Goal: Information Seeking & Learning: Check status

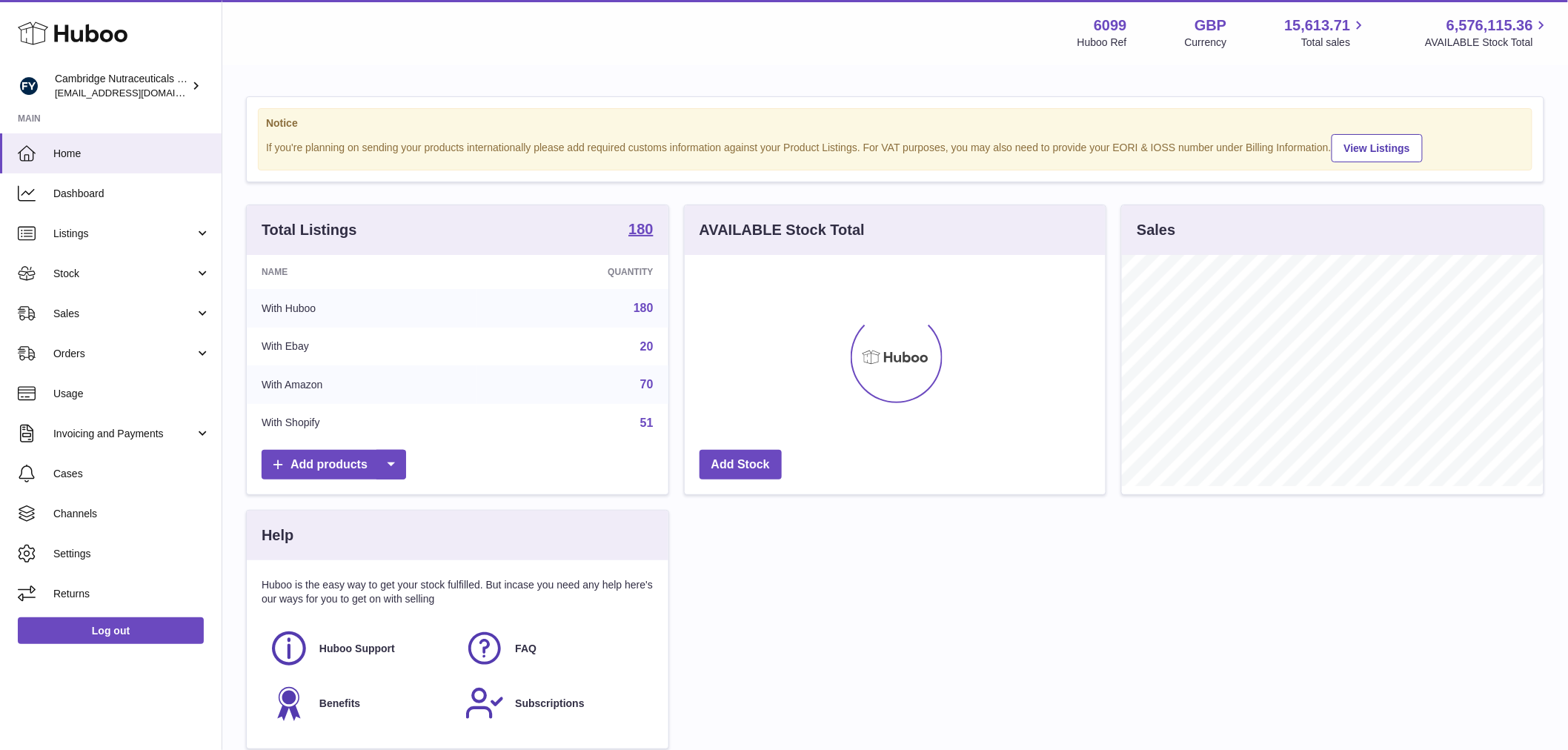
scroll to position [231, 421]
click at [129, 277] on span "Stock" at bounding box center [124, 274] width 141 height 14
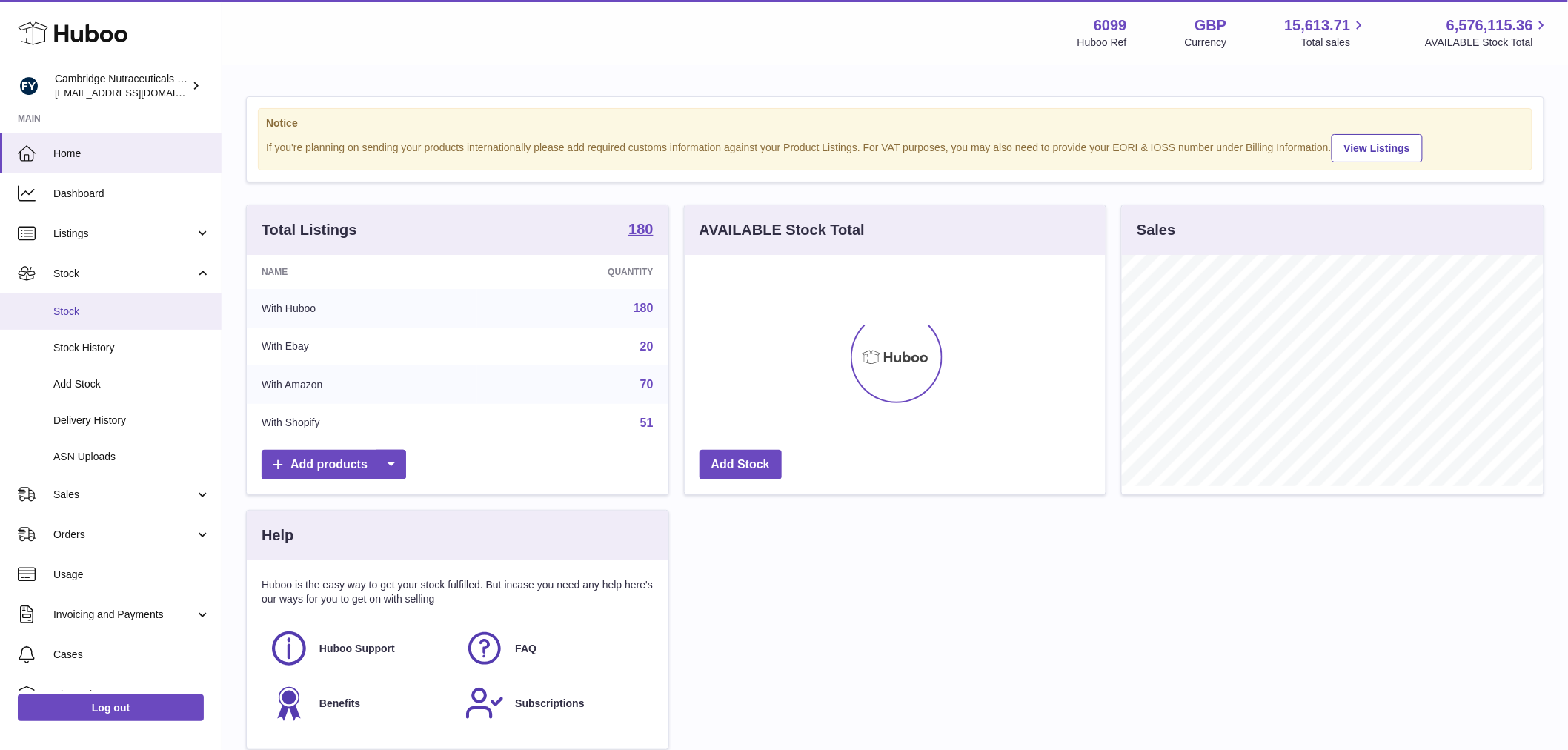
click at [115, 306] on span "Stock" at bounding box center [132, 312] width 157 height 14
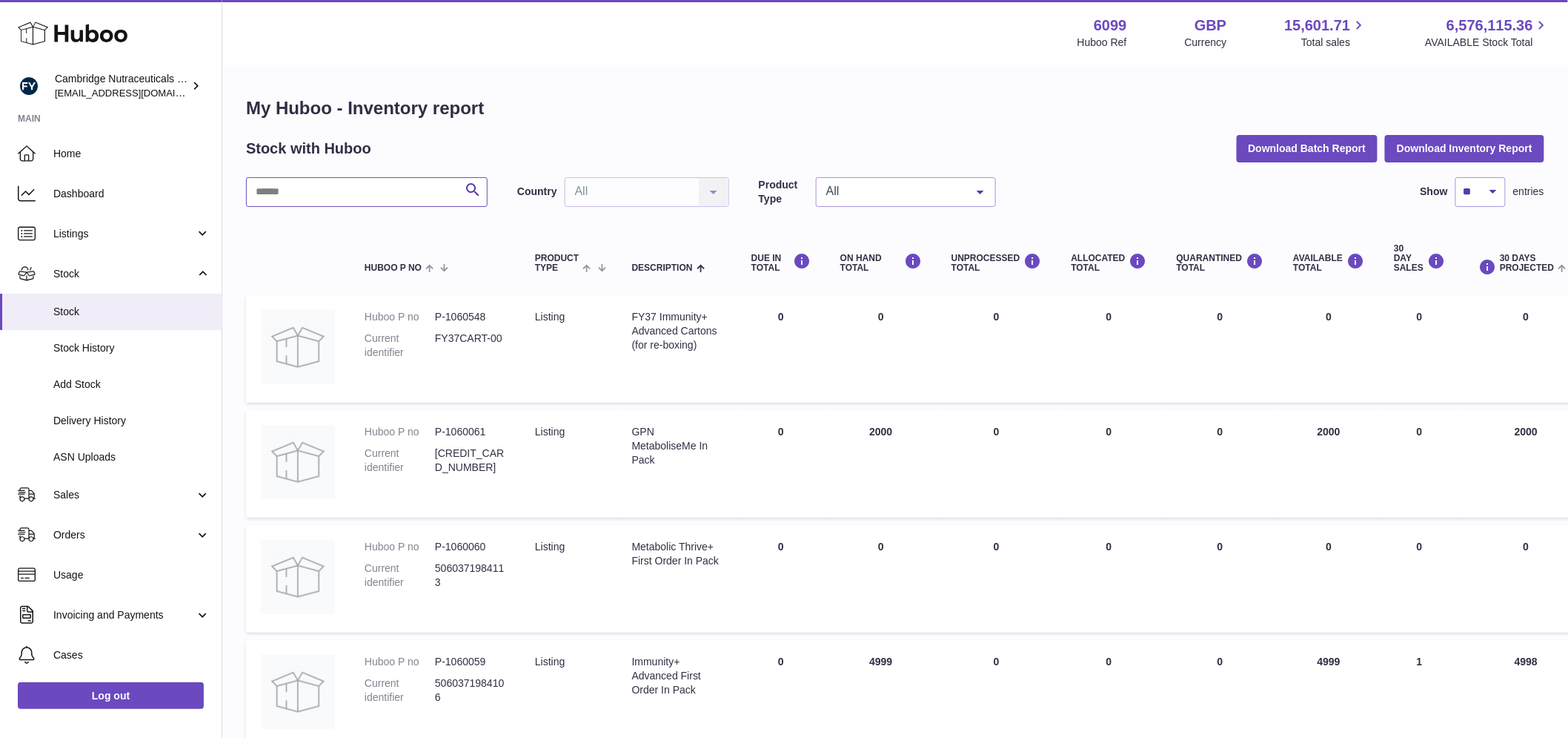
click at [290, 205] on input "text" at bounding box center [367, 191] width 242 height 29
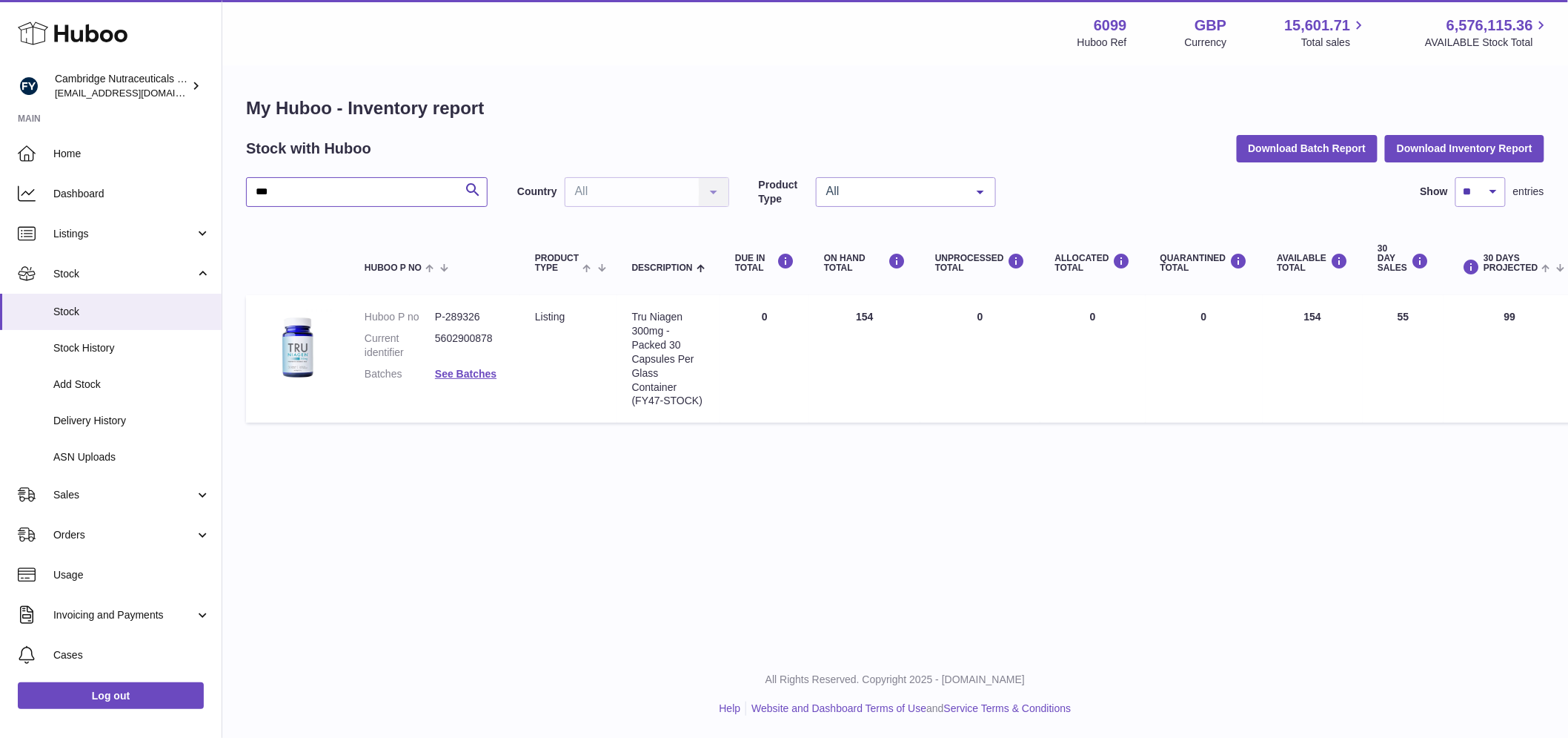
type input "***"
drag, startPoint x: 484, startPoint y: 313, endPoint x: 427, endPoint y: 327, distance: 58.7
click at [427, 327] on dl "Huboo P no P-289326 Current identifier 5602900878 Batches See Batches" at bounding box center [435, 349] width 140 height 78
copy dl "P-289326"
click at [87, 499] on span "Sales" at bounding box center [124, 495] width 141 height 14
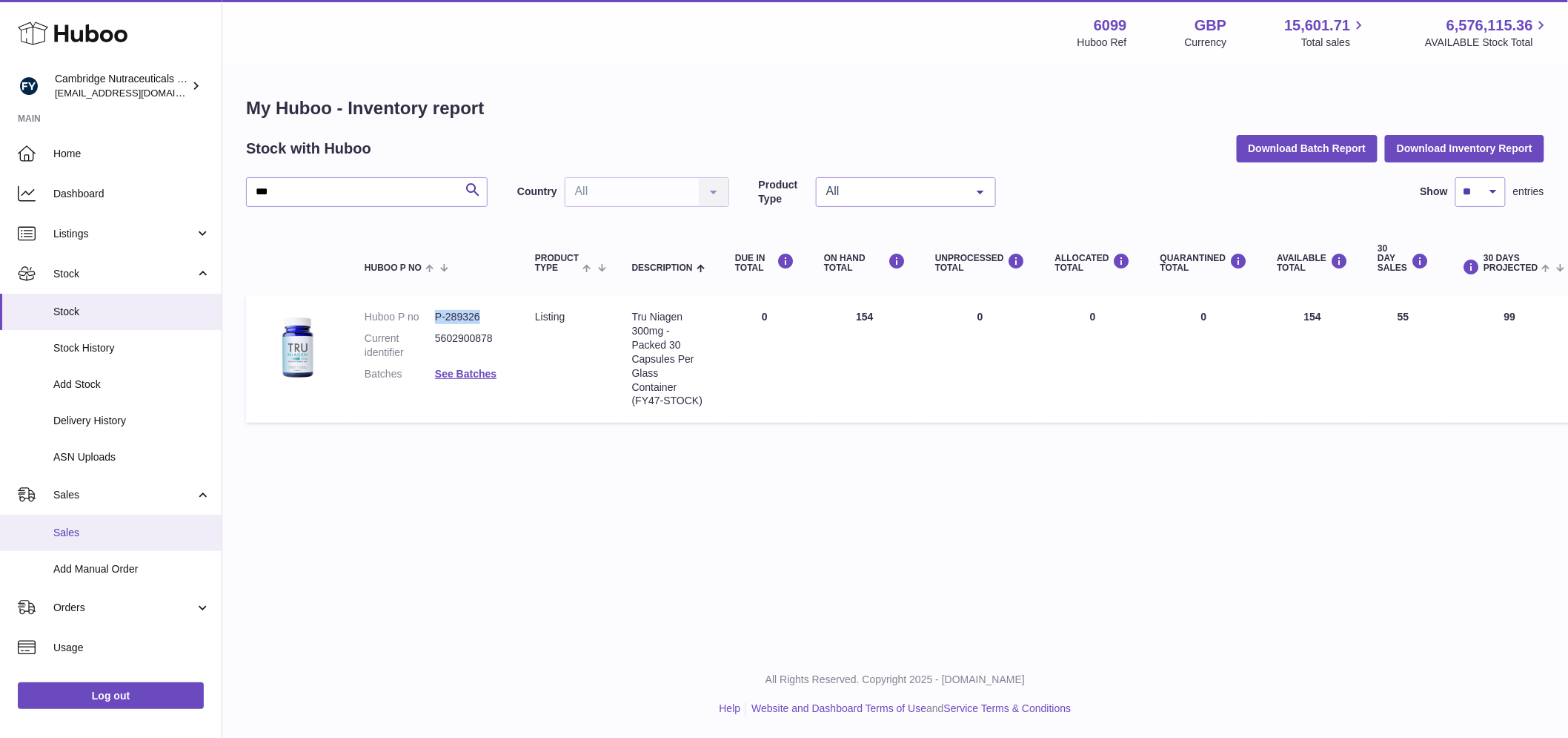
click at [94, 526] on span "Sales" at bounding box center [132, 533] width 157 height 14
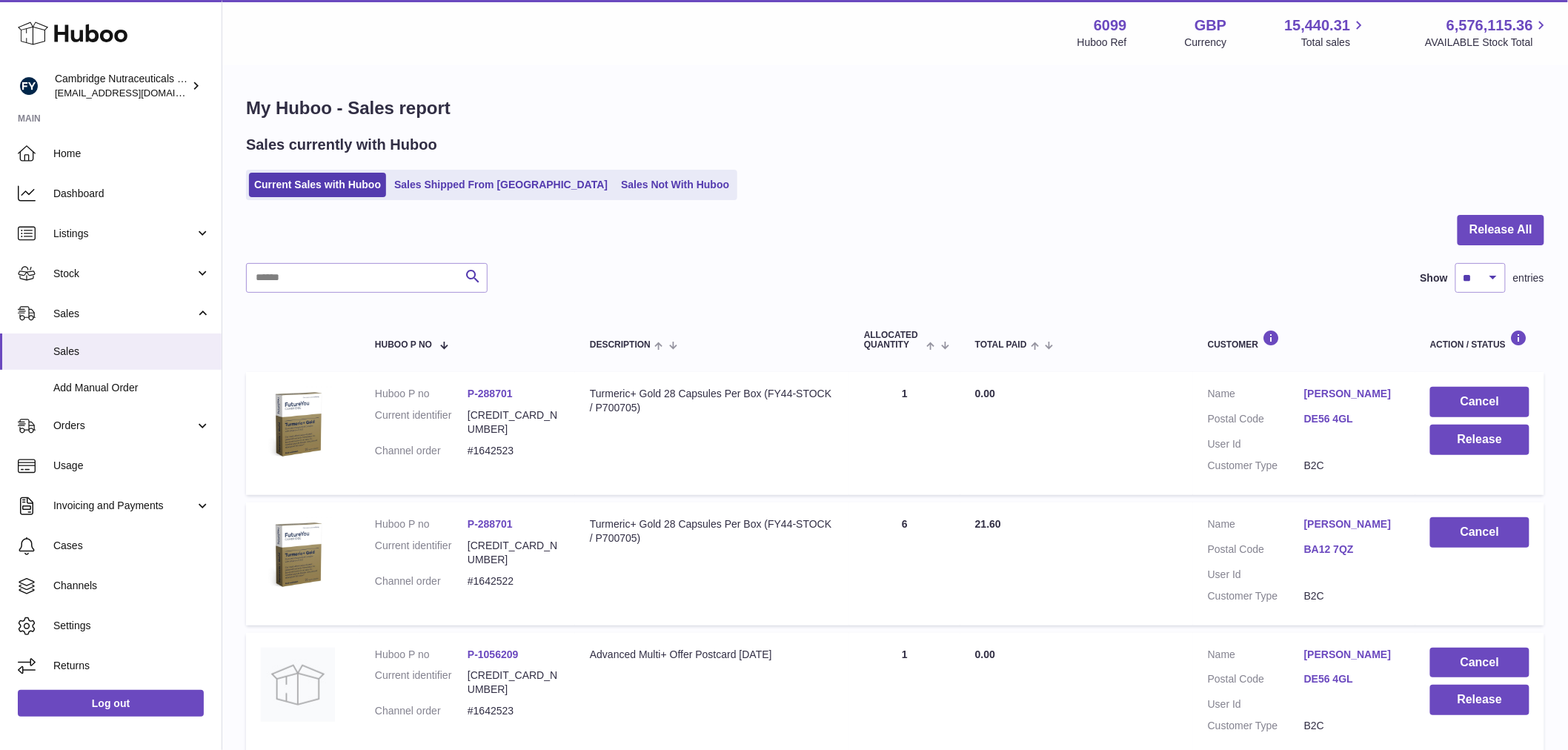
drag, startPoint x: 504, startPoint y: 182, endPoint x: 512, endPoint y: 203, distance: 22.5
click at [505, 182] on link "Sales Shipped From [GEOGRAPHIC_DATA]" at bounding box center [501, 185] width 224 height 25
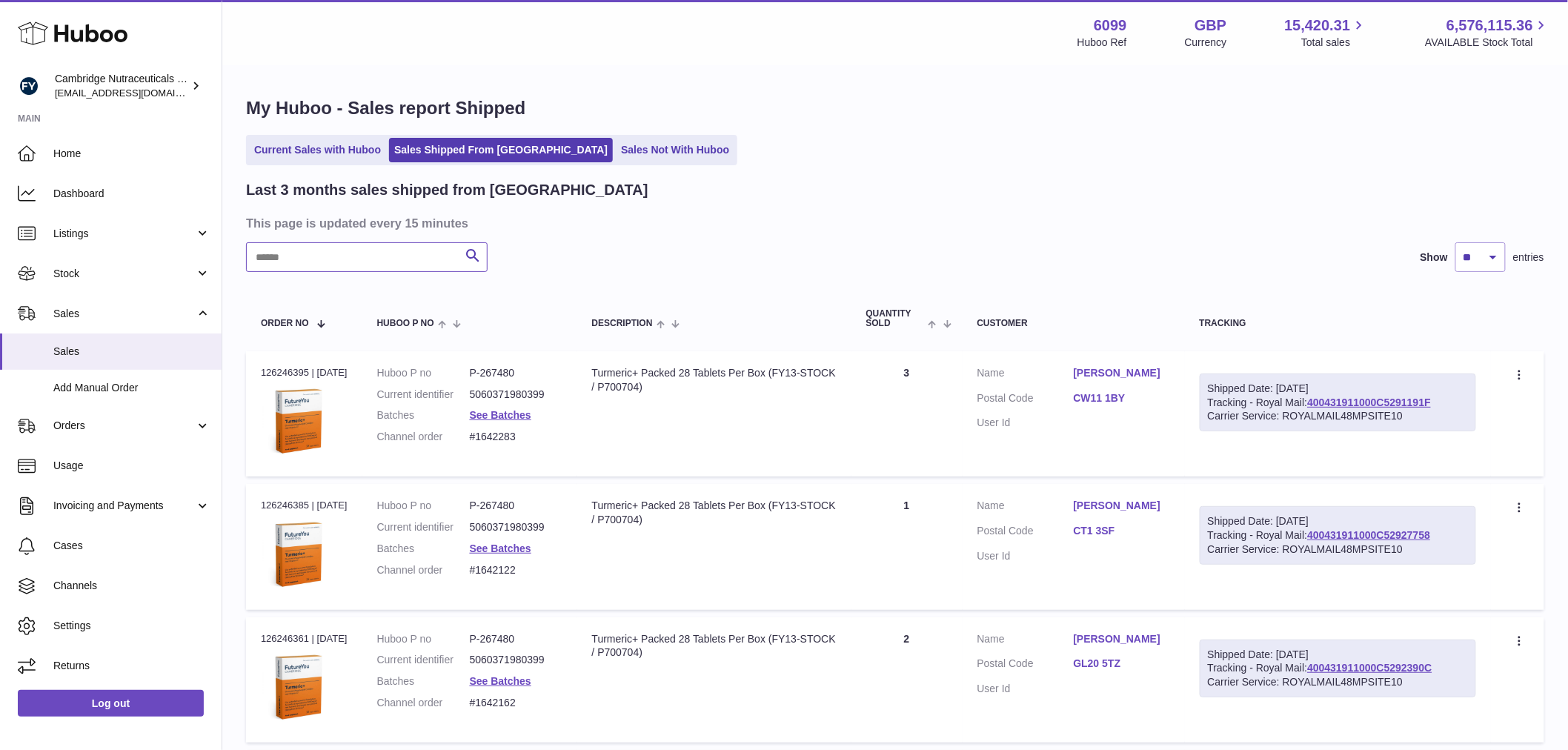
click at [366, 260] on input "text" at bounding box center [367, 257] width 242 height 29
paste input "**********"
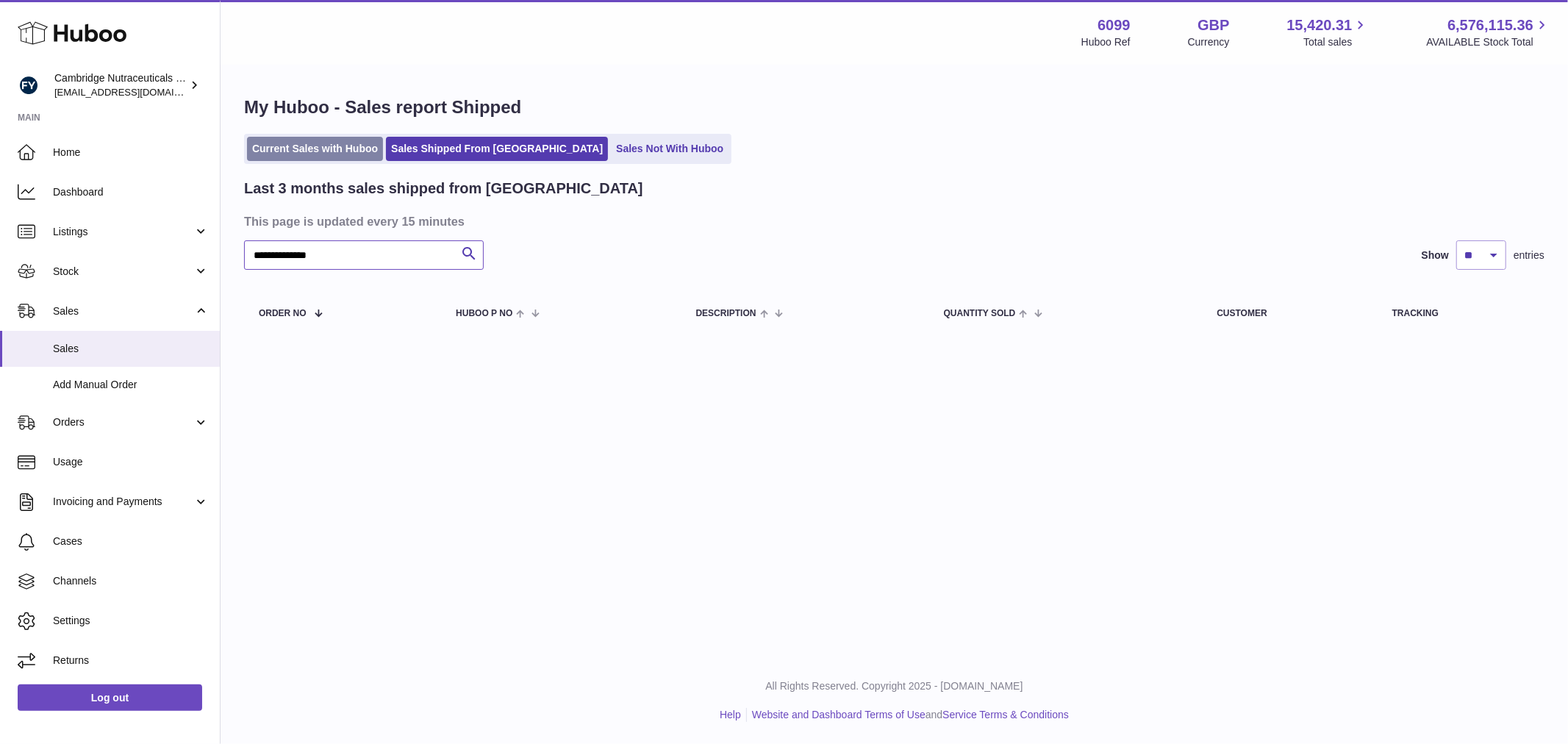
type input "**********"
click at [329, 151] on link "Current Sales with Huboo" at bounding box center [315, 149] width 136 height 25
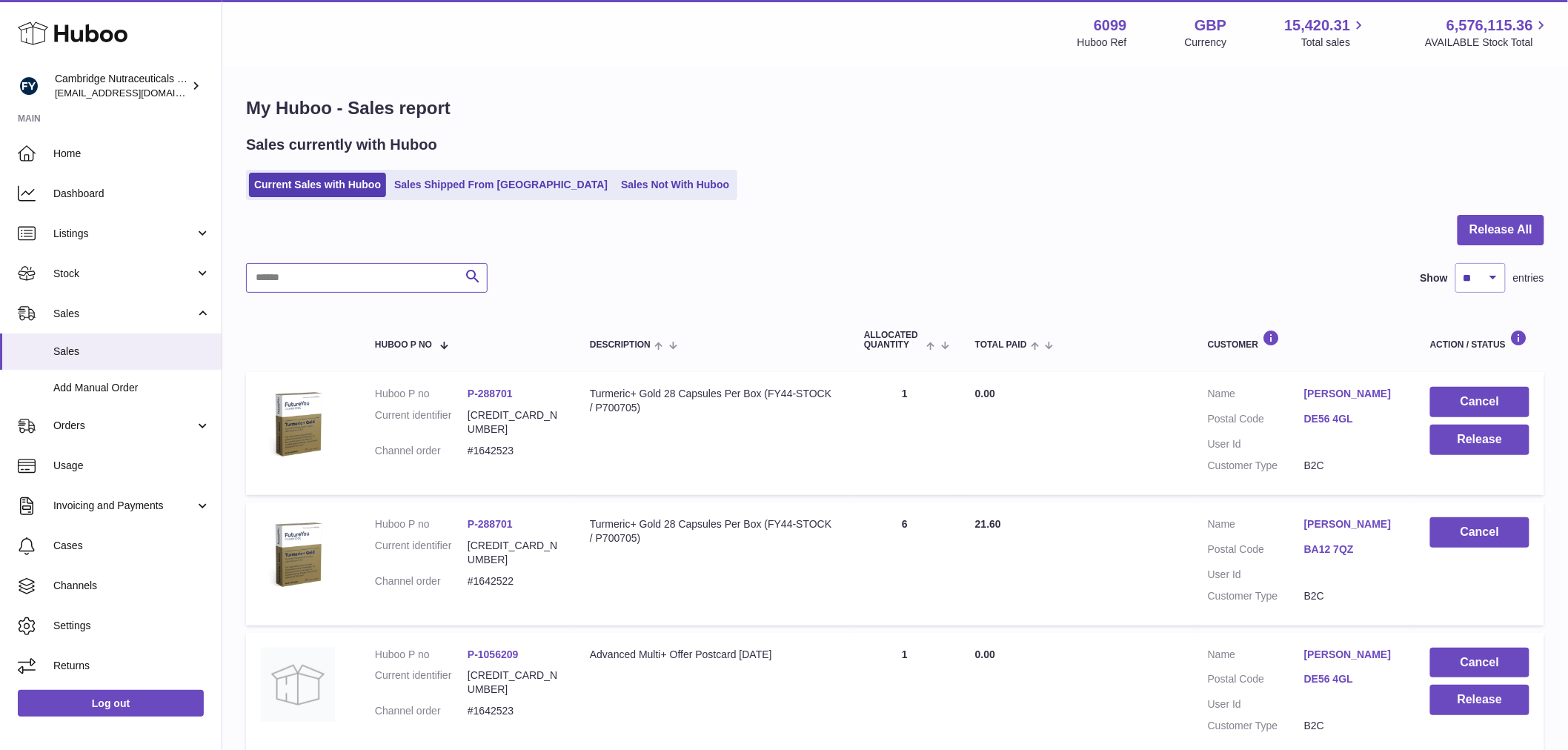
click at [361, 270] on input "text" at bounding box center [367, 277] width 242 height 29
paste input "**********"
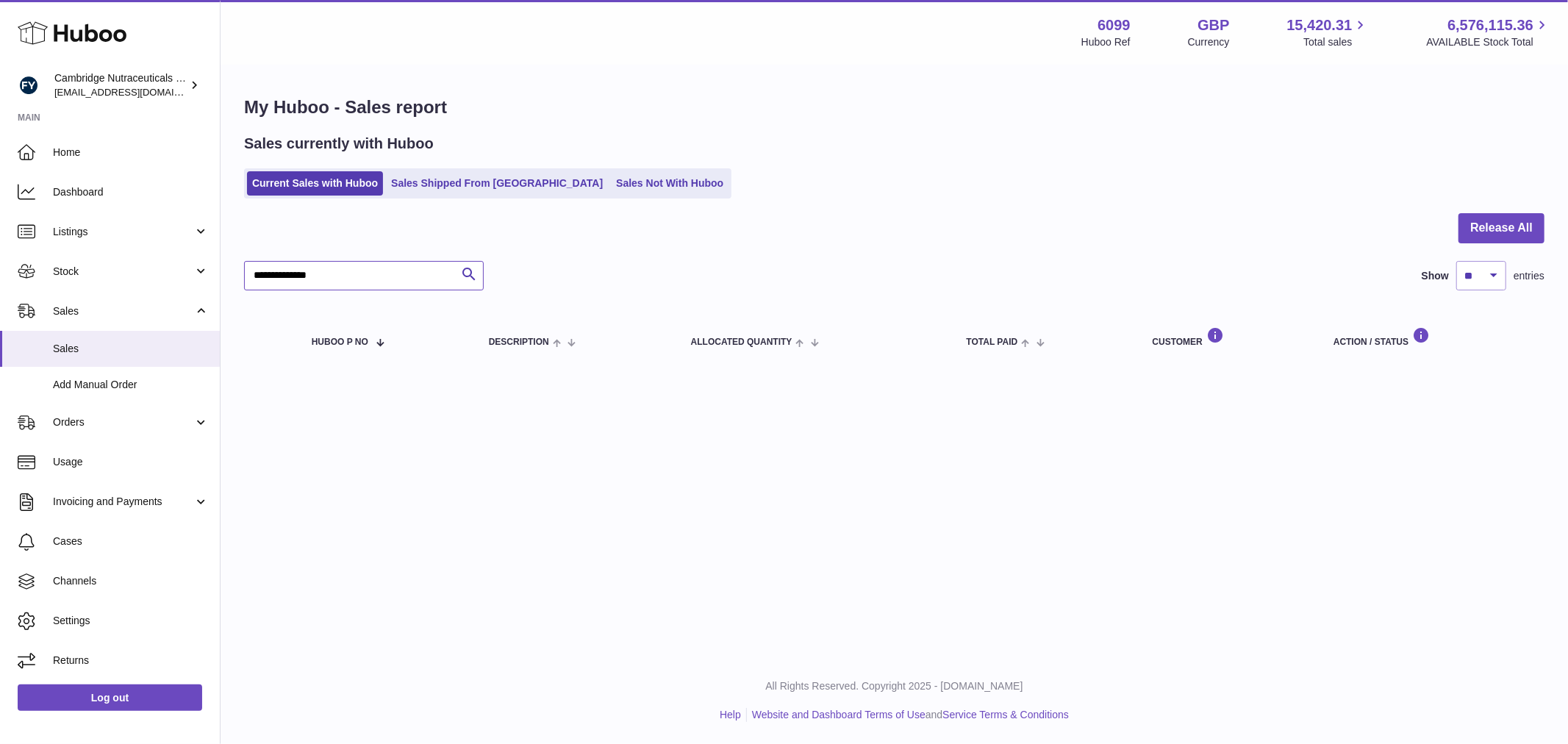
drag, startPoint x: 340, startPoint y: 272, endPoint x: 230, endPoint y: 277, distance: 110.1
click at [230, 277] on div "**********" at bounding box center [894, 232] width 1348 height 332
type input "**********"
click at [446, 180] on link "Sales Shipped From Huboo" at bounding box center [497, 183] width 222 height 25
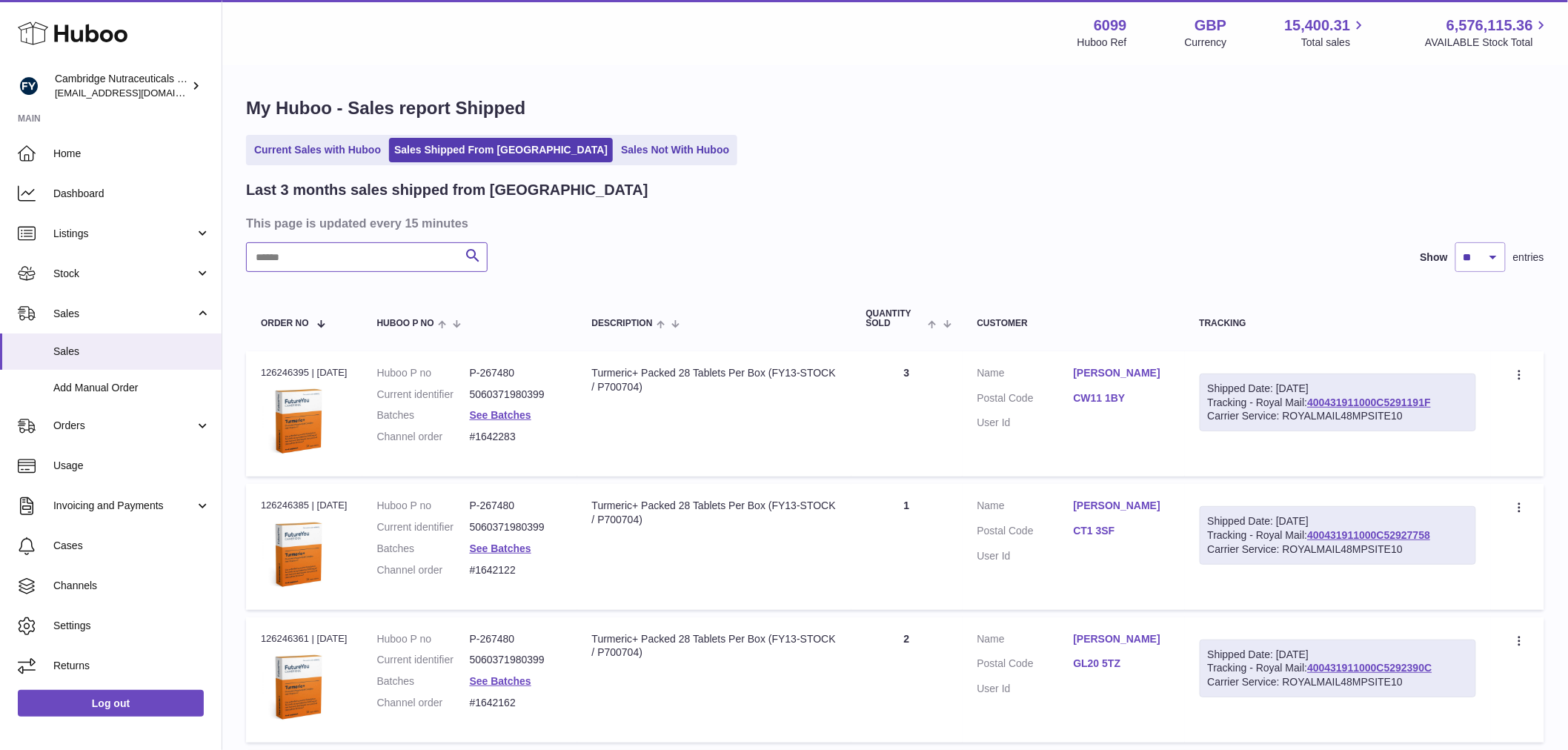
click at [322, 259] on input "text" at bounding box center [367, 257] width 242 height 29
paste input "**********"
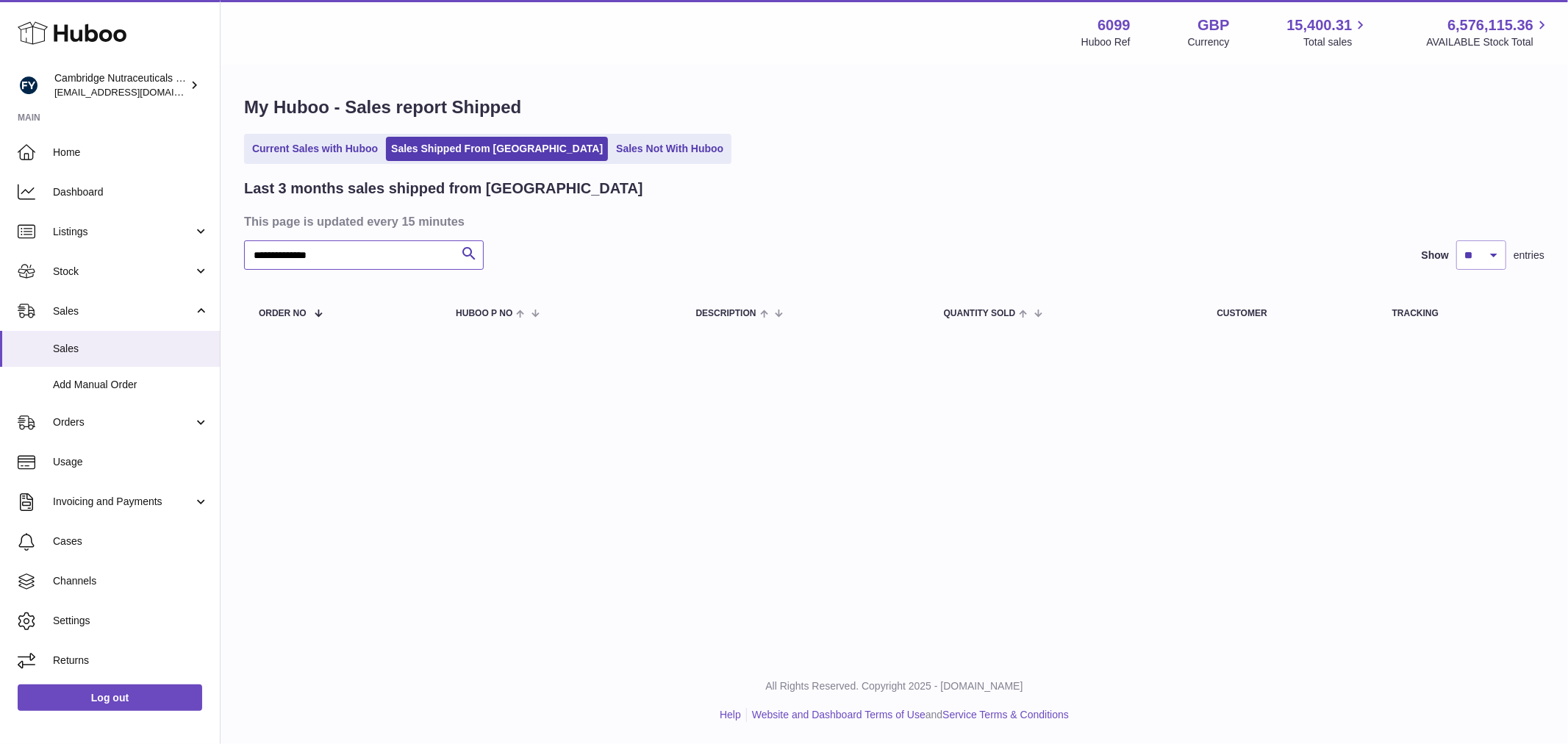
drag, startPoint x: 334, startPoint y: 255, endPoint x: 294, endPoint y: 256, distance: 40.0
click at [294, 256] on input "**********" at bounding box center [364, 255] width 240 height 29
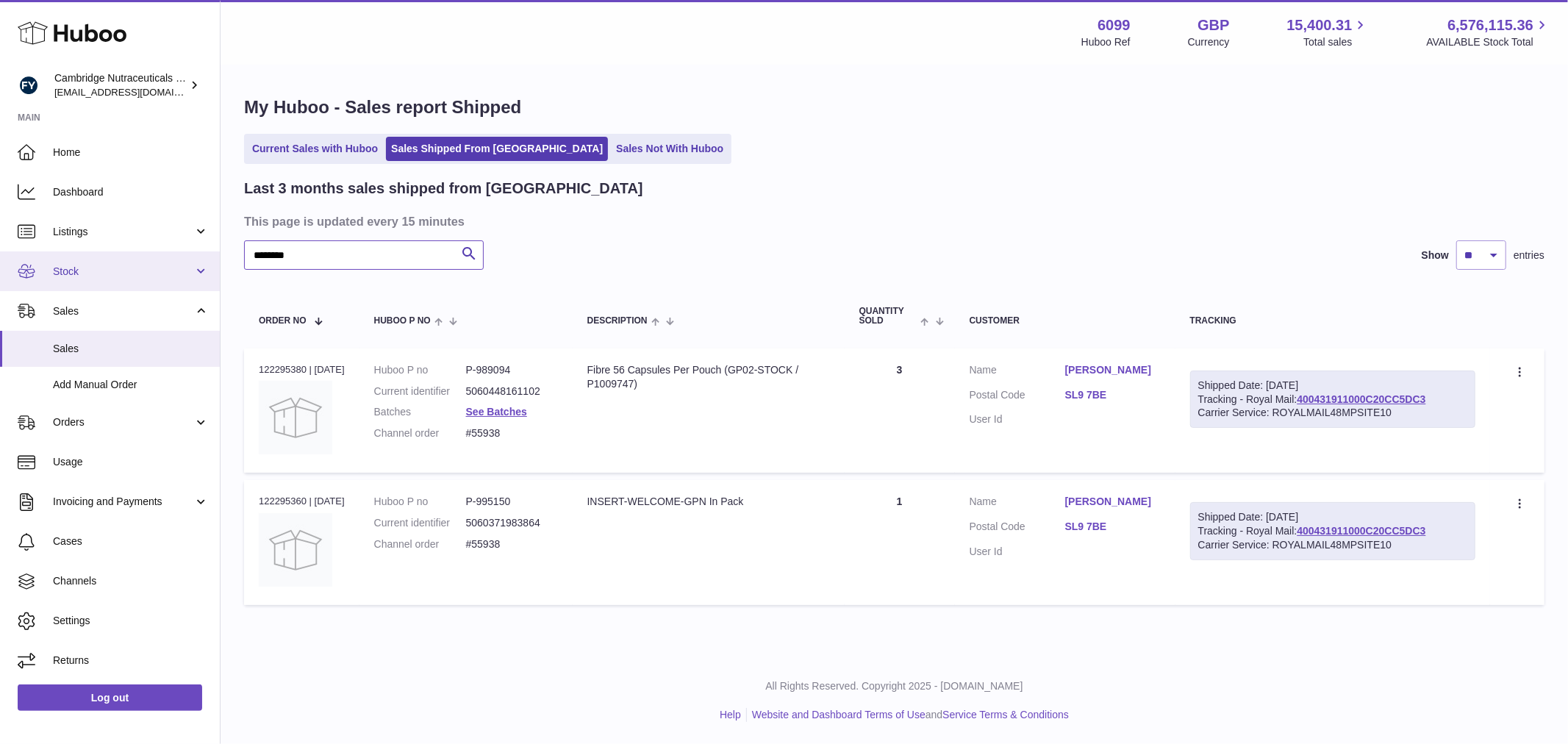
drag, startPoint x: 325, startPoint y: 254, endPoint x: 217, endPoint y: 250, distance: 108.1
click at [217, 250] on div "Huboo Cambridge Nutraceuticals Ltd huboo@camnutra.com Main Home Dashboard Listi…" at bounding box center [784, 372] width 1568 height 744
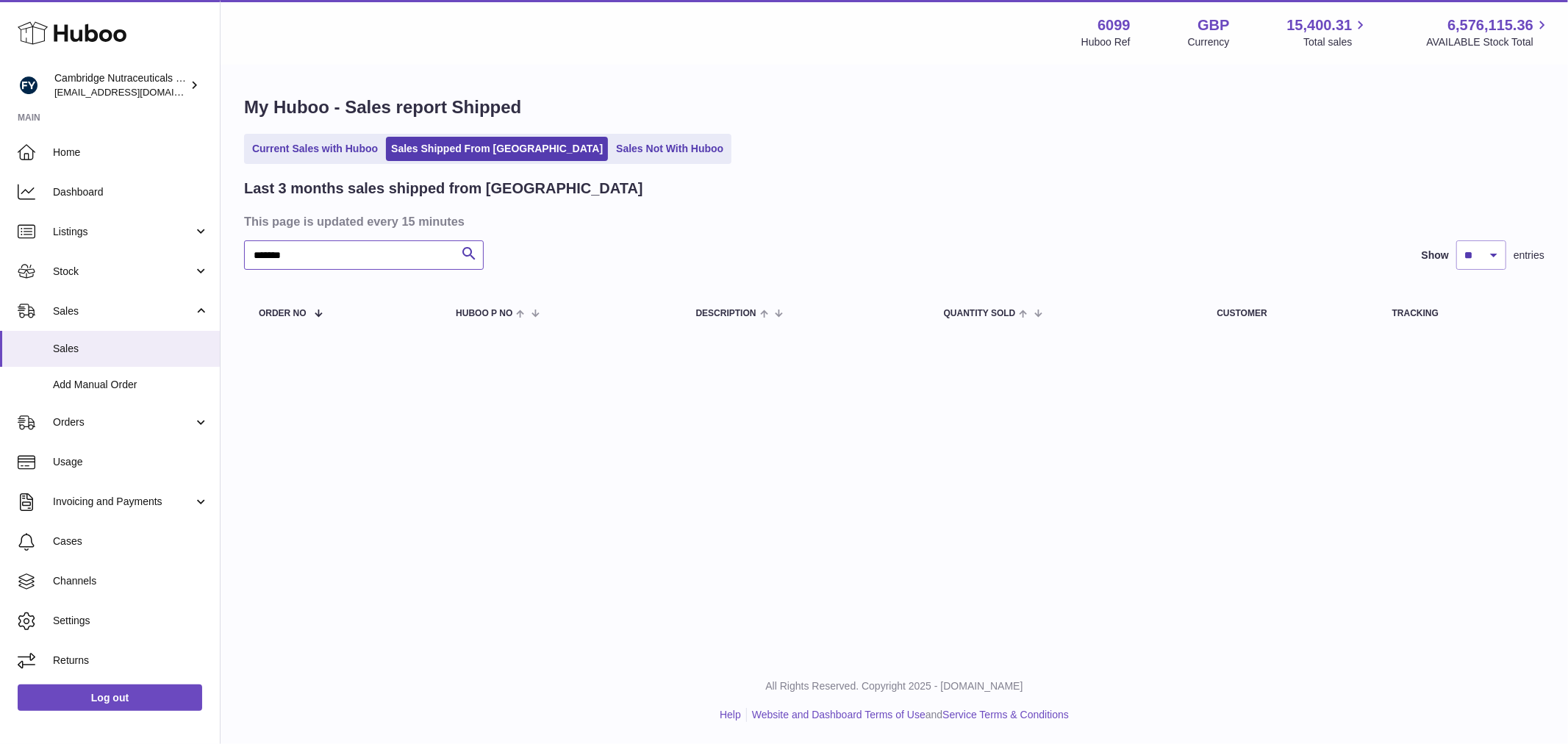
click at [326, 257] on input "*******" at bounding box center [364, 255] width 240 height 29
drag, startPoint x: 312, startPoint y: 254, endPoint x: 210, endPoint y: 263, distance: 102.4
click at [210, 263] on div "Huboo Cambridge Nutraceuticals Ltd huboo@camnutra.com Main Home Dashboard Listi…" at bounding box center [784, 372] width 1568 height 744
paste input "text"
drag, startPoint x: 317, startPoint y: 256, endPoint x: 214, endPoint y: 267, distance: 103.6
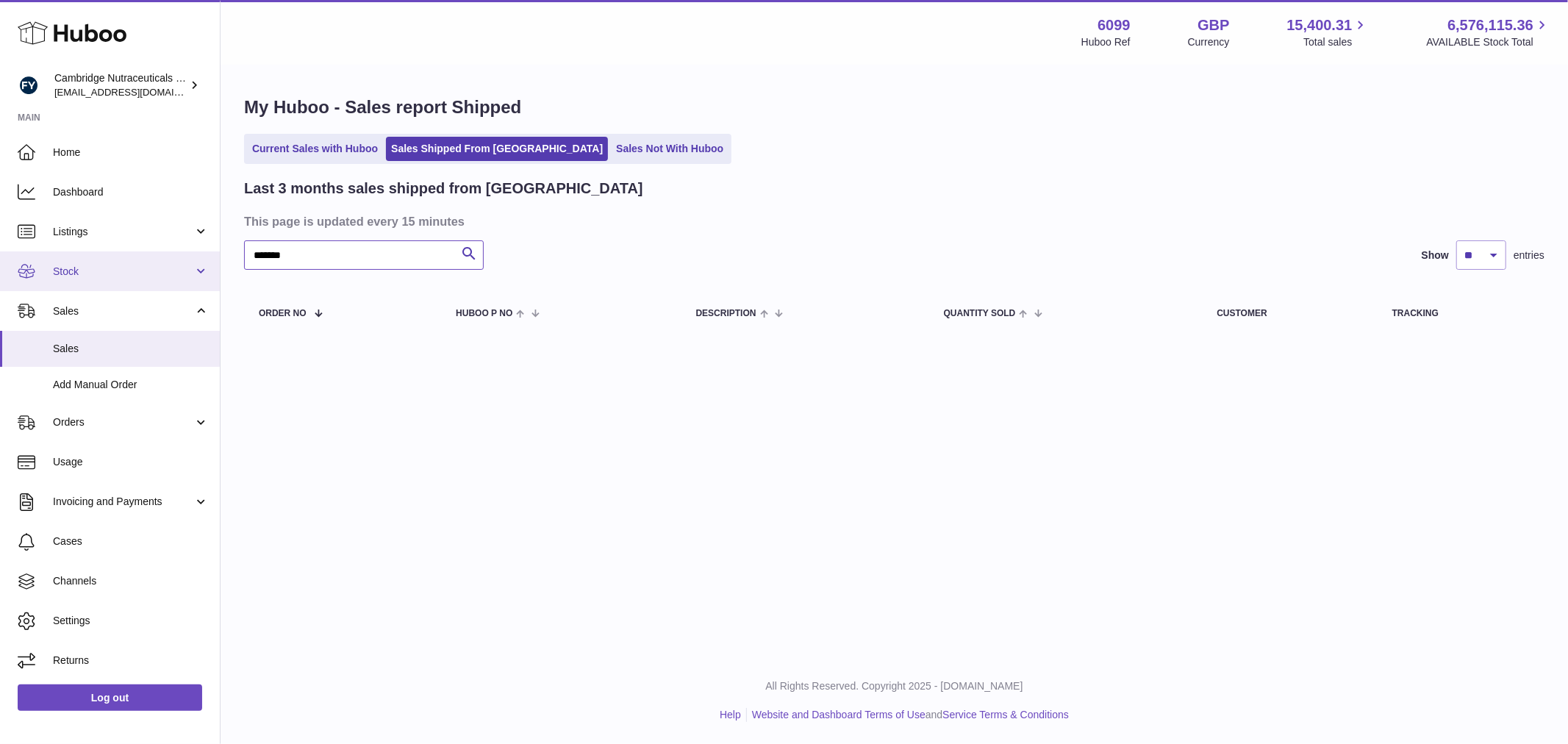
click at [214, 267] on div "Huboo Cambridge Nutraceuticals Ltd huboo@camnutra.com Main Home Dashboard Listi…" at bounding box center [784, 372] width 1568 height 744
paste input "text"
type input "*******"
click at [282, 165] on div "My Huboo - Sales report Shipped Current Sales with Huboo Sales Shipped From Hub…" at bounding box center [894, 218] width 1348 height 303
click at [281, 157] on link "Current Sales with Huboo" at bounding box center [315, 149] width 136 height 25
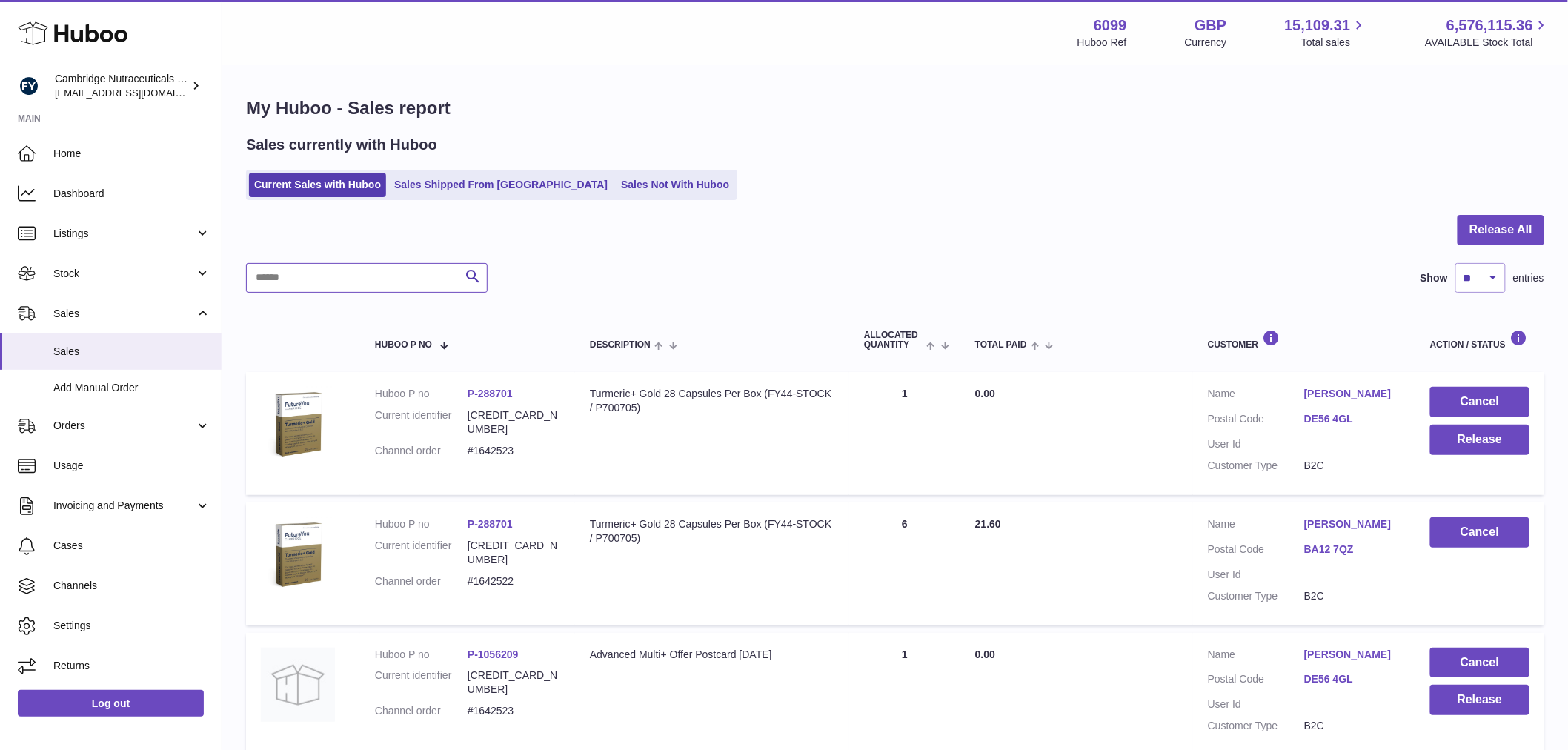
click at [316, 287] on input "text" at bounding box center [367, 277] width 242 height 29
paste input "*******"
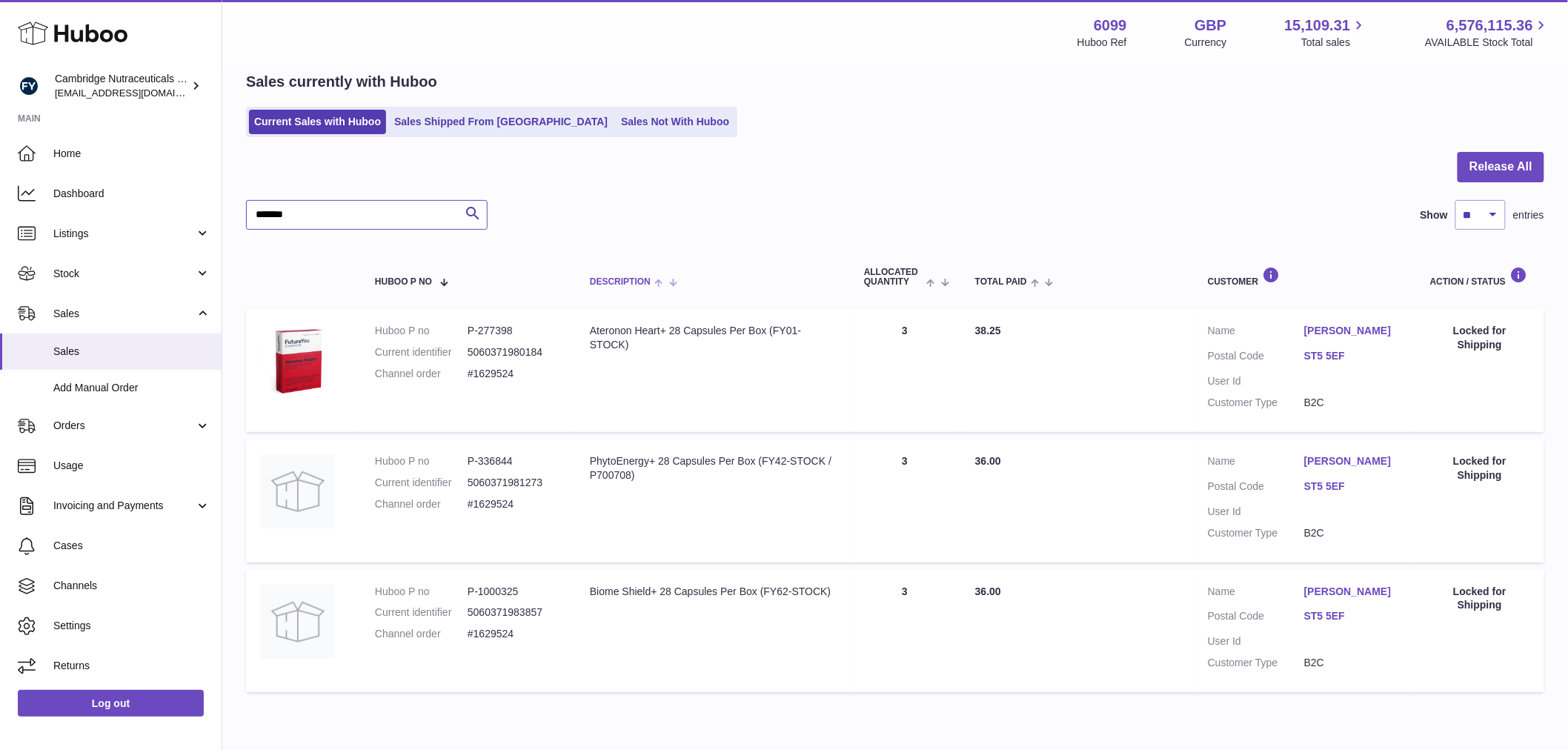
scroll to position [129, 0]
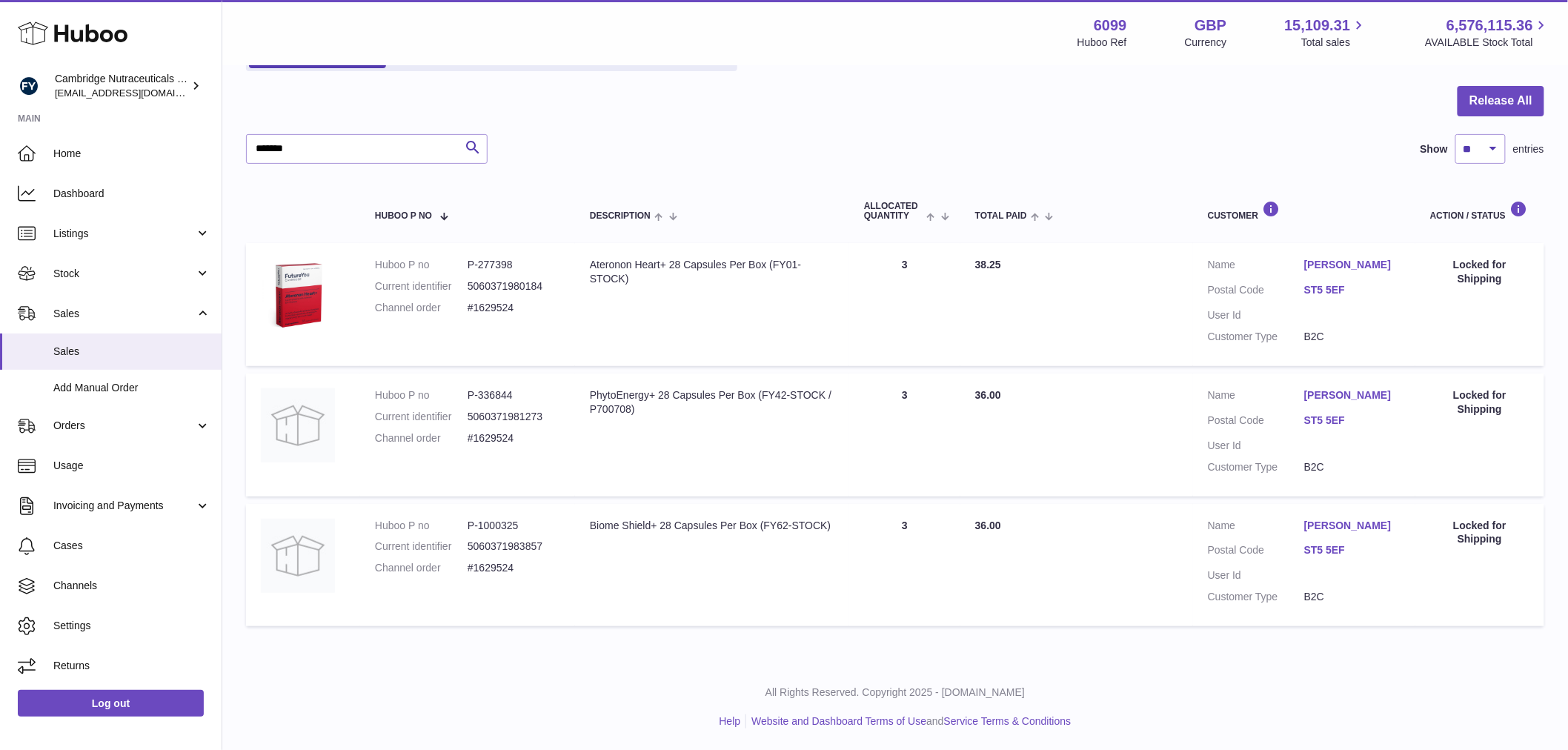
drag, startPoint x: 522, startPoint y: 434, endPoint x: 465, endPoint y: 441, distance: 57.4
click at [465, 441] on dl "Huboo P no P-336844 Current identifier 5060371981273 Channel order #1629524" at bounding box center [468, 420] width 185 height 65
copy dl "#1629524"
click at [306, 149] on input "*******" at bounding box center [367, 148] width 242 height 29
drag, startPoint x: 319, startPoint y: 156, endPoint x: 235, endPoint y: 153, distance: 84.1
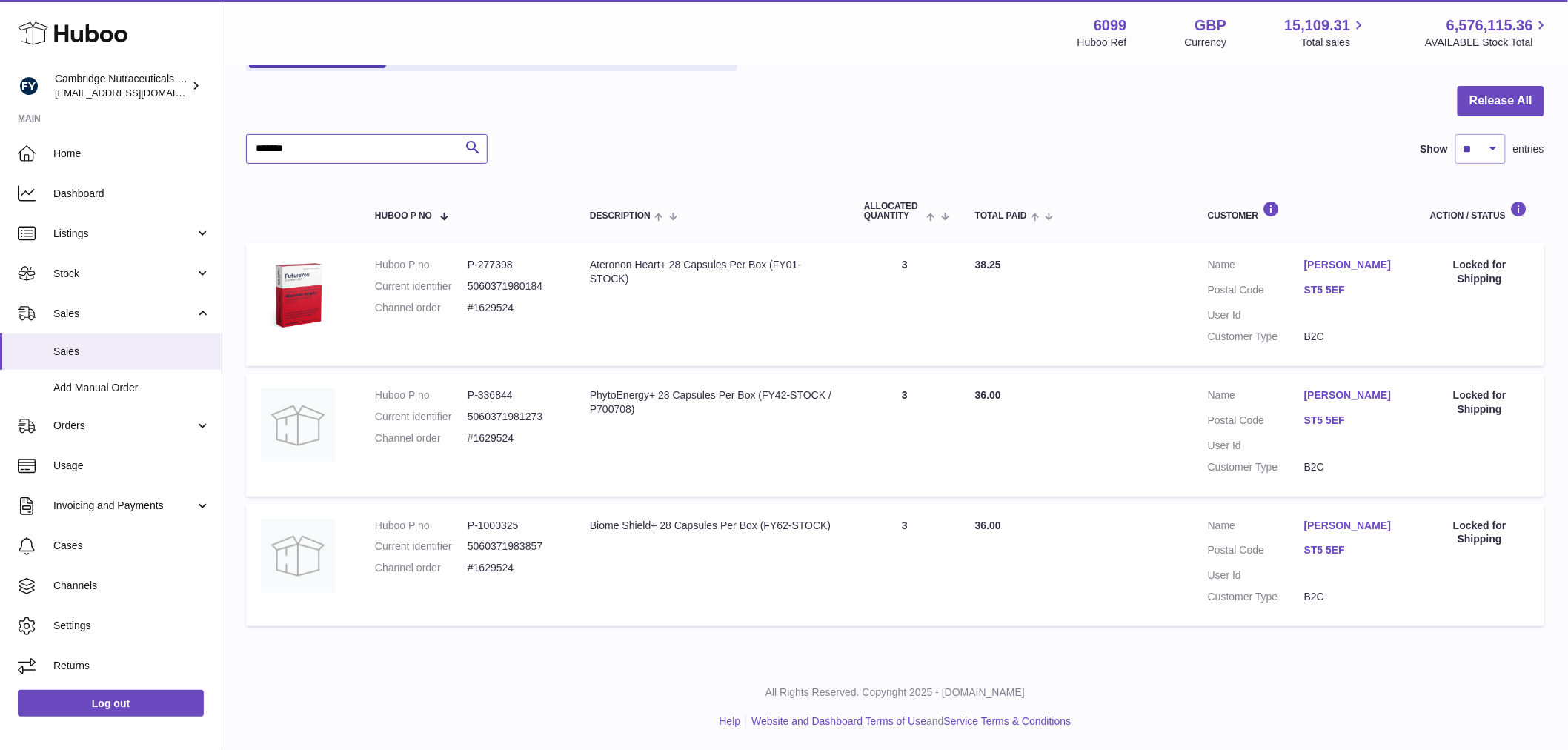
click at [235, 153] on div "My Huboo - Sales report Sales currently with Huboo Current Sales with Huboo Sal…" at bounding box center [895, 300] width 1346 height 725
paste input "*"
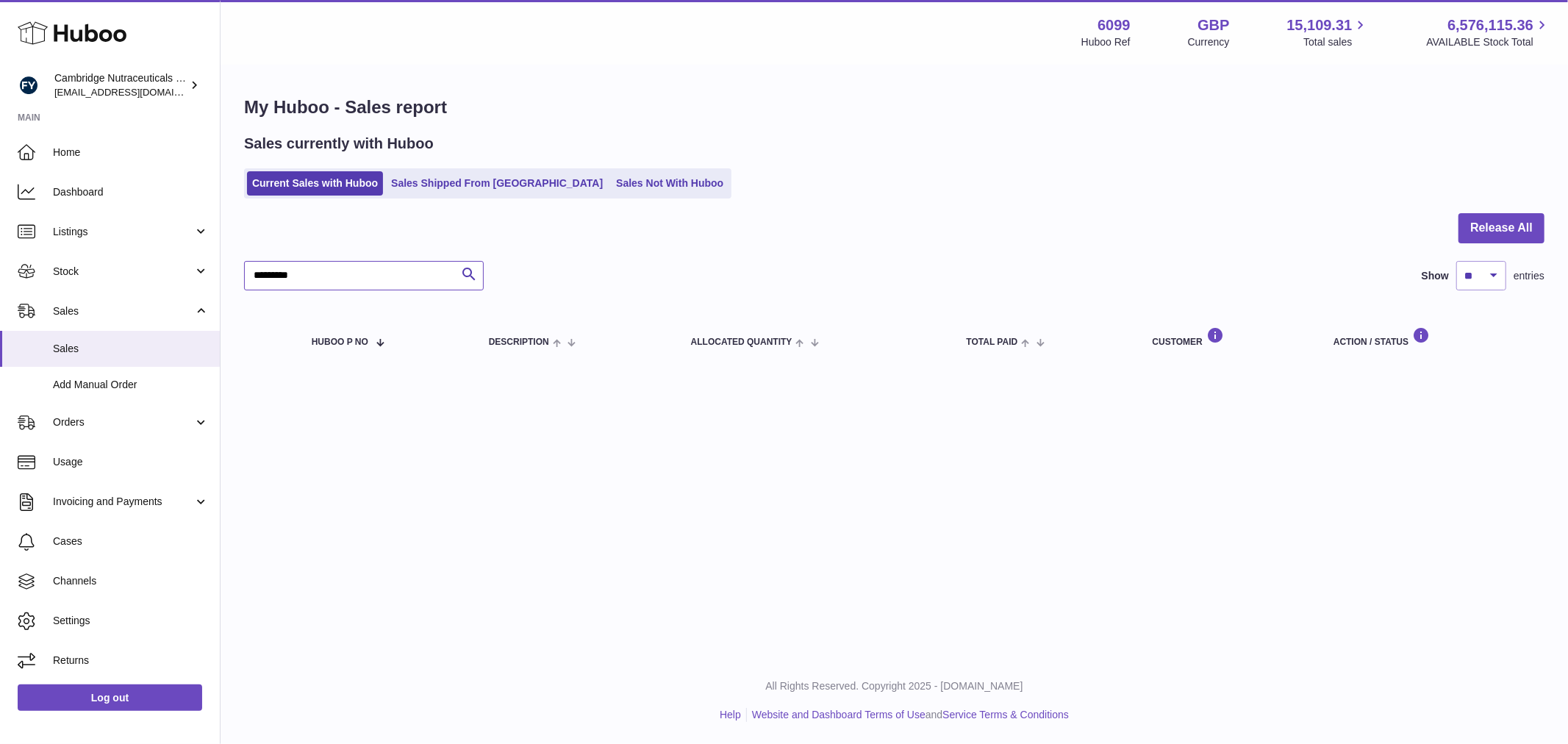
drag, startPoint x: 317, startPoint y: 276, endPoint x: 245, endPoint y: 285, distance: 72.6
click at [245, 285] on input "********" at bounding box center [364, 275] width 240 height 29
type input "********"
click at [447, 190] on link "Sales Shipped From Huboo" at bounding box center [497, 183] width 222 height 25
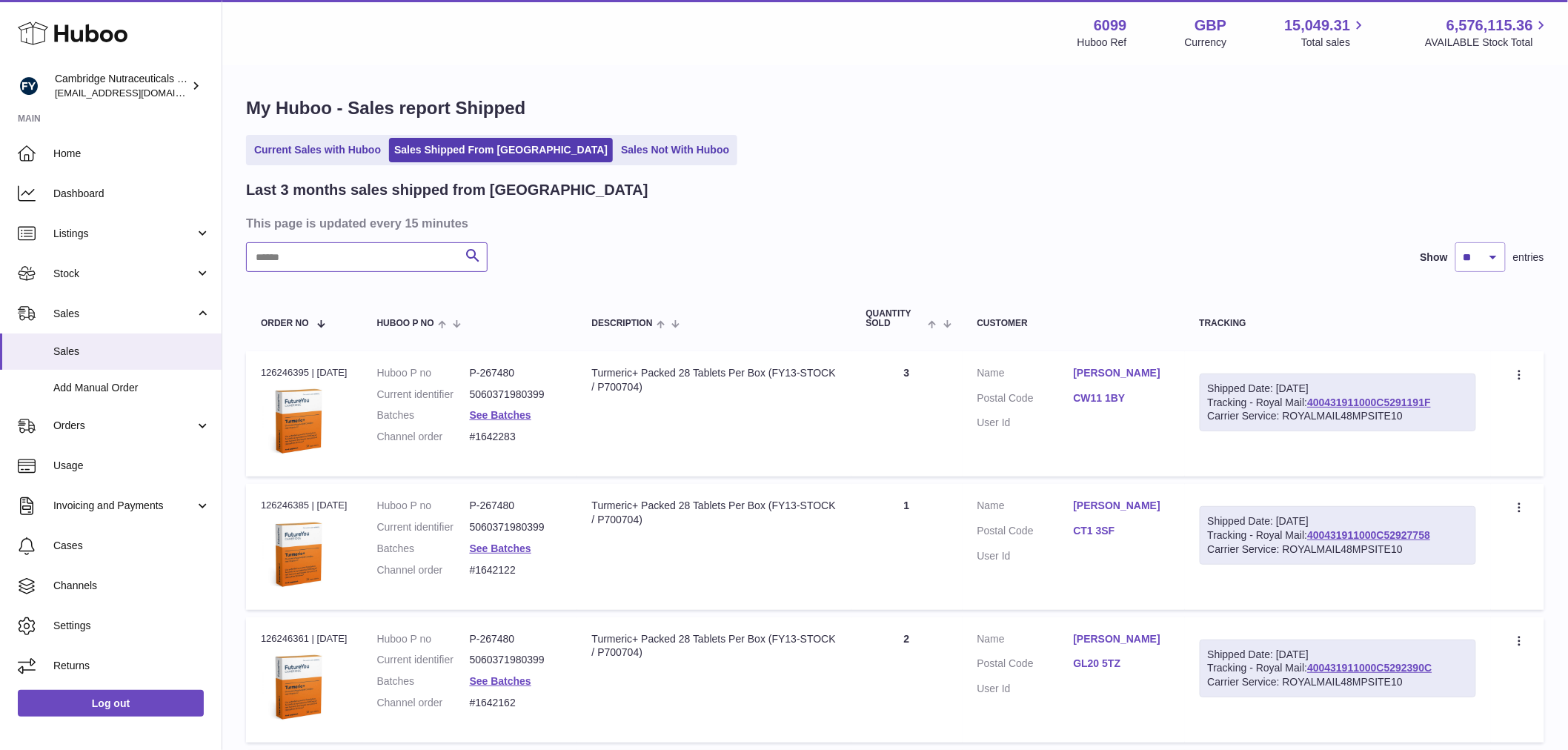
click at [336, 257] on input "text" at bounding box center [367, 257] width 242 height 29
paste input "********"
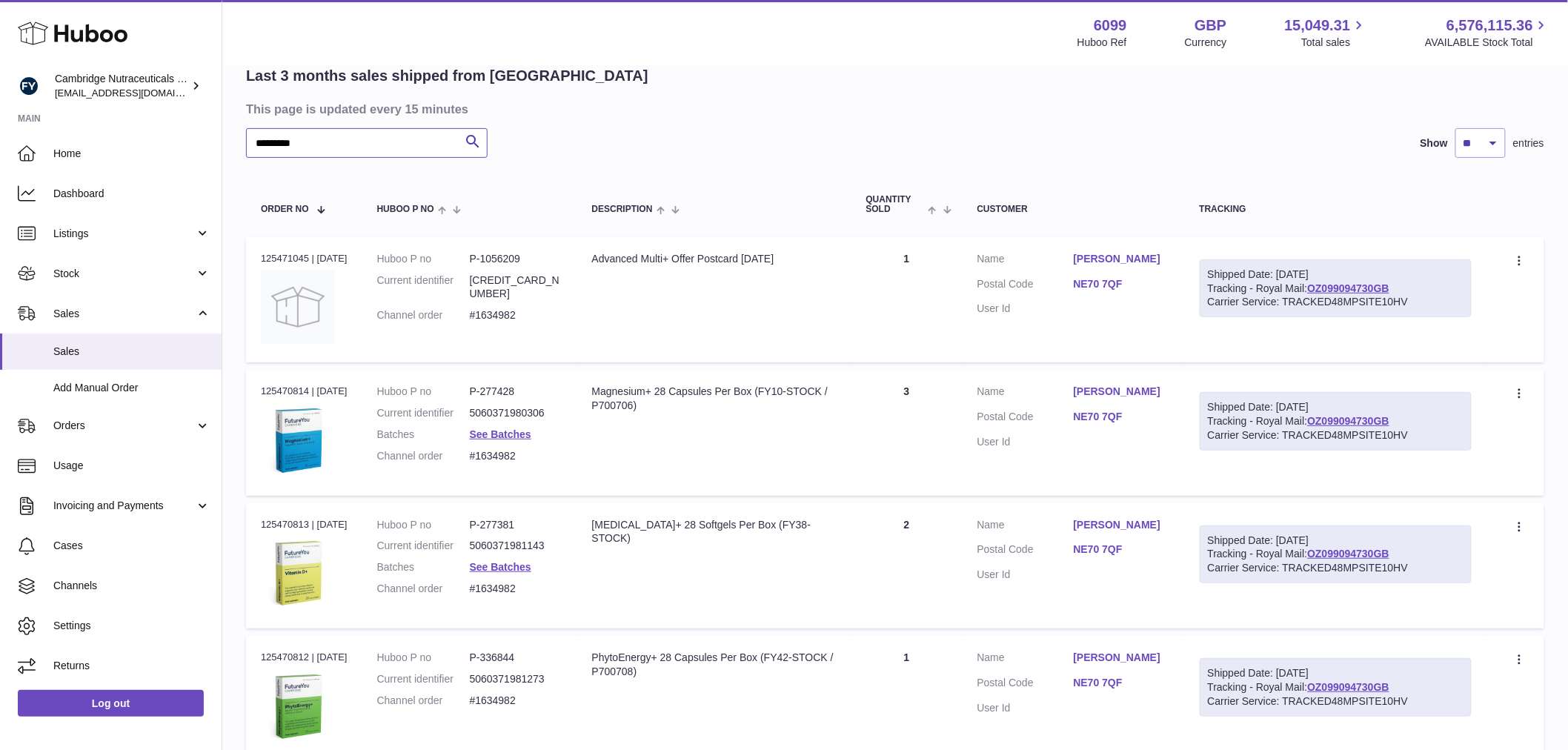
scroll to position [251, 0]
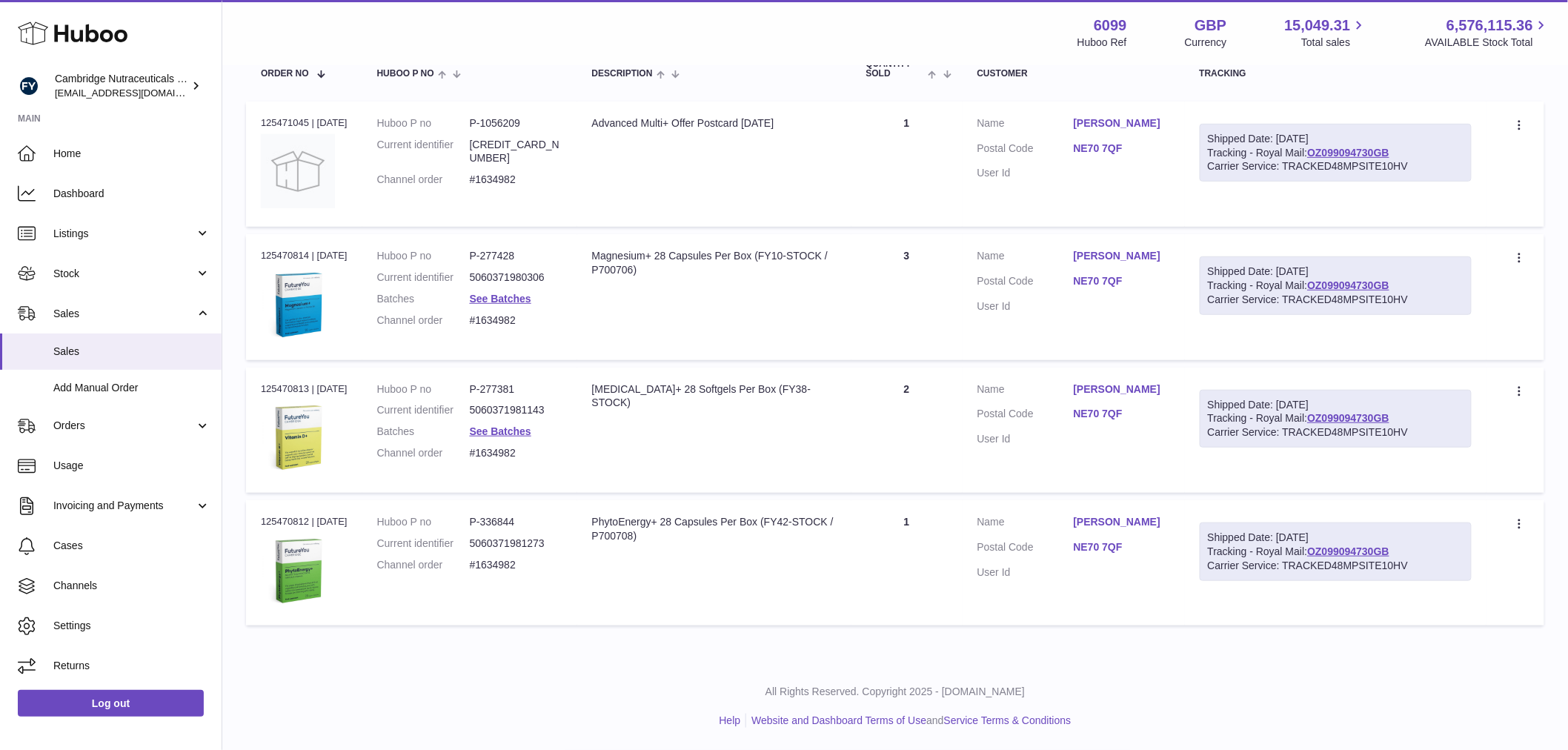
type input "********"
drag, startPoint x: 532, startPoint y: 523, endPoint x: 634, endPoint y: 595, distance: 124.9
click at [468, 528] on dl "Huboo P no P-336844 Current identifier 5060371981273 Channel order #1634982" at bounding box center [469, 547] width 185 height 65
copy dl "P-336844"
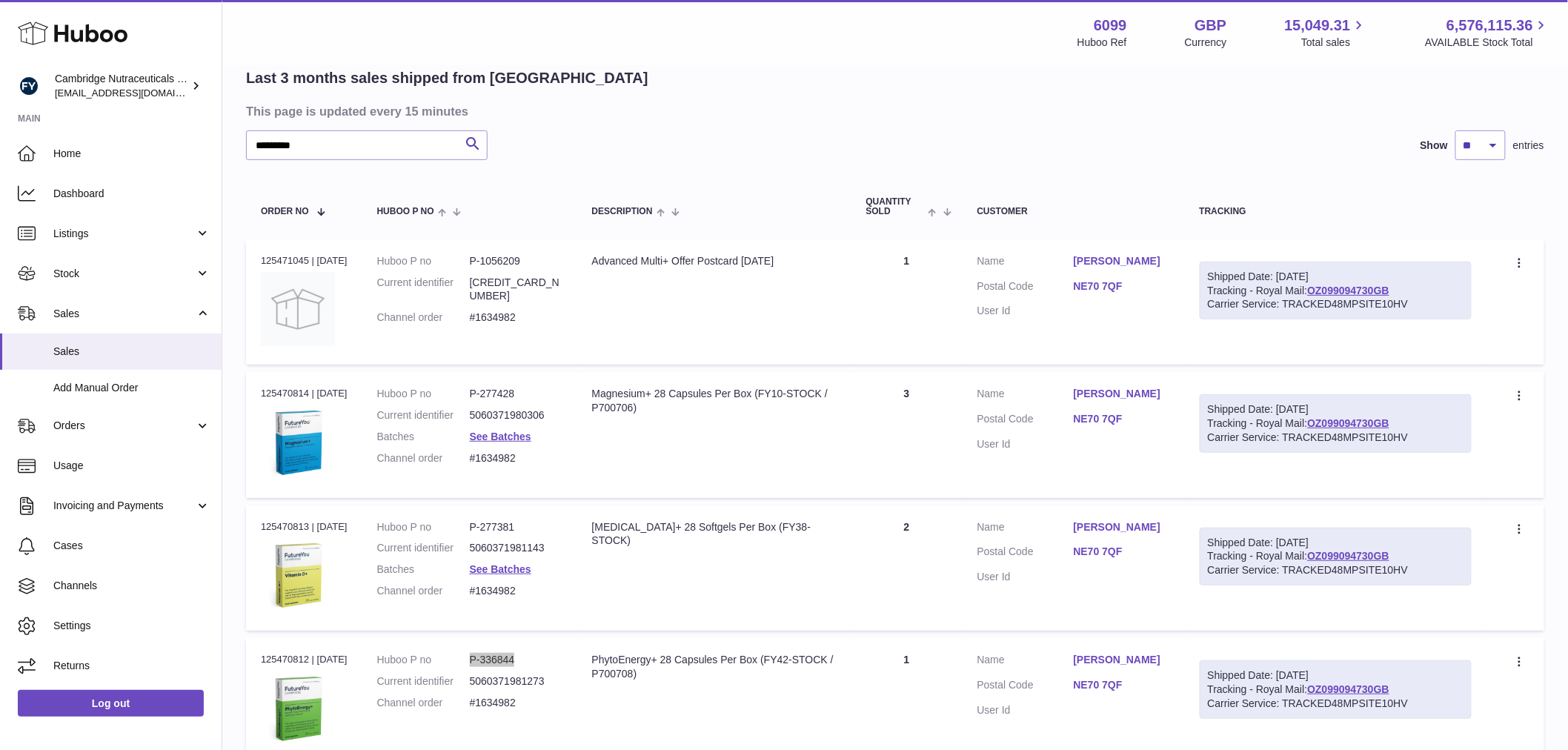
scroll to position [0, 0]
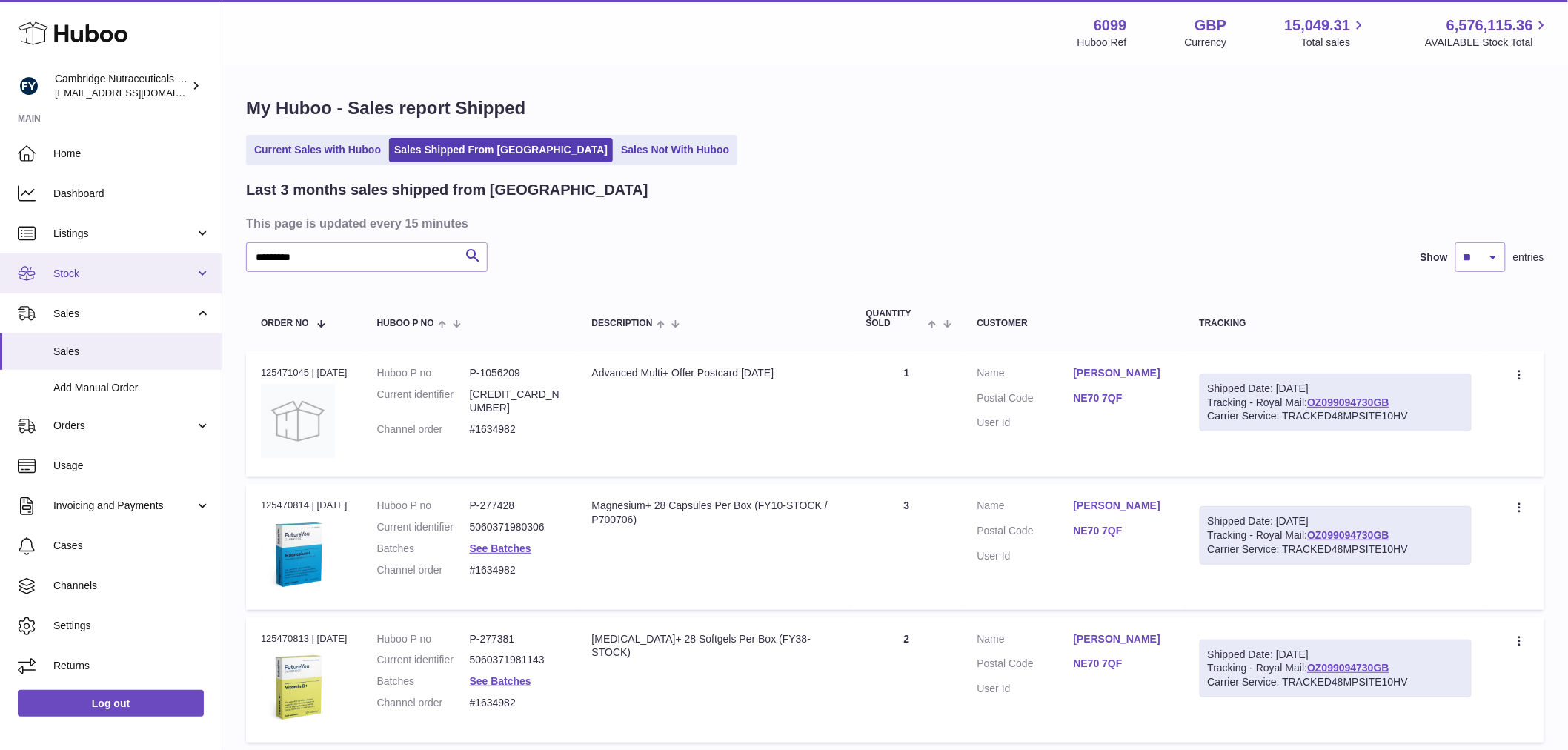
click at [117, 277] on span "Stock" at bounding box center [124, 274] width 141 height 14
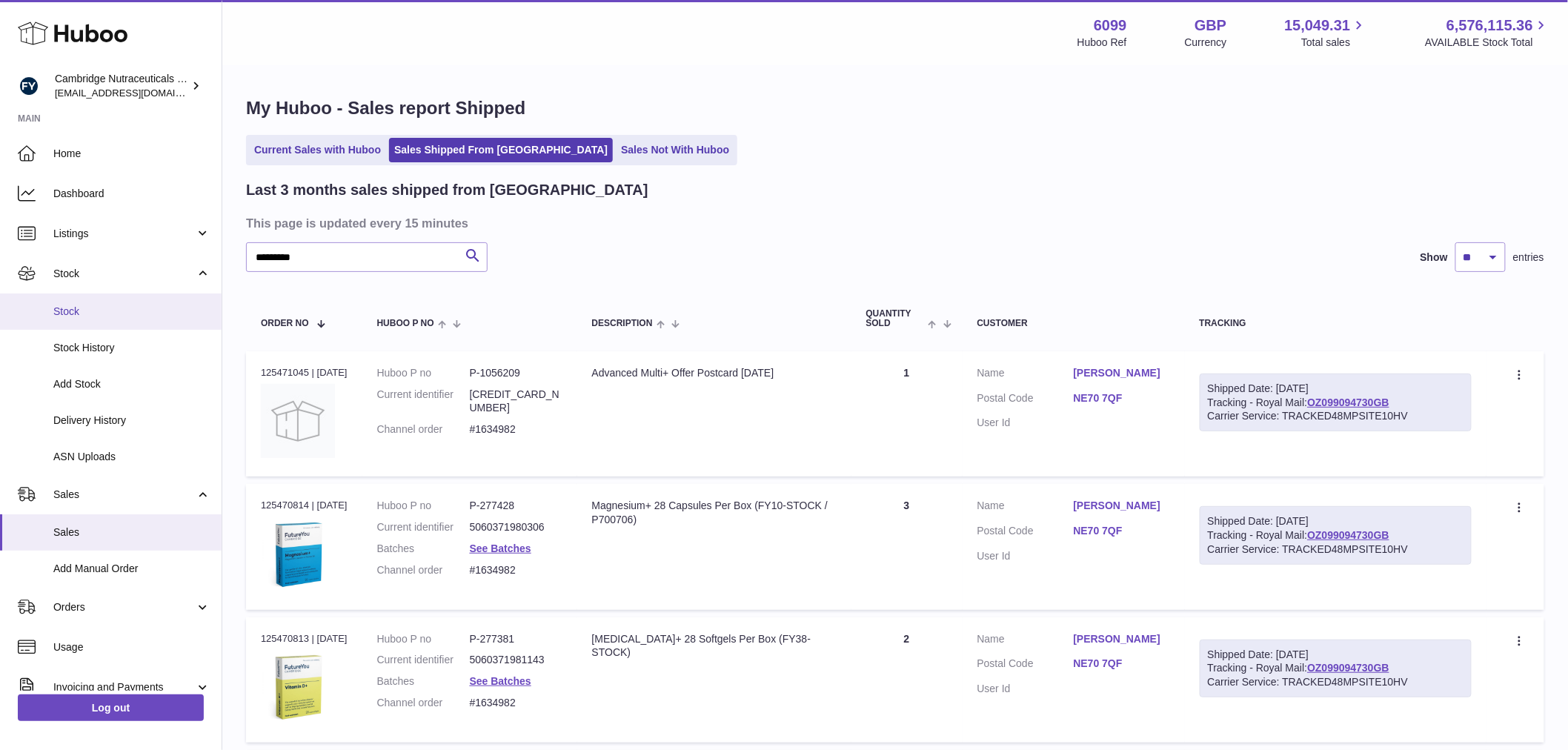
click at [109, 300] on link "Stock" at bounding box center [110, 311] width 221 height 36
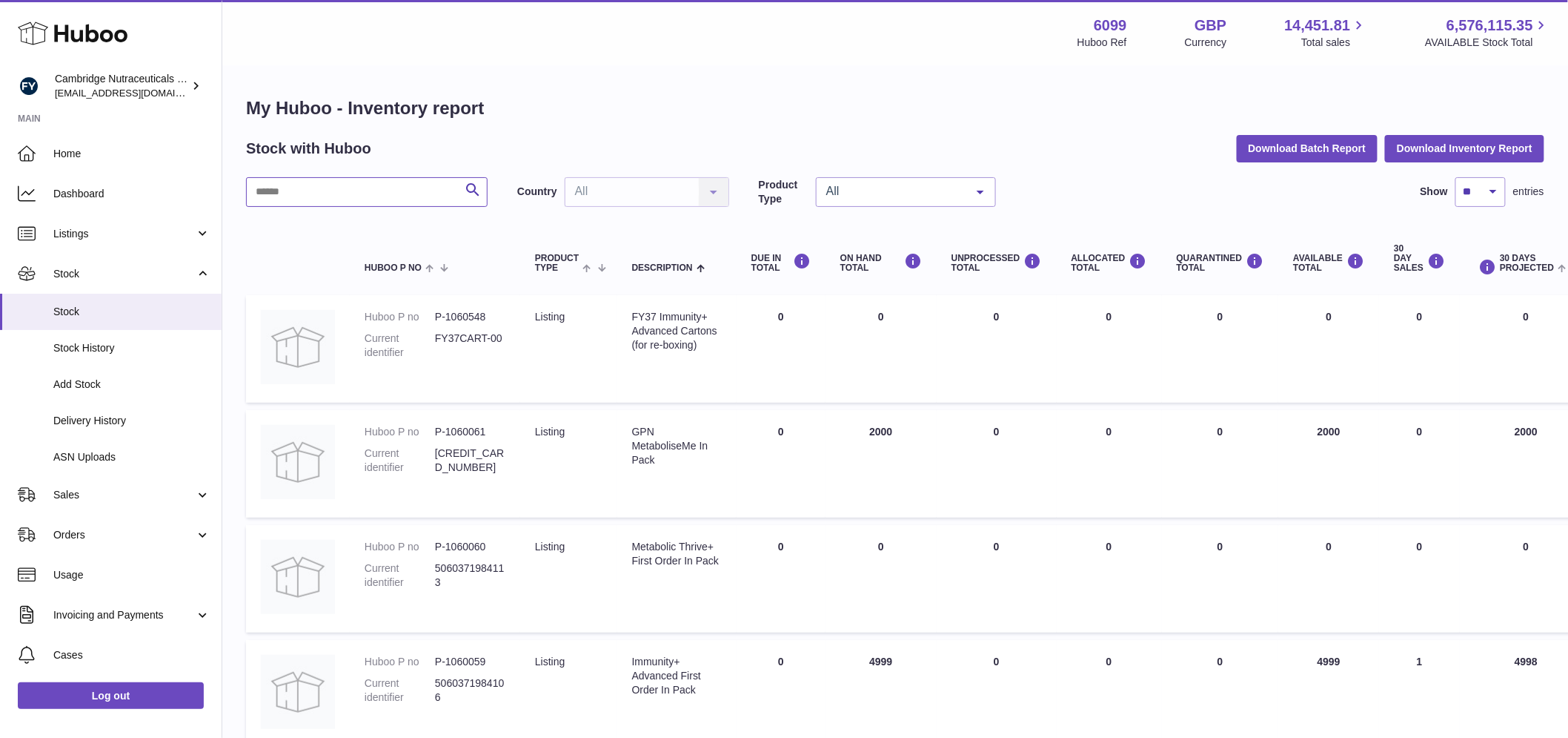
click at [331, 182] on input "text" at bounding box center [367, 191] width 242 height 29
paste input "******"
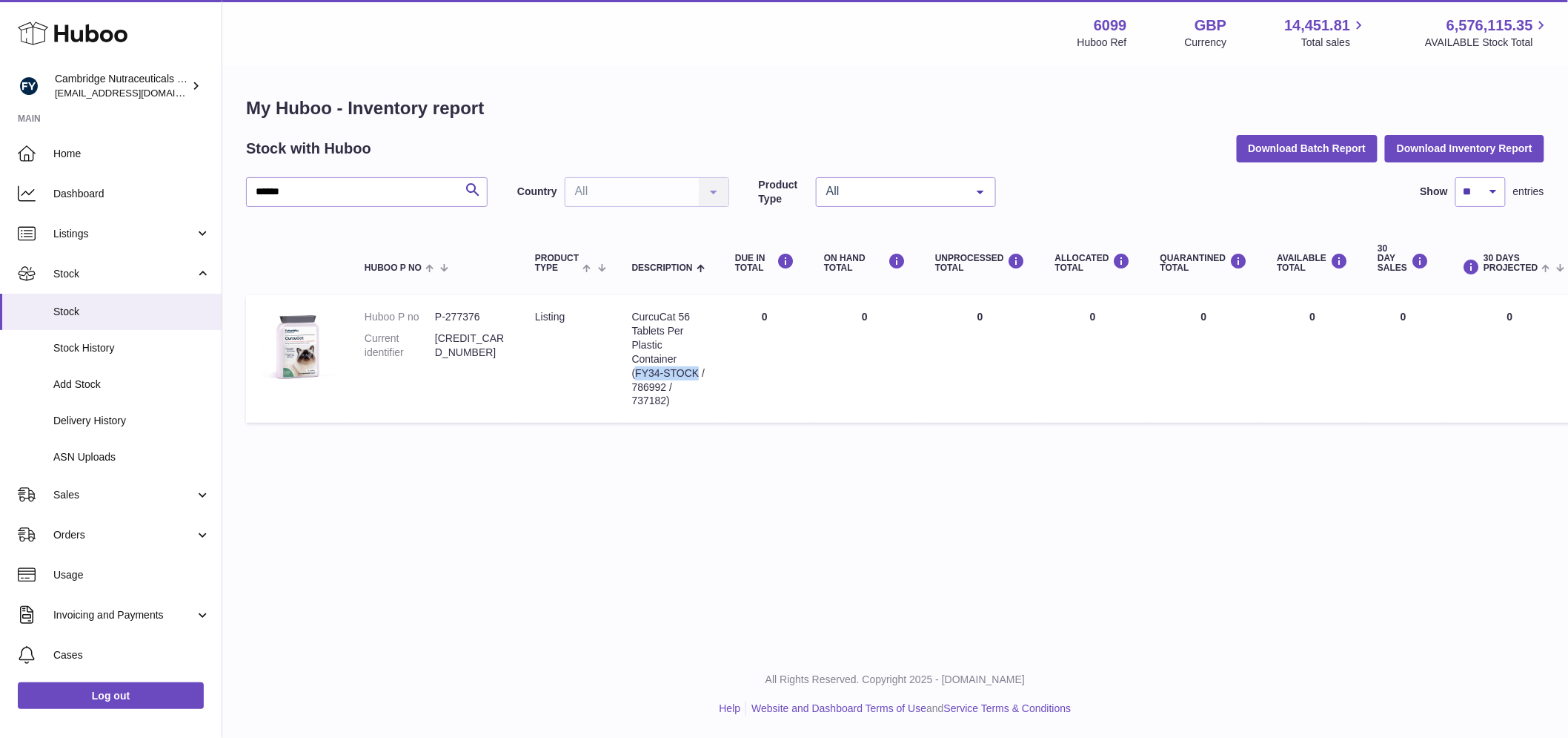
drag, startPoint x: 698, startPoint y: 373, endPoint x: 639, endPoint y: 368, distance: 59.2
click at [639, 368] on div "CurcuCat 56 Tablets Per Plastic Container (FY34-STOCK / 786992 / 737182)" at bounding box center [668, 359] width 74 height 98
copy div "FY34-STOCK"
click at [676, 308] on td "Description CurcuCat 56 Tablets Per Plastic Container (FY34-STOCK / 786992 / 73…" at bounding box center [669, 358] width 103 height 127
click at [676, 315] on div "CurcuCat 56 Tablets Per Plastic Container (FY34-STOCK / 786992 / 737182)" at bounding box center [668, 359] width 74 height 98
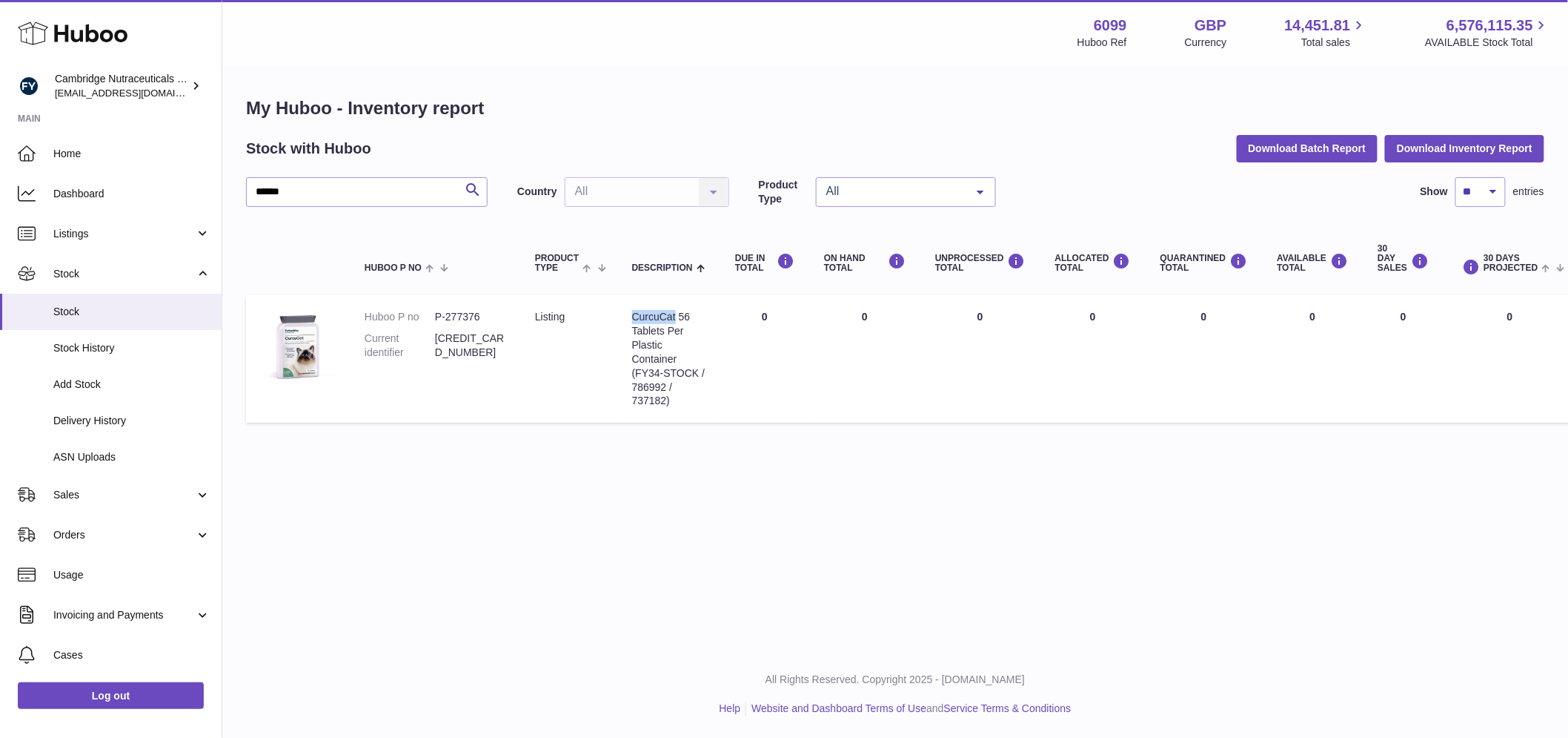
drag, startPoint x: 676, startPoint y: 316, endPoint x: 631, endPoint y: 320, distance: 45.2
click at [631, 320] on td "Description CurcuCat 56 Tablets Per Plastic Container (FY34-STOCK / 786992 / 73…" at bounding box center [669, 358] width 103 height 127
copy div "CurcuCat"
drag, startPoint x: 314, startPoint y: 190, endPoint x: 216, endPoint y: 186, distance: 98.1
click at [211, 181] on div "Huboo Cambridge Nutraceuticals Ltd huboo@camnutra.com Main Home Dashboard Listi…" at bounding box center [784, 369] width 1568 height 738
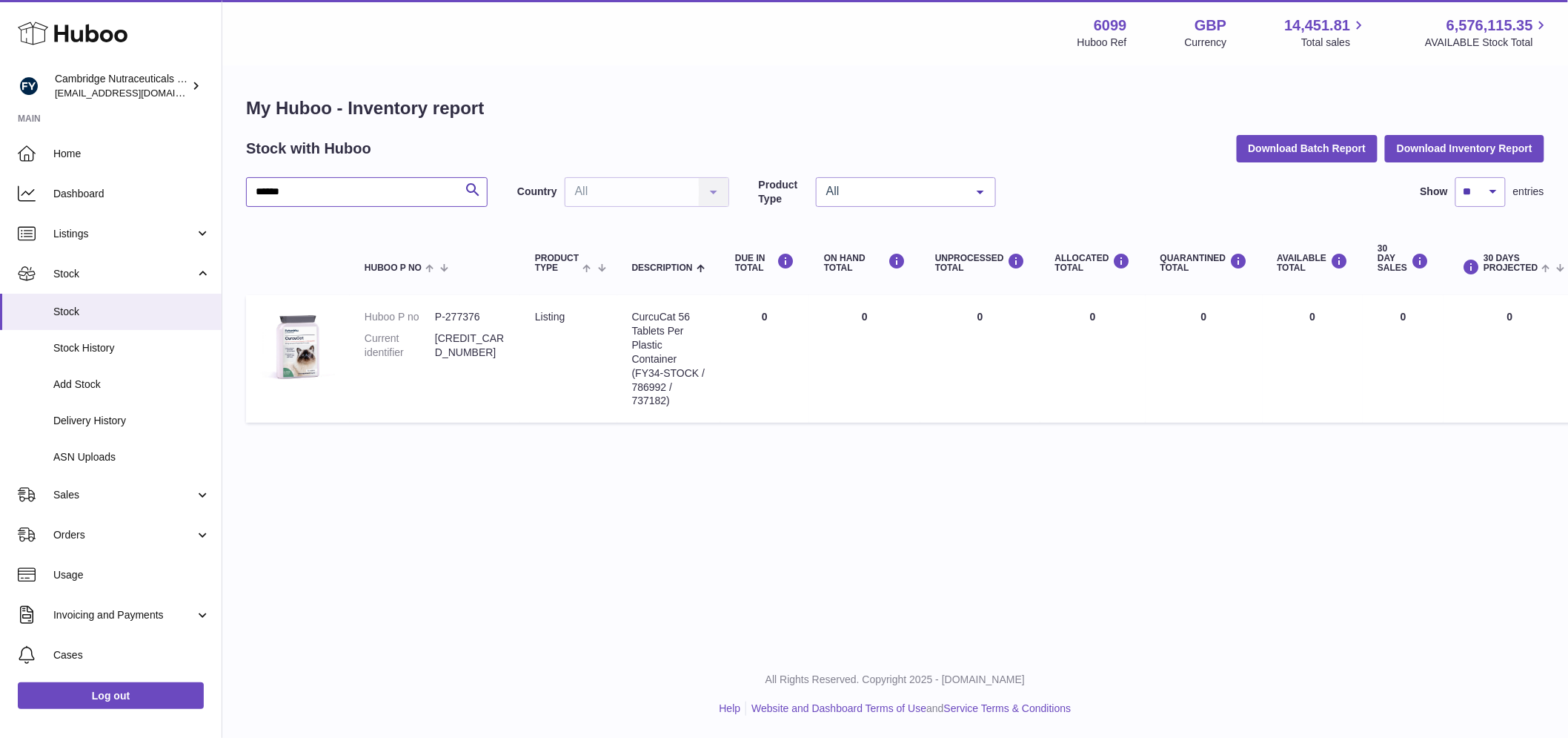
paste input "text"
drag, startPoint x: 656, startPoint y: 344, endPoint x: 666, endPoint y: 359, distance: 18.0
click at [666, 359] on div "Heart & Blood 28 Tablets Per Box (PF05-28-STOCK / P383973)" at bounding box center [668, 345] width 74 height 69
copy div "PF05-28-STOCK"
click at [699, 330] on div "Heart & Blood 28 Tablets Per Box (PF05-28-STOCK / P383973)" at bounding box center [668, 345] width 74 height 69
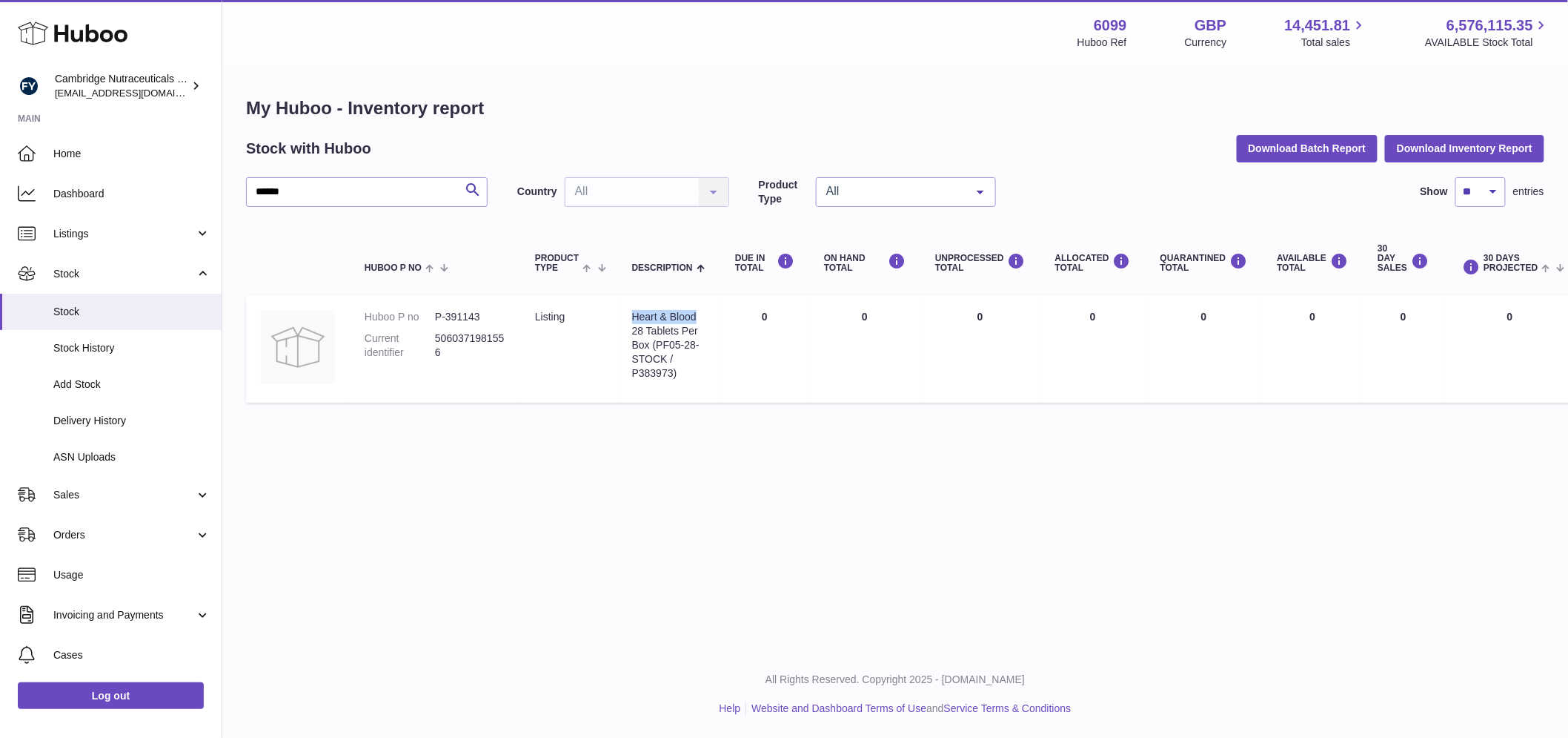
drag, startPoint x: 698, startPoint y: 315, endPoint x: 621, endPoint y: 316, distance: 77.0
click at [621, 316] on td "Description Heart & Blood 28 Tablets Per Box (PF05-28-STOCK / P383973)" at bounding box center [669, 349] width 103 height 108
copy div "Heart & Blood"
drag, startPoint x: 310, startPoint y: 190, endPoint x: 243, endPoint y: 215, distance: 71.5
click at [233, 195] on div "My Huboo - Inventory report Stock with Huboo Download Batch Report Download Inv…" at bounding box center [895, 253] width 1346 height 373
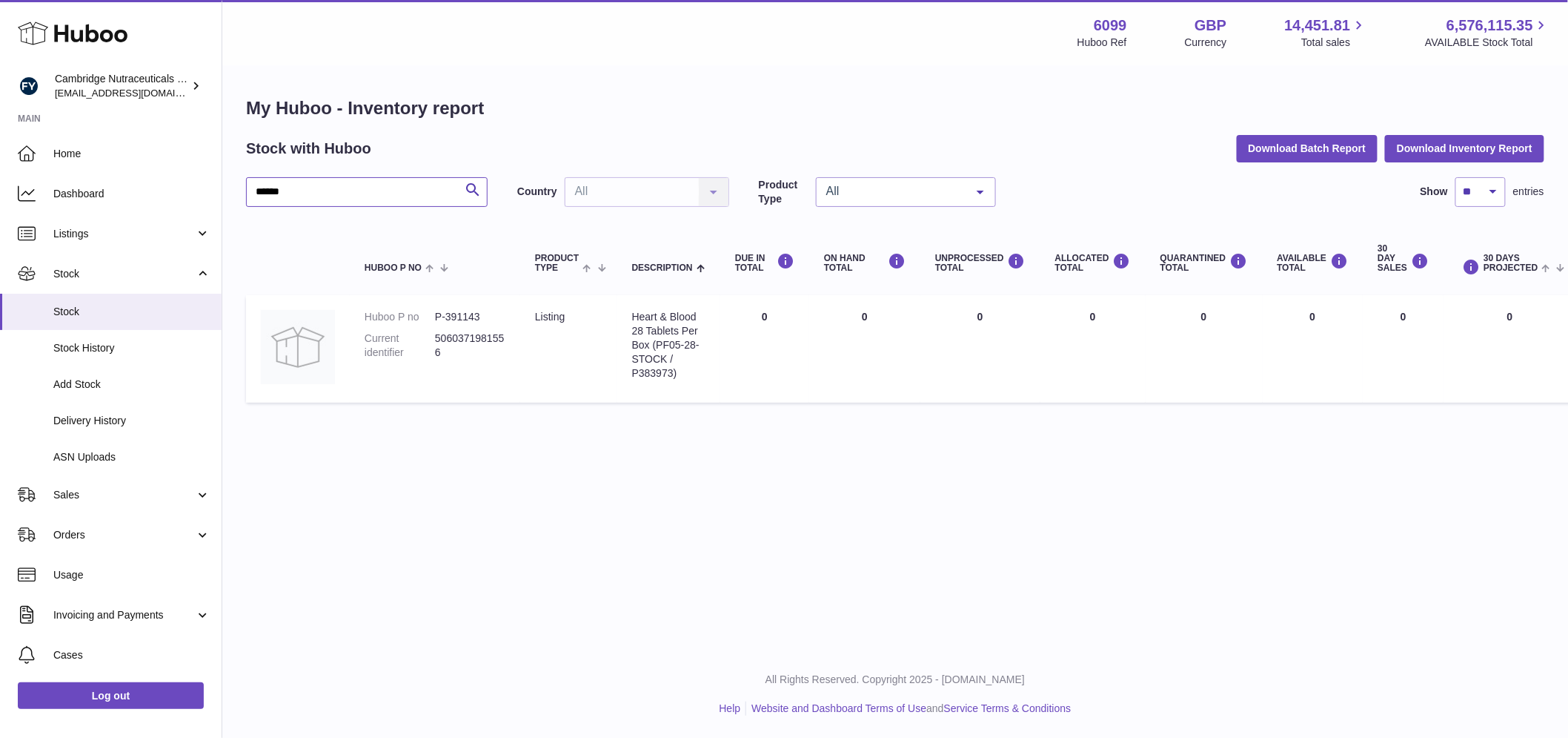
paste input "text"
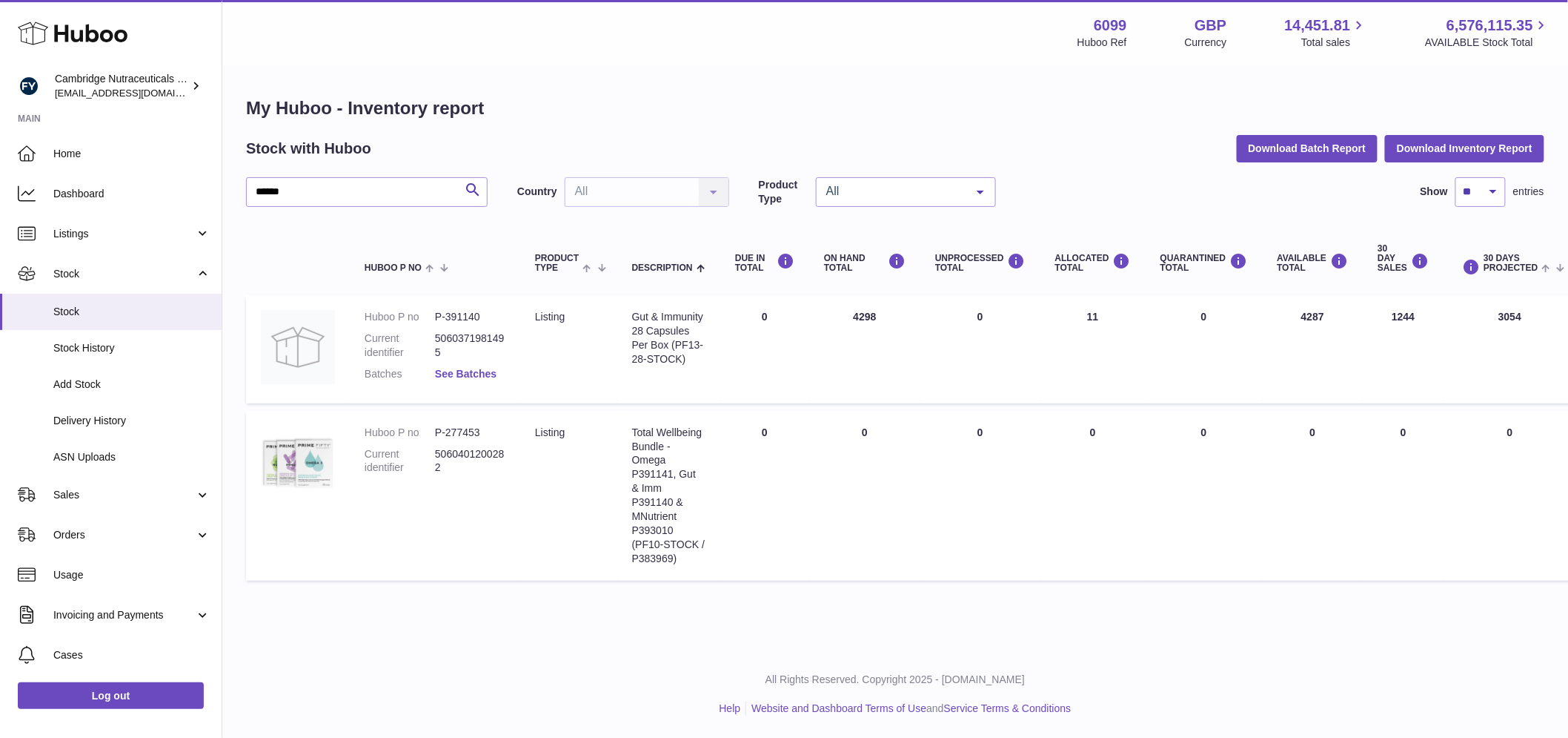
click at [470, 371] on link "See Batches" at bounding box center [465, 373] width 61 height 12
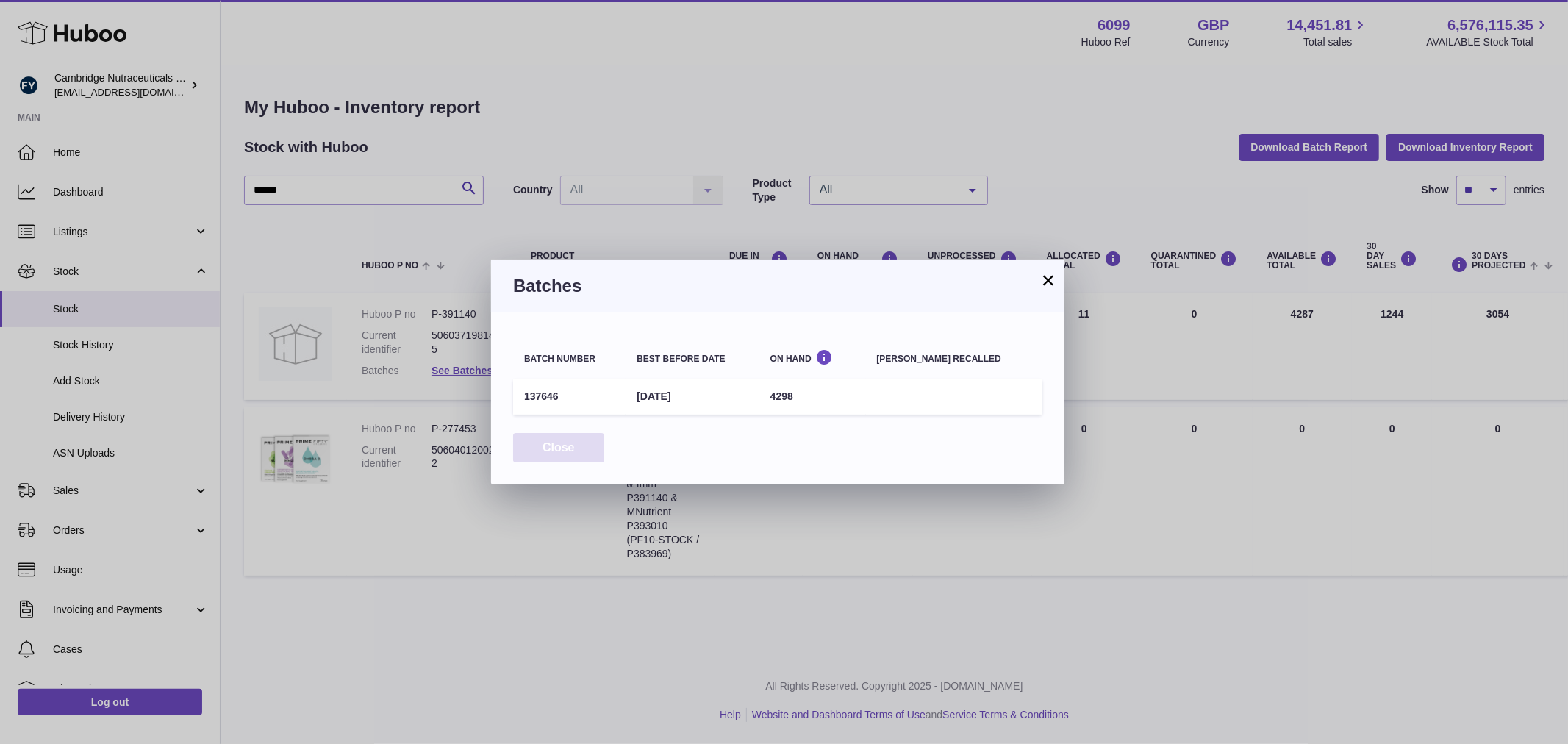
click at [537, 451] on button "Close" at bounding box center [558, 448] width 91 height 30
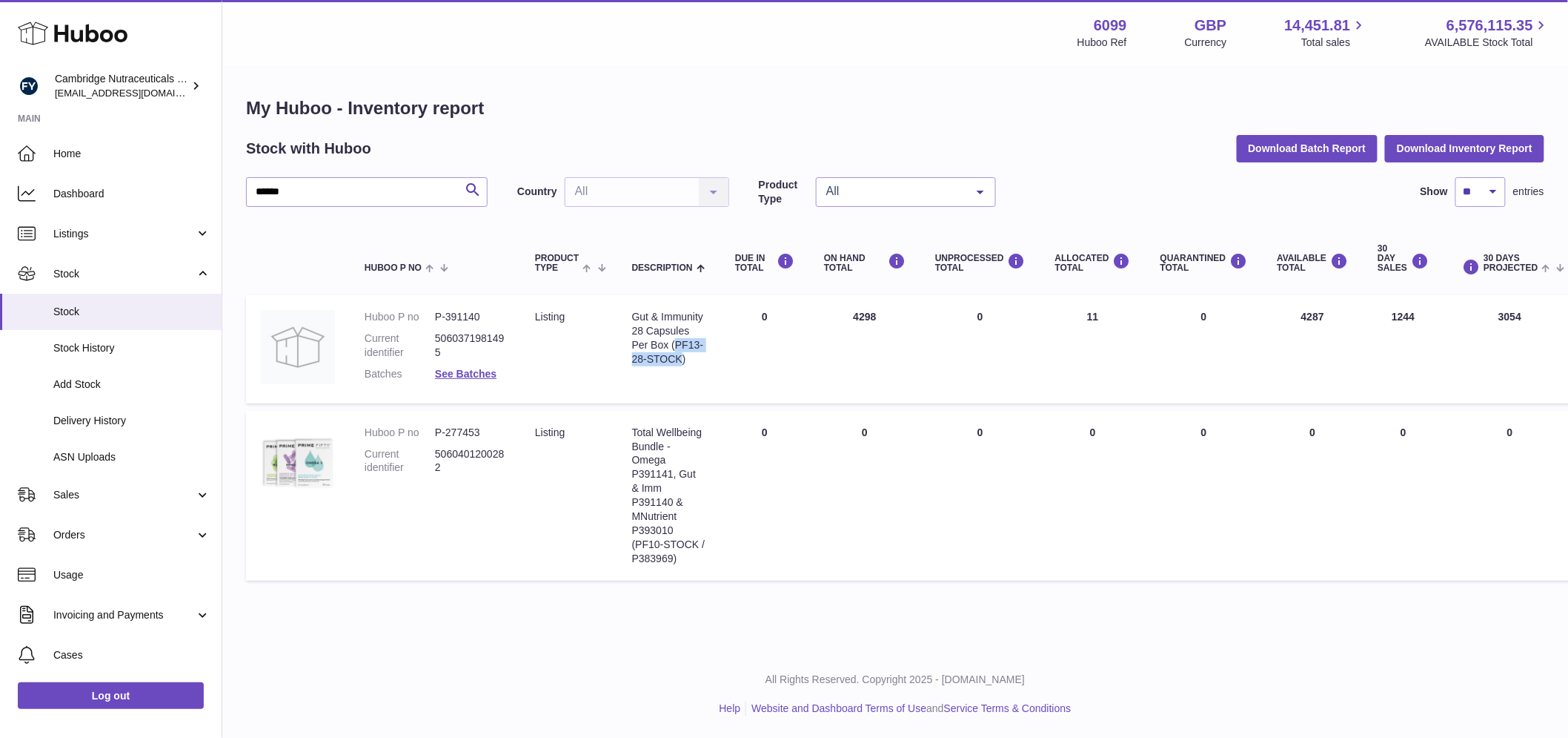
drag, startPoint x: 676, startPoint y: 341, endPoint x: 683, endPoint y: 358, distance: 18.4
click at [683, 358] on div "Gut & Immunity 28 Capsules Per Box (PF13-28-STOCK)" at bounding box center [668, 338] width 74 height 56
copy div "PF13-28-STOCK"
click at [593, 320] on td "Product Type listing" at bounding box center [568, 349] width 97 height 108
drag, startPoint x: 633, startPoint y: 312, endPoint x: 708, endPoint y: 319, distance: 75.3
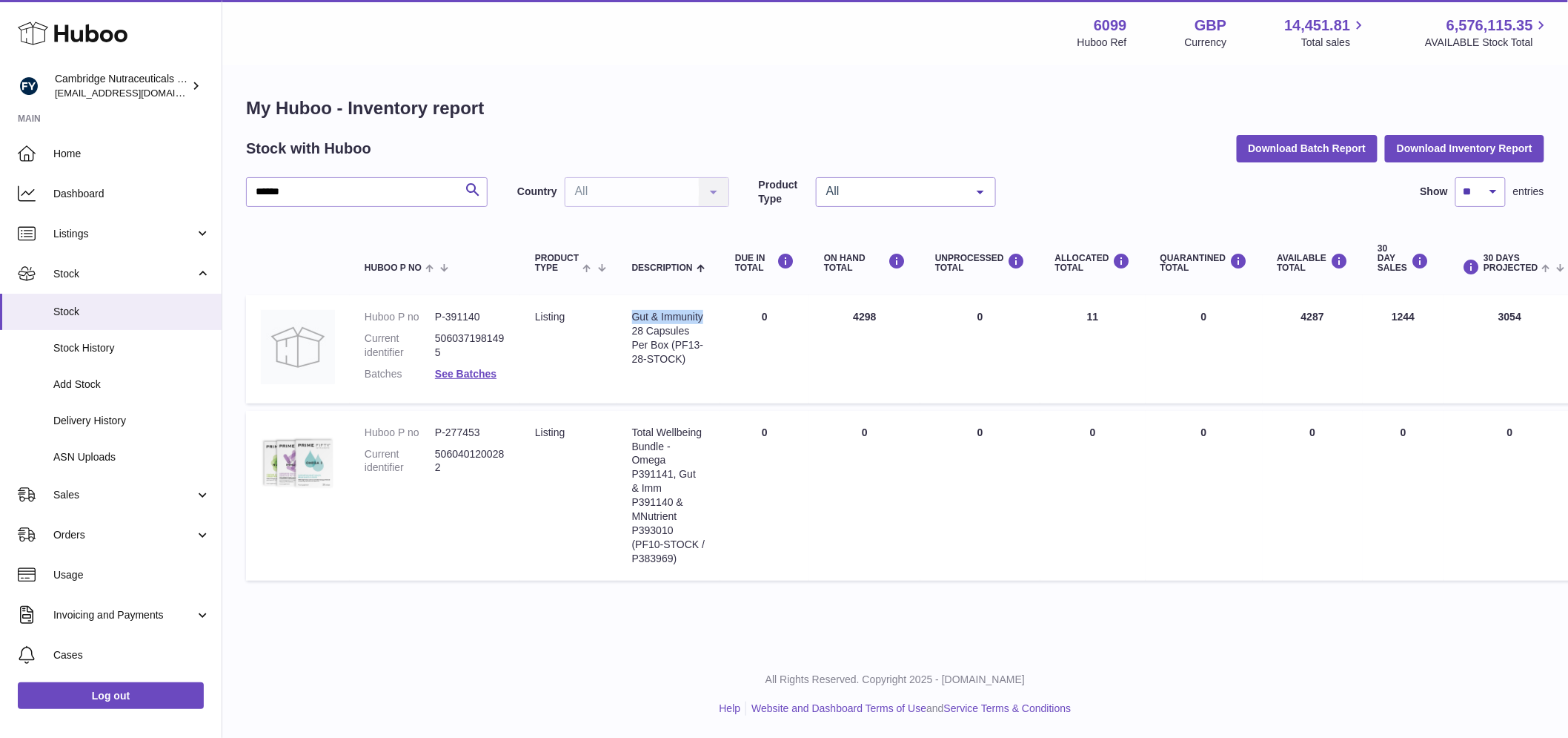
click at [708, 319] on td "Description Gut & Immunity 28 Capsules Per Box (PF13-28-STOCK)" at bounding box center [669, 349] width 103 height 108
copy div "Gut & Immunity"
drag, startPoint x: 306, startPoint y: 186, endPoint x: 220, endPoint y: 200, distance: 87.1
click at [220, 200] on div "Huboo Cambridge Nutraceuticals Ltd huboo@camnutra.com Main Home Dashboard Listi…" at bounding box center [784, 369] width 1568 height 738
paste input "text"
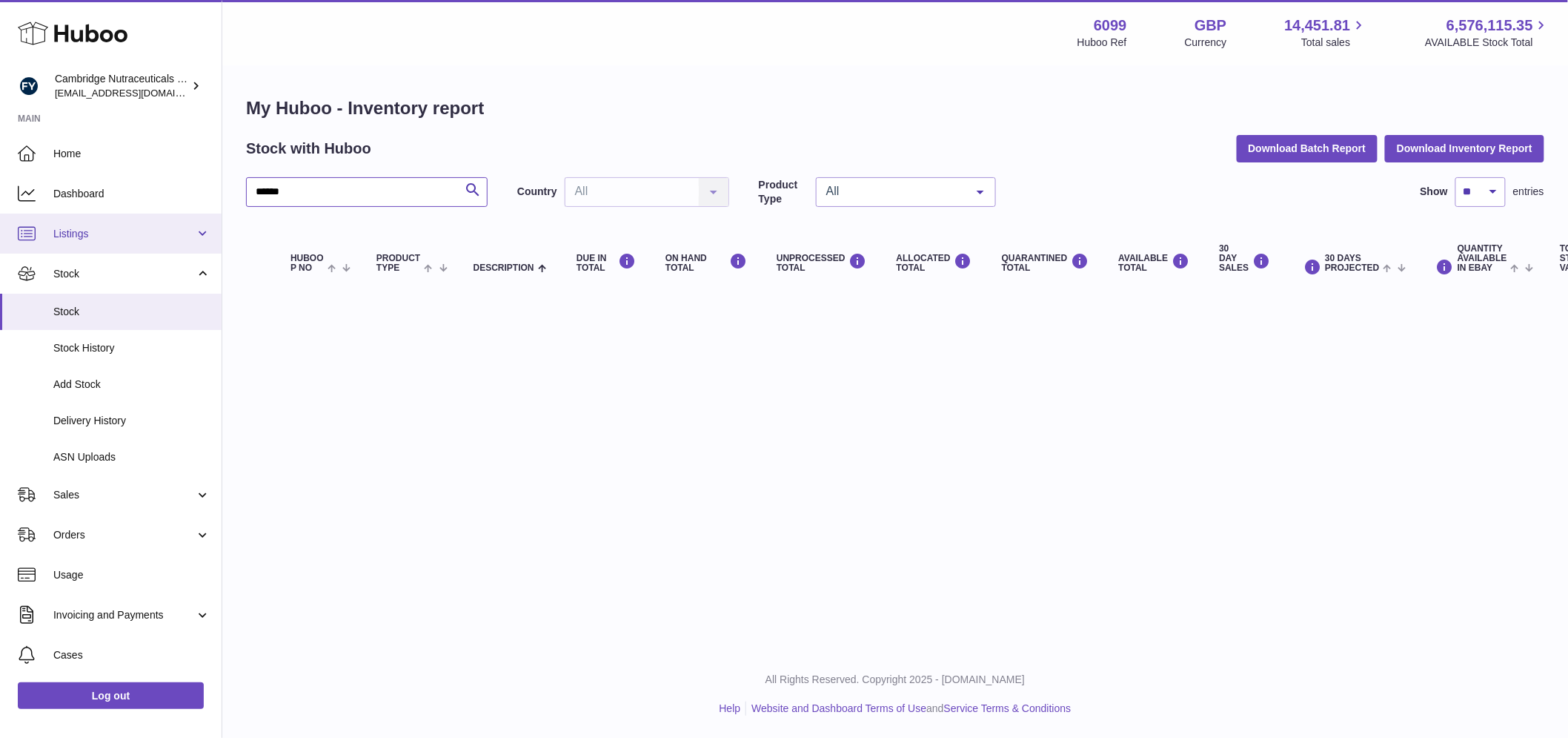
type input "******"
click at [100, 247] on link "Listings" at bounding box center [110, 233] width 221 height 40
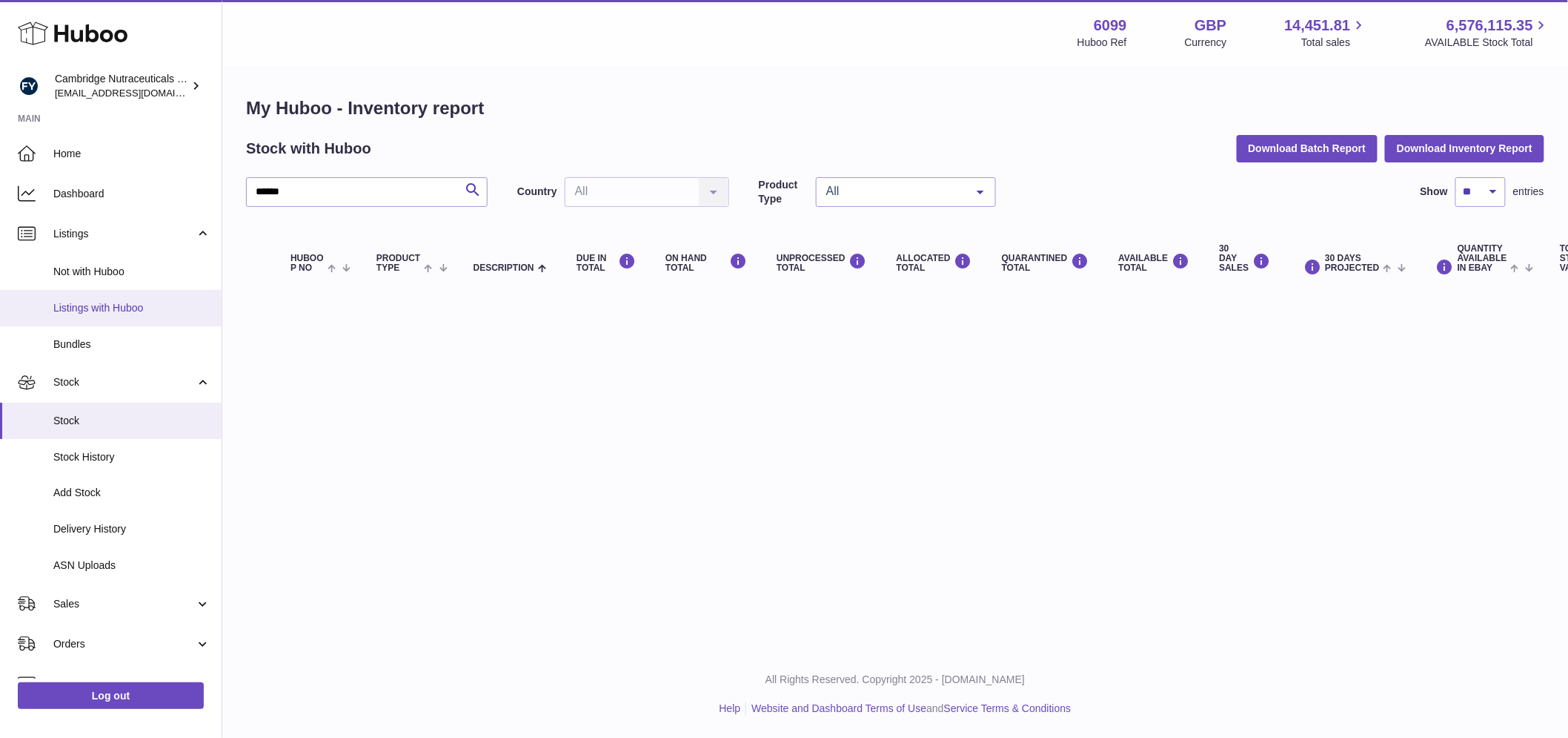
click at [106, 299] on link "Listings with Huboo" at bounding box center [110, 308] width 221 height 36
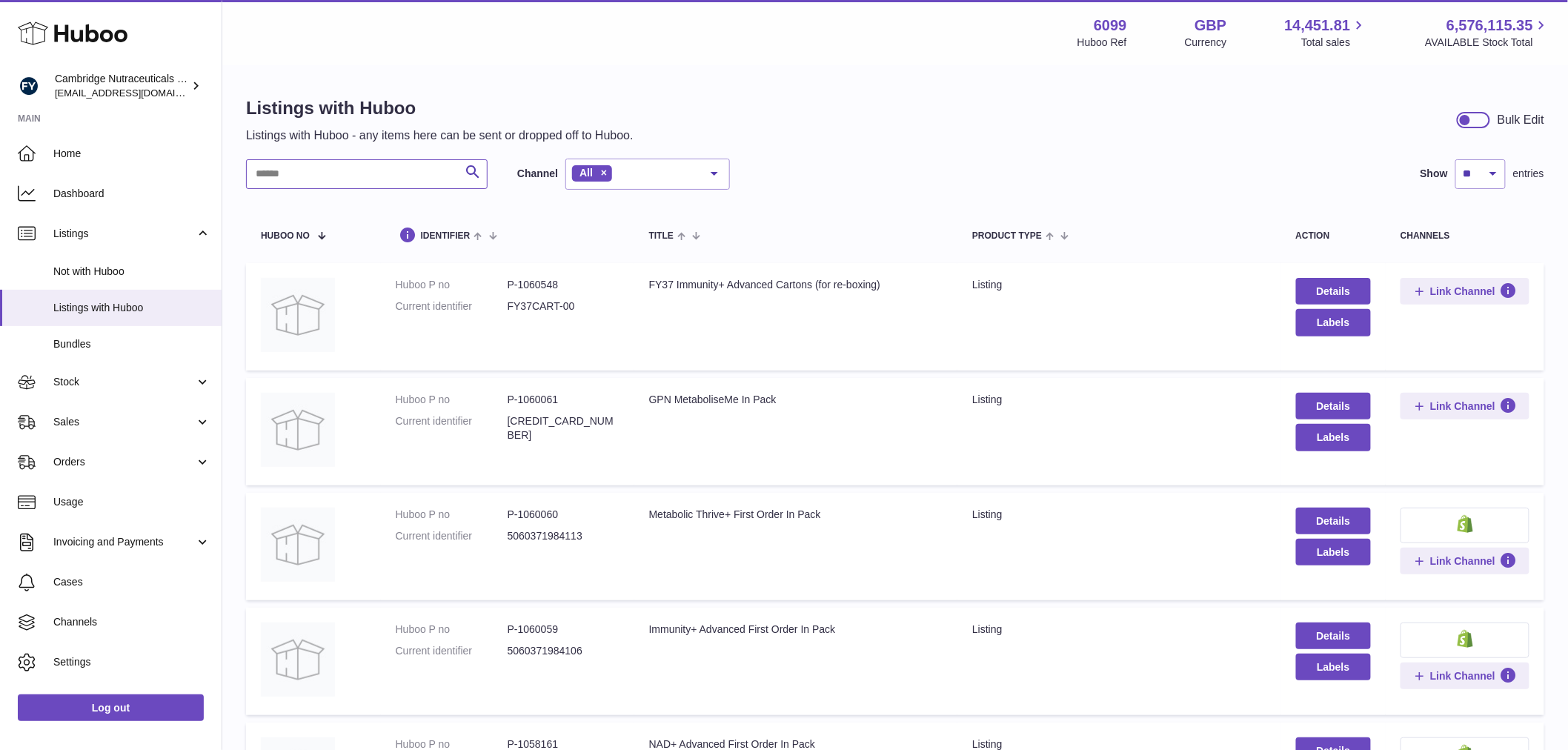
click at [279, 183] on input "text" at bounding box center [367, 173] width 242 height 29
paste input "******"
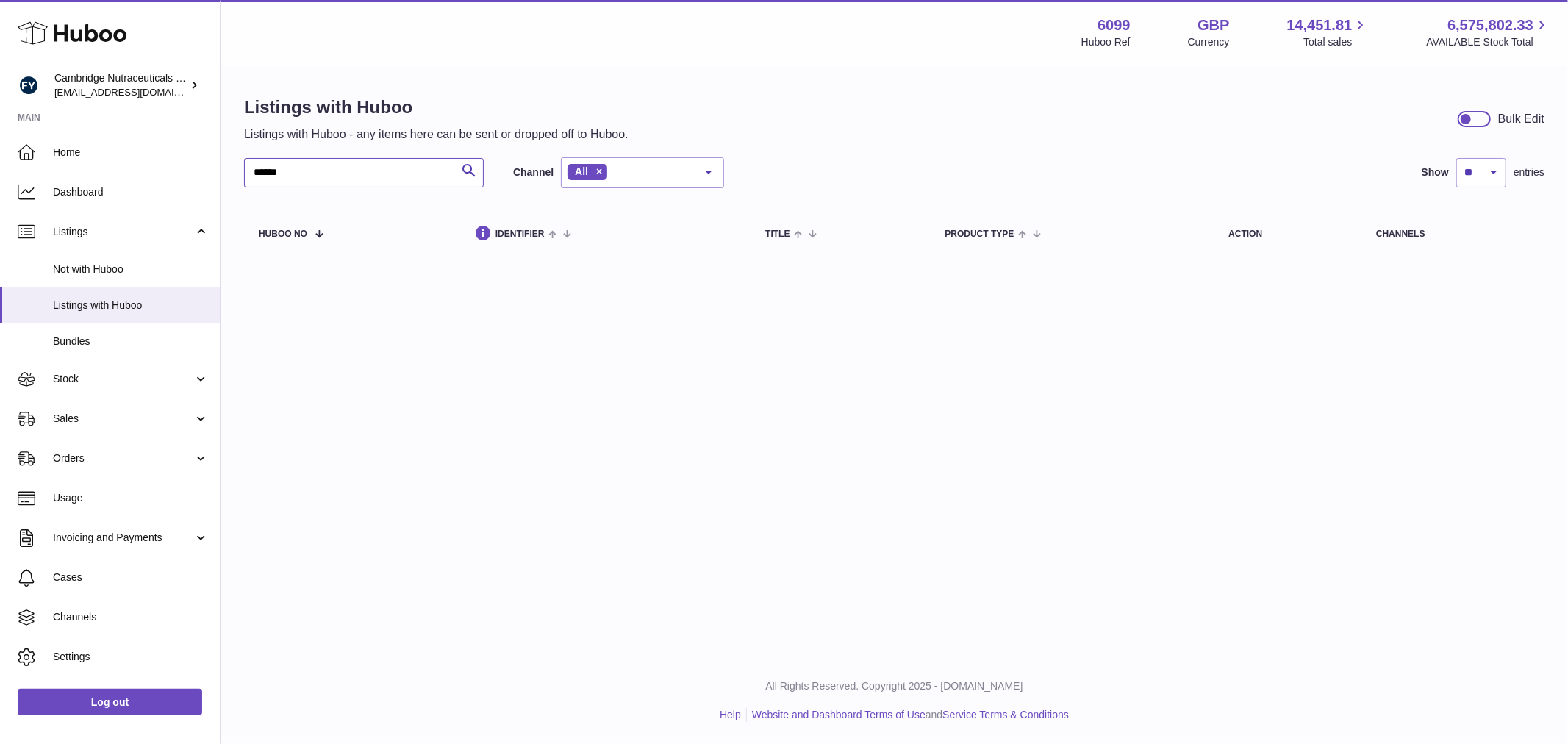
drag, startPoint x: 321, startPoint y: 169, endPoint x: 271, endPoint y: 166, distance: 50.1
click at [246, 176] on input "******" at bounding box center [364, 172] width 240 height 29
paste input "text"
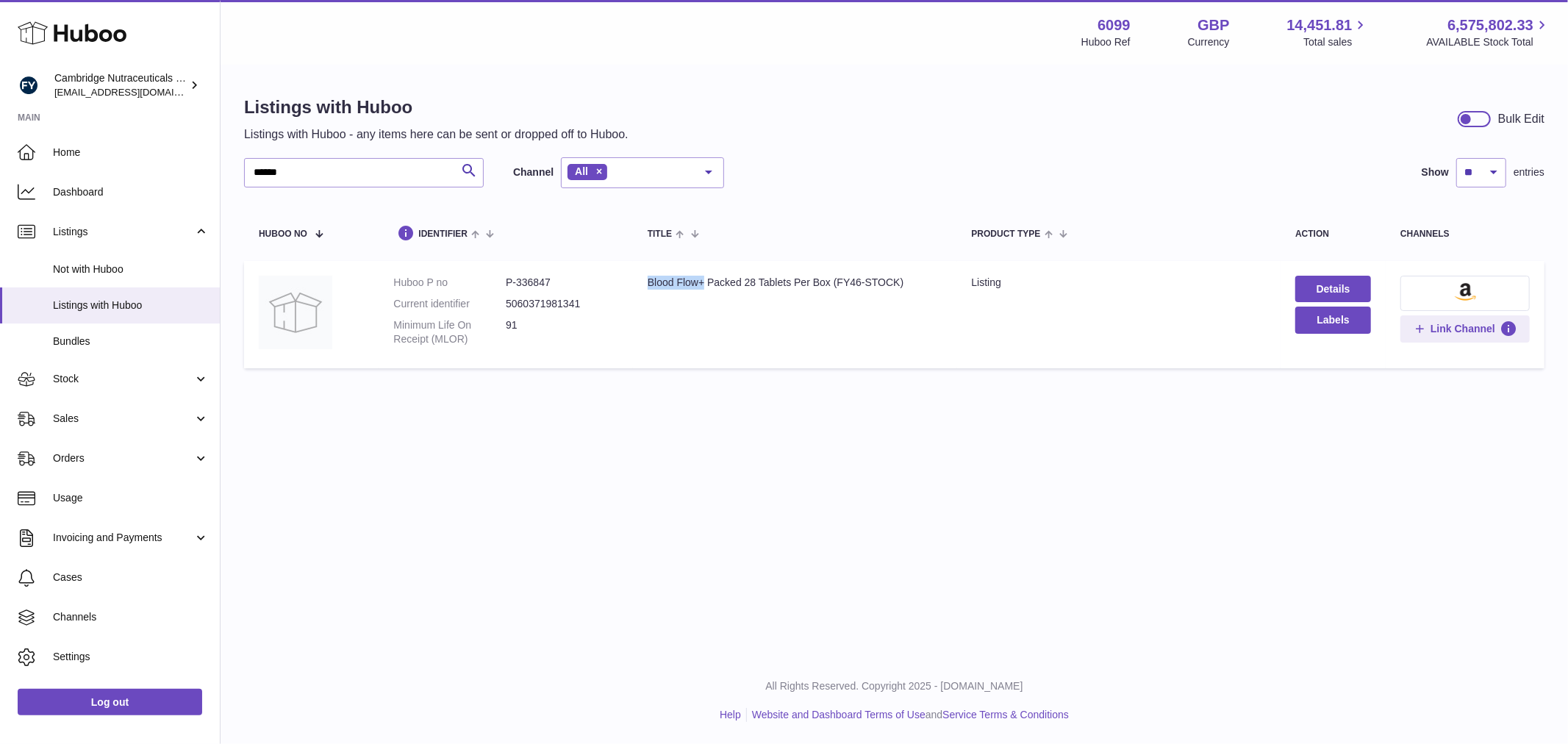
drag, startPoint x: 705, startPoint y: 285, endPoint x: 638, endPoint y: 290, distance: 67.2
click at [638, 290] on td "Title Blood Flow+ Packed 28 Tablets Per Box (FY46-STOCK)" at bounding box center [795, 315] width 325 height 108
copy div "Blood Flow+"
drag, startPoint x: 900, startPoint y: 284, endPoint x: 831, endPoint y: 293, distance: 69.6
click at [840, 285] on div "Blood Flow+ Packed 28 Tablets Per Box (FY46-STOCK)" at bounding box center [795, 283] width 295 height 14
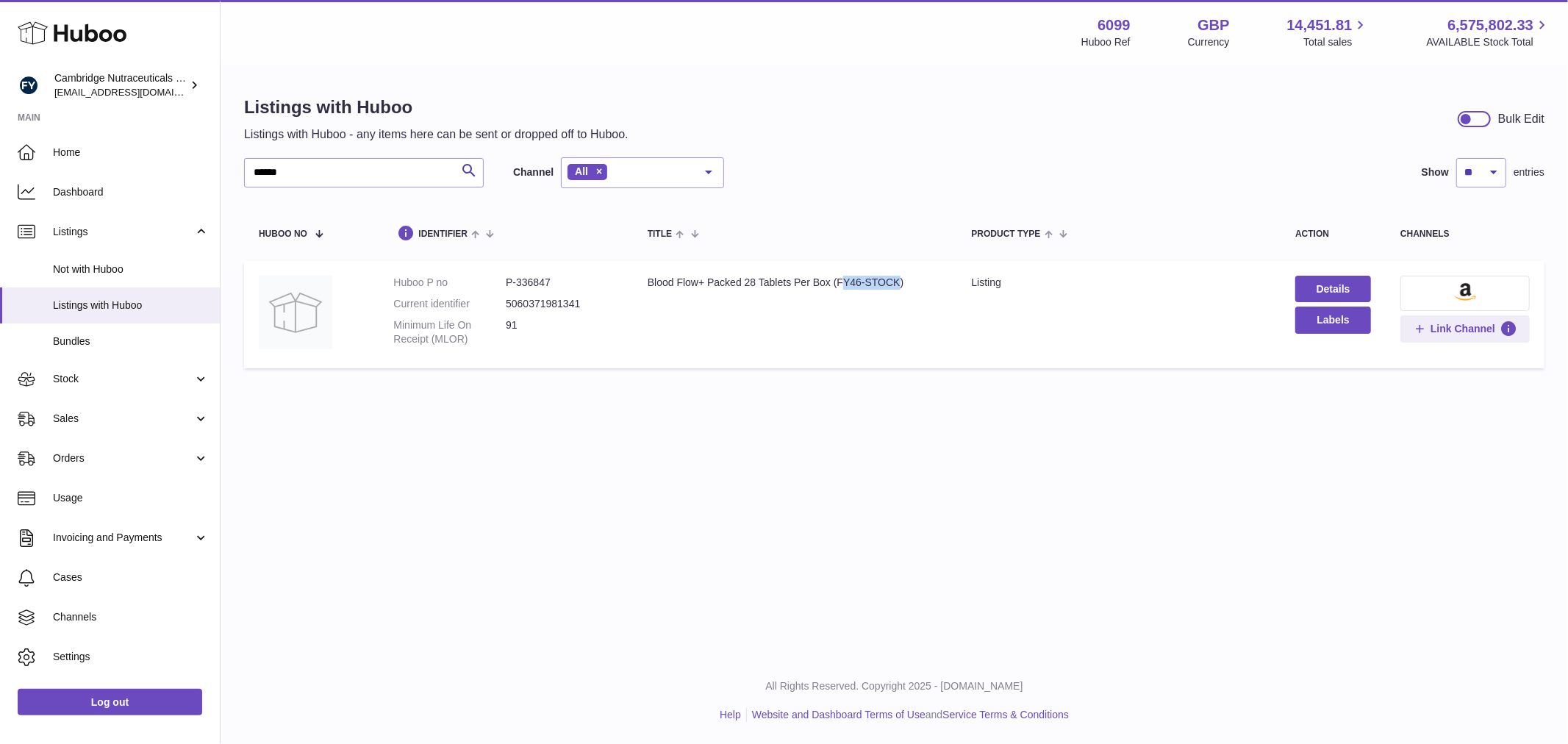
copy div "Y46-STOCK"
drag, startPoint x: 335, startPoint y: 179, endPoint x: 216, endPoint y: 190, distance: 119.5
click at [216, 190] on div "Huboo Cambridge Nutraceuticals Ltd [EMAIL_ADDRESS][DOMAIN_NAME] Main Home Dashb…" at bounding box center [784, 372] width 1568 height 744
paste input "text"
drag, startPoint x: 648, startPoint y: 283, endPoint x: 712, endPoint y: 282, distance: 64.0
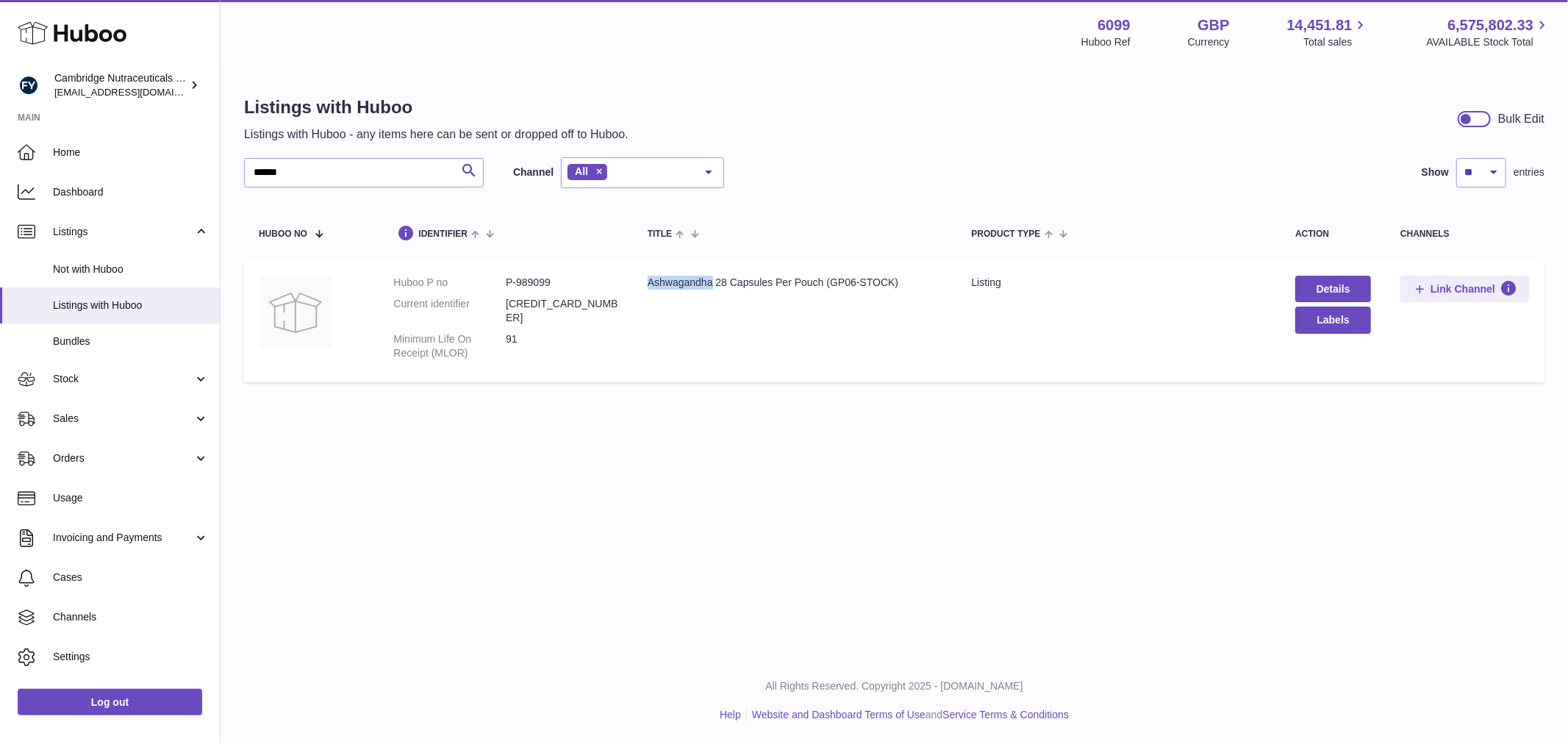
click at [712, 282] on div "Ashwagandha 28 Capsules Per Pouch (GP06-STOCK)" at bounding box center [795, 283] width 295 height 14
copy div "Ashwagandha"
drag, startPoint x: 894, startPoint y: 282, endPoint x: 829, endPoint y: 297, distance: 66.7
click at [829, 297] on td "Title Ashwagandha 28 Capsules Per Pouch (GP06-STOCK)" at bounding box center [795, 321] width 325 height 121
copy div "GP06-STOCK"
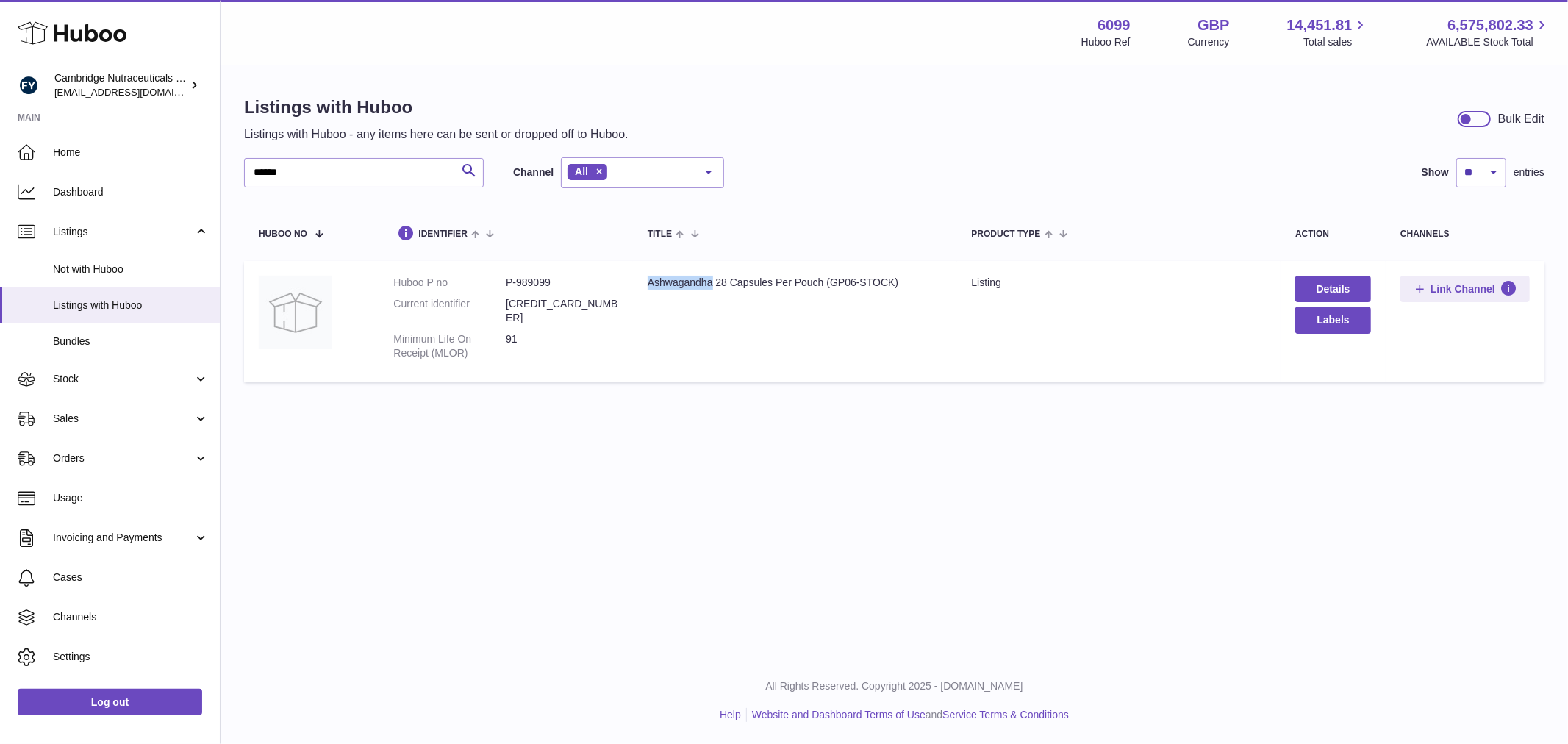
drag, startPoint x: 713, startPoint y: 282, endPoint x: 637, endPoint y: 296, distance: 77.3
click at [637, 296] on td "Title Ashwagandha 28 Capsules Per Pouch (GP06-STOCK)" at bounding box center [795, 321] width 325 height 121
copy div "Ashwagandha"
drag, startPoint x: 306, startPoint y: 179, endPoint x: 236, endPoint y: 190, distance: 70.9
click at [237, 190] on div "Listings with Huboo Listings with Huboo - any items here can be sent or dropped…" at bounding box center [894, 242] width 1348 height 353
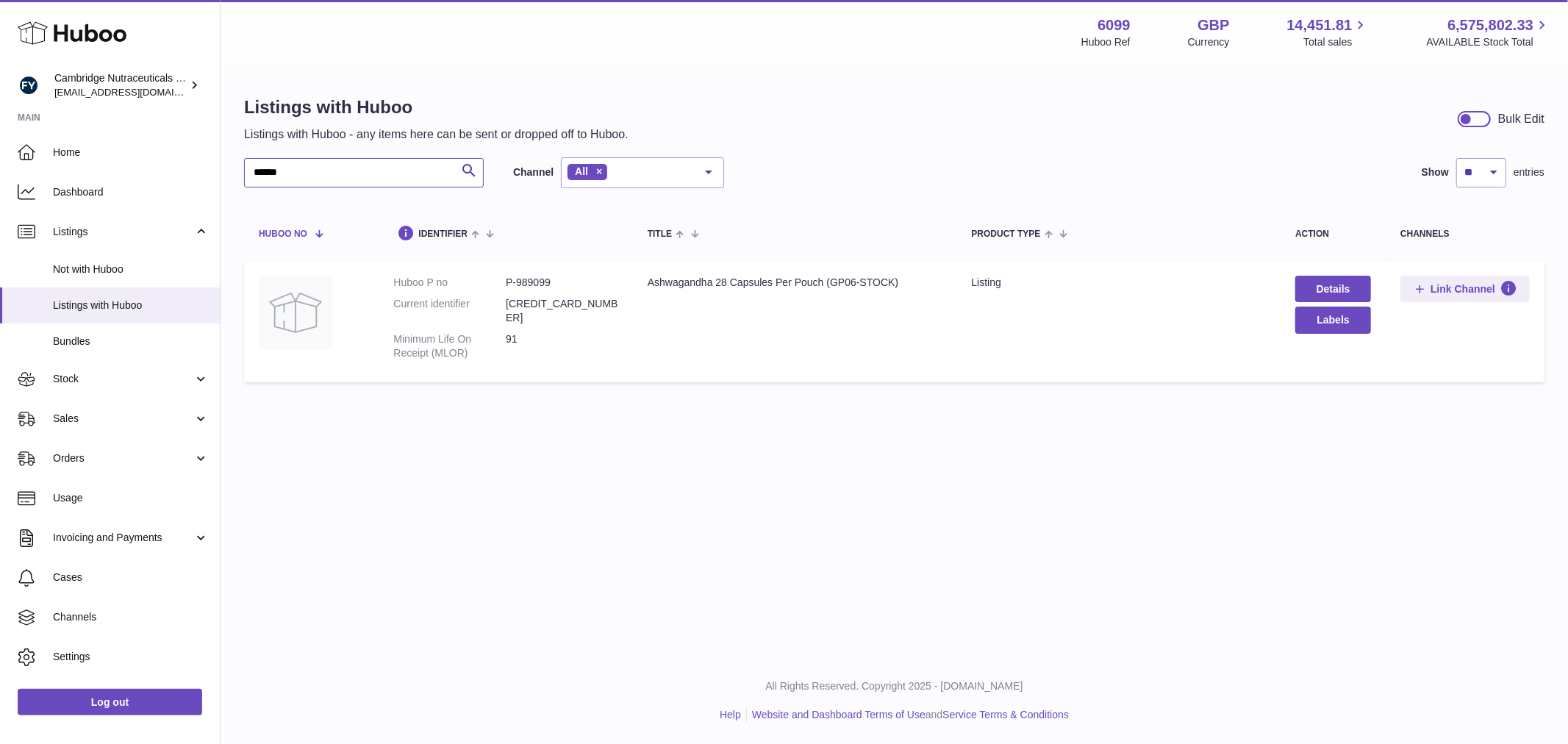
paste input "text"
drag, startPoint x: 700, startPoint y: 282, endPoint x: 635, endPoint y: 297, distance: 66.7
click at [637, 285] on td "Title Astaxanthin 28 Capsules Per Pouch (GP01-STOCK)" at bounding box center [795, 329] width 325 height 136
copy div "Astaxanthin"
drag, startPoint x: 882, startPoint y: 280, endPoint x: 819, endPoint y: 286, distance: 63.3
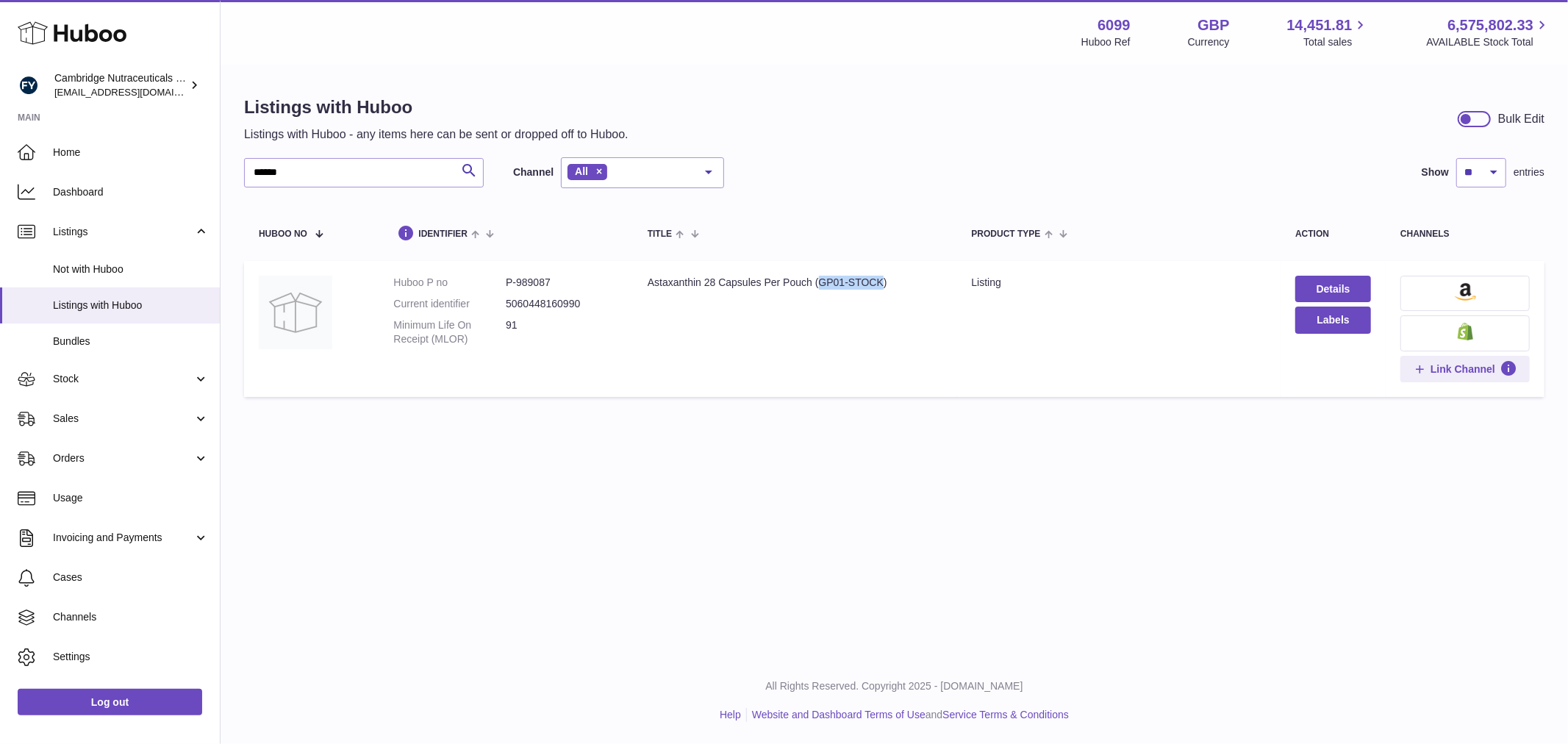
click at [819, 286] on div "Astaxanthin 28 Capsules Per Pouch (GP01-STOCK)" at bounding box center [795, 283] width 295 height 14
copy div "GP01-STOCK"
drag, startPoint x: 311, startPoint y: 167, endPoint x: 210, endPoint y: 175, distance: 101.3
click at [210, 175] on div "Huboo Cambridge Nutraceuticals Ltd [EMAIL_ADDRESS][DOMAIN_NAME] Main Home Dashb…" at bounding box center [784, 372] width 1568 height 744
paste input "text"
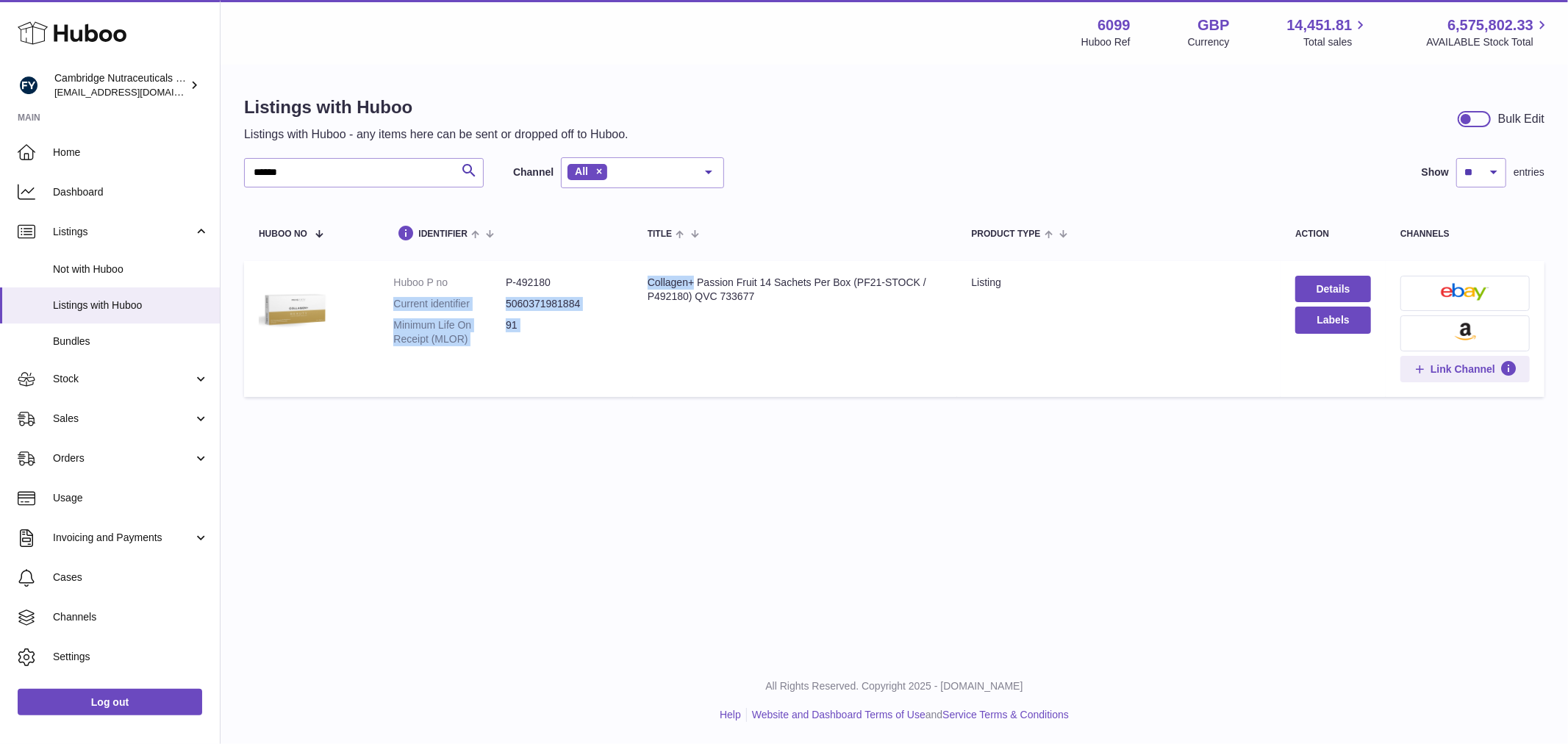
drag, startPoint x: 693, startPoint y: 280, endPoint x: 618, endPoint y: 287, distance: 75.3
click at [618, 287] on tr "Huboo P no P-492180 Current identifier 5060371981884 Minimum Life On Receipt (M…" at bounding box center [894, 329] width 1301 height 136
click at [695, 320] on td "Title Collagen+ Passion Fruit 14 Sachets Per Box (PF21-STOCK / P492180) QVC 733…" at bounding box center [795, 329] width 325 height 136
drag, startPoint x: 691, startPoint y: 281, endPoint x: 645, endPoint y: 283, distance: 46.0
click at [645, 283] on td "Title Collagen+ Passion Fruit 14 Sachets Per Box (PF21-STOCK / P492180) QVC 733…" at bounding box center [795, 329] width 325 height 136
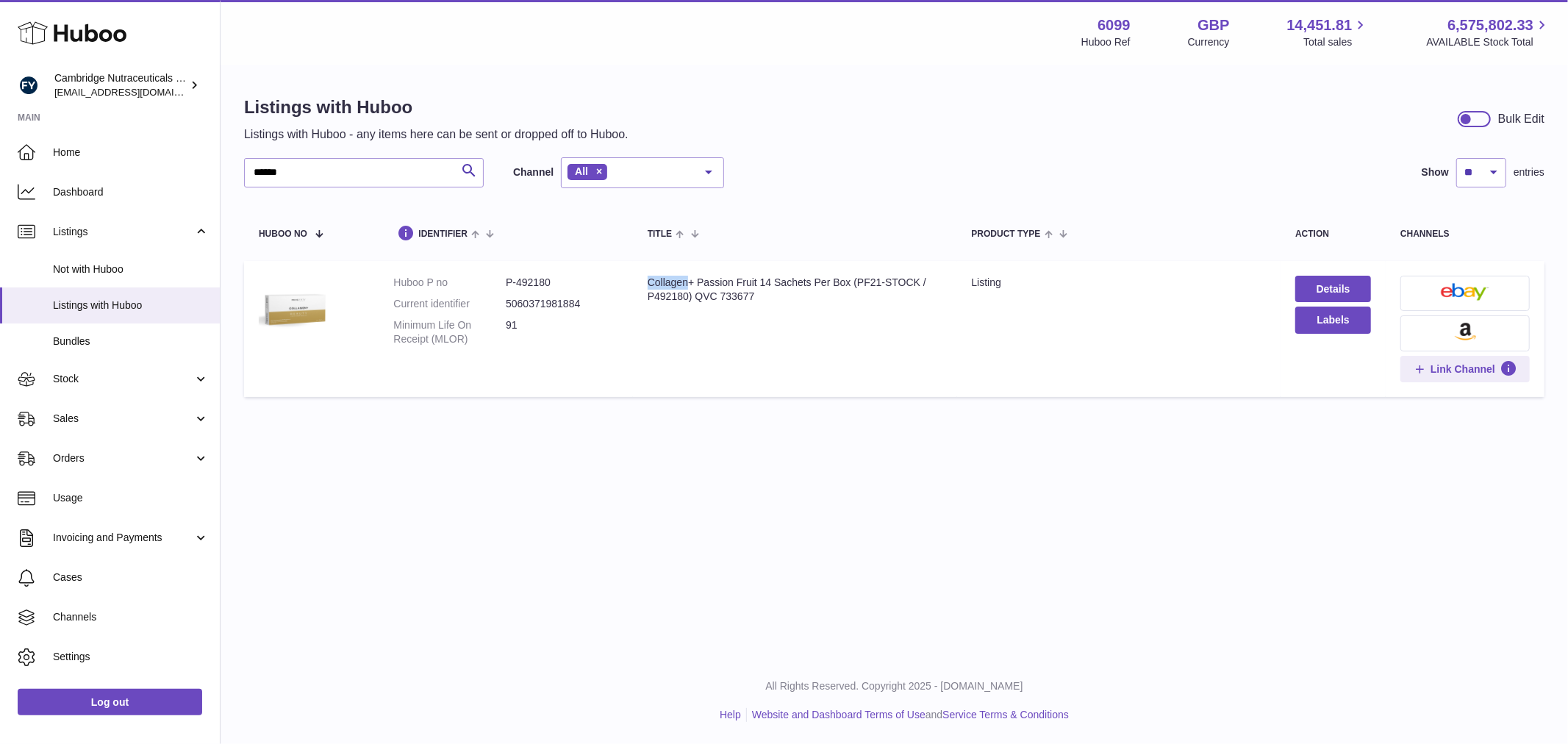
click at [689, 280] on div "Collagen+ Passion Fruit 14 Sachets Per Box (PF21-STOCK / P492180) QVC 733677" at bounding box center [795, 290] width 295 height 28
drag, startPoint x: 695, startPoint y: 283, endPoint x: 638, endPoint y: 280, distance: 57.1
click at [638, 280] on td "Title Collagen+ Passion Fruit 14 Sachets Per Box (PF21-STOCK / P492180) QVC 733…" at bounding box center [795, 329] width 325 height 136
copy div "Collagen+"
drag, startPoint x: 857, startPoint y: 279, endPoint x: 919, endPoint y: 276, distance: 62.1
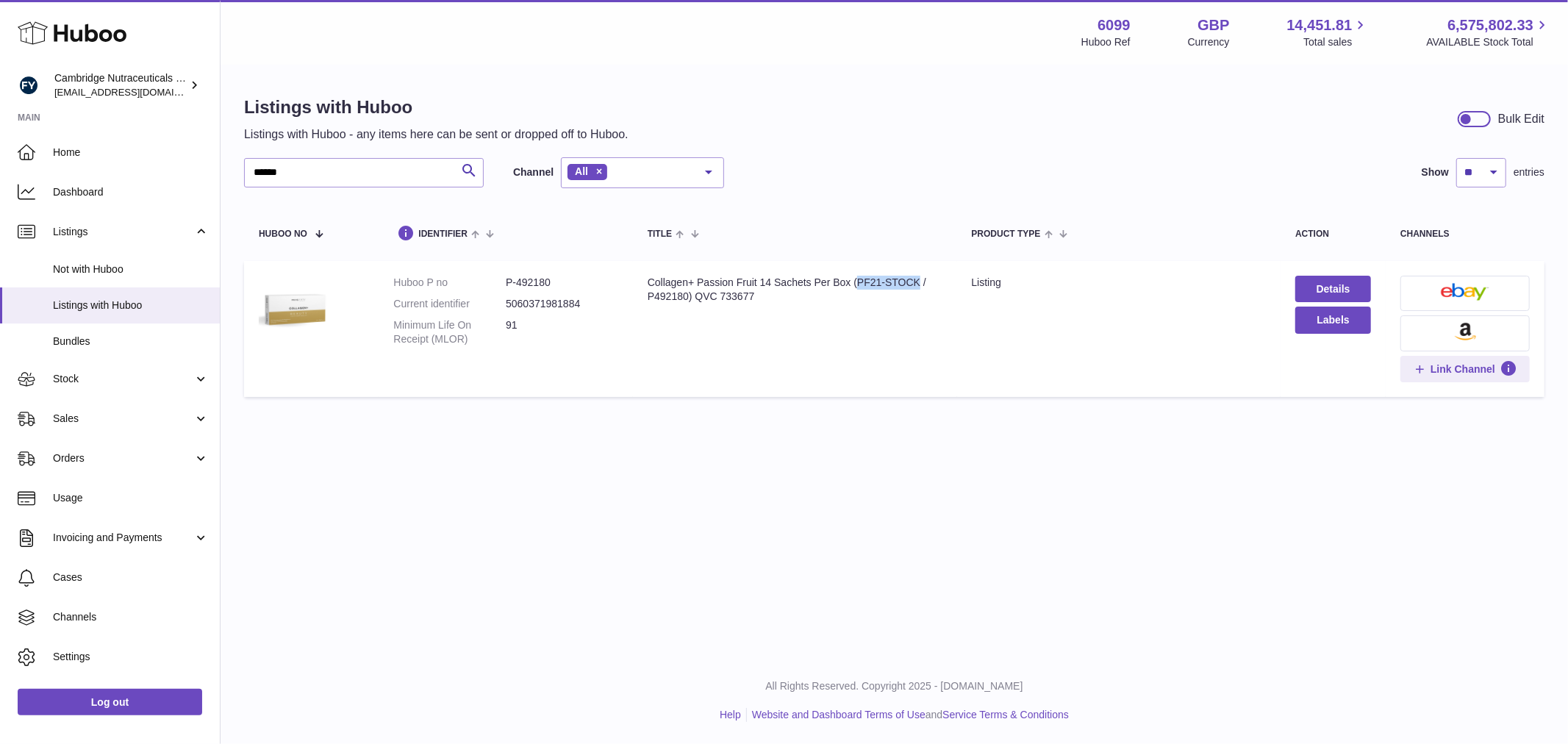
click at [919, 276] on div "Collagen+ Passion Fruit 14 Sachets Per Box (PF21-STOCK / P492180) QVC 733677" at bounding box center [795, 290] width 295 height 28
copy div "PF21-STOCK"
drag, startPoint x: 306, startPoint y: 172, endPoint x: 207, endPoint y: 188, distance: 100.3
click at [207, 188] on div "Huboo Cambridge Nutraceuticals Ltd [EMAIL_ADDRESS][DOMAIN_NAME] Main Home Dashb…" at bounding box center [784, 372] width 1568 height 744
paste input "text"
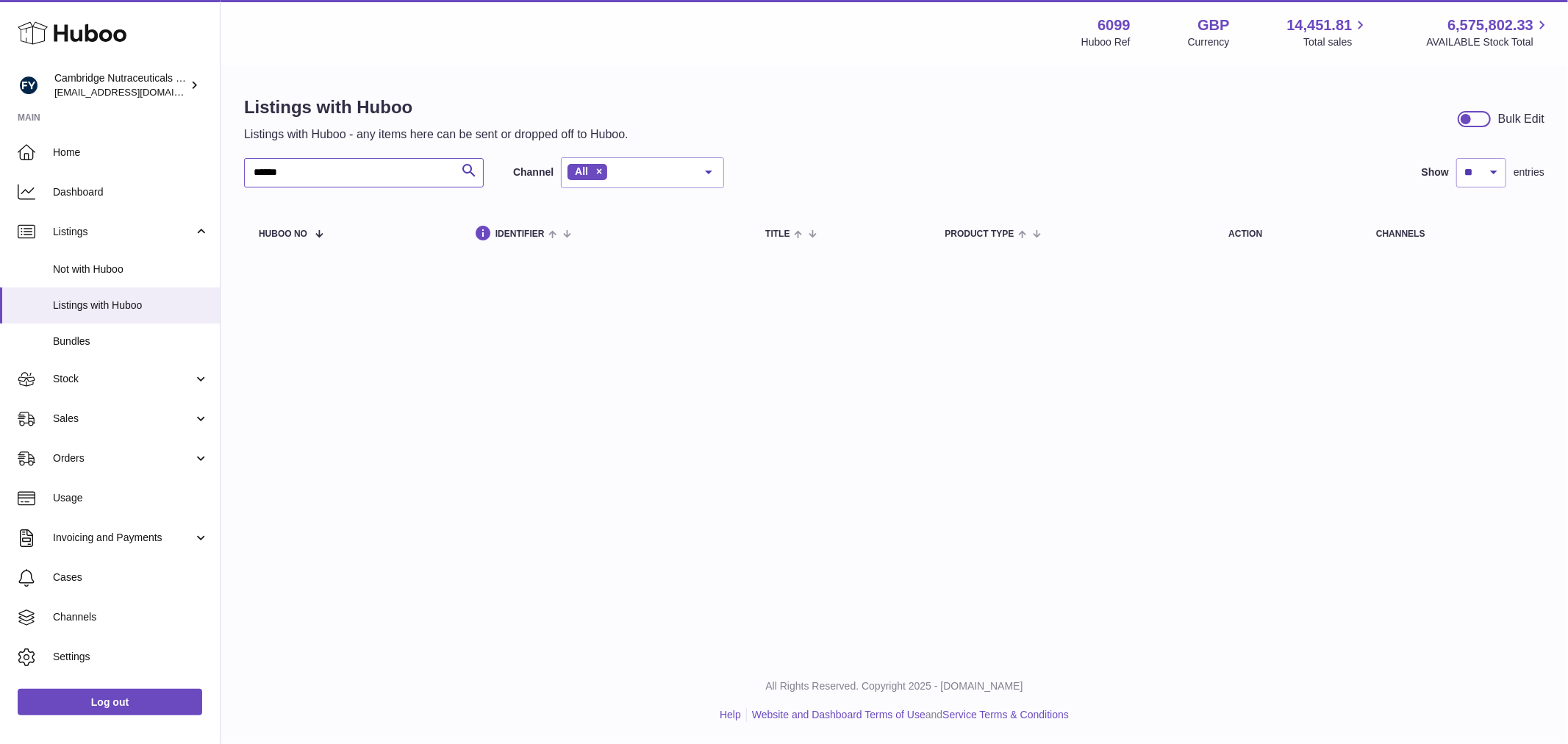
drag, startPoint x: 303, startPoint y: 175, endPoint x: 243, endPoint y: 182, distance: 60.4
click at [243, 182] on div "Listings with Huboo Listings with Huboo - any items here can be sent or dropped…" at bounding box center [894, 178] width 1348 height 224
paste input "text"
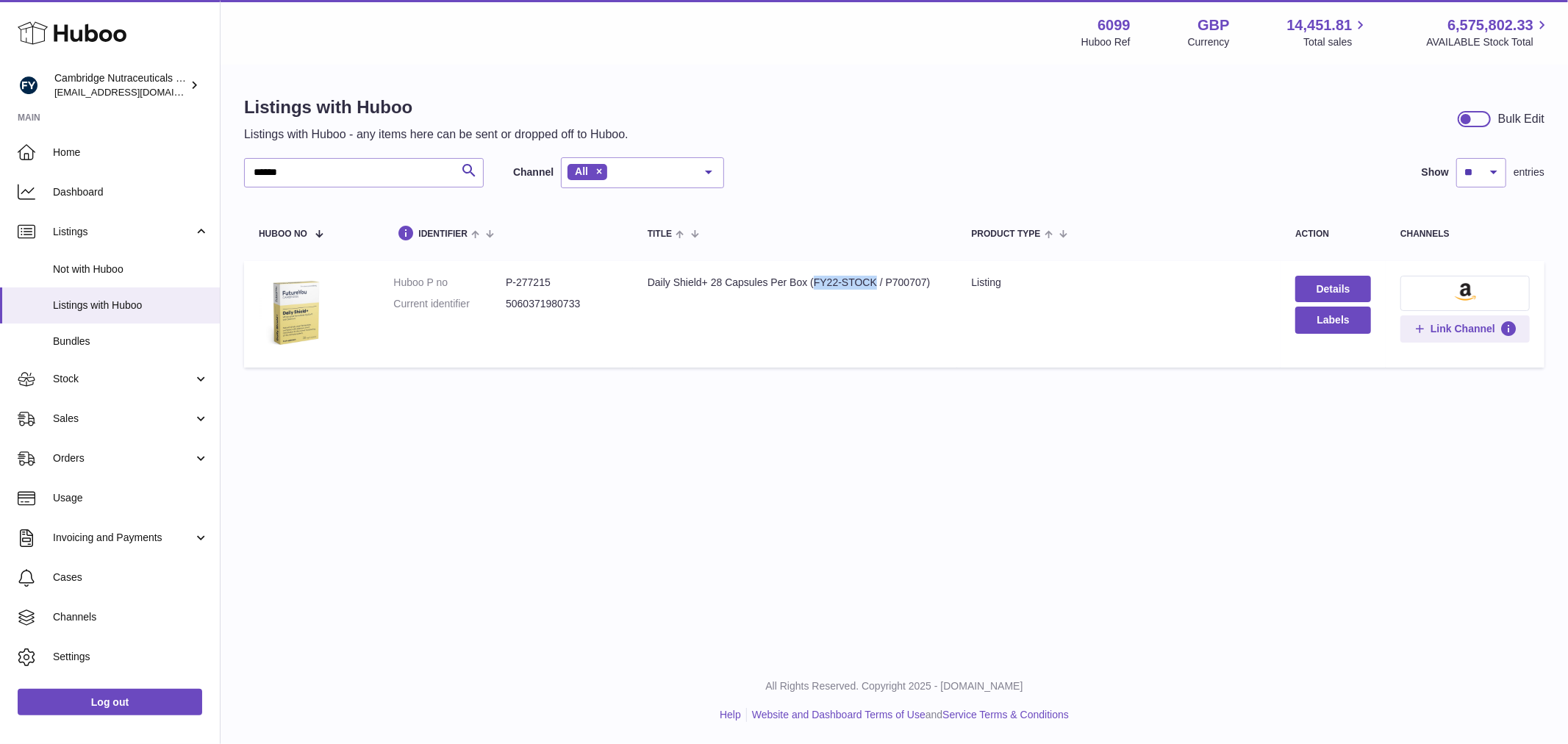
drag, startPoint x: 812, startPoint y: 278, endPoint x: 873, endPoint y: 276, distance: 61.0
click at [873, 276] on div "Daily Shield+ 28 Capsules Per Box (FY22-STOCK / P700707)" at bounding box center [795, 283] width 295 height 14
copy div "FY22-STOCK"
drag, startPoint x: 710, startPoint y: 277, endPoint x: 640, endPoint y: 282, distance: 70.2
click at [640, 282] on td "Title Daily Shield+ 28 Capsules Per Box (FY22-STOCK / P700707)" at bounding box center [795, 314] width 325 height 107
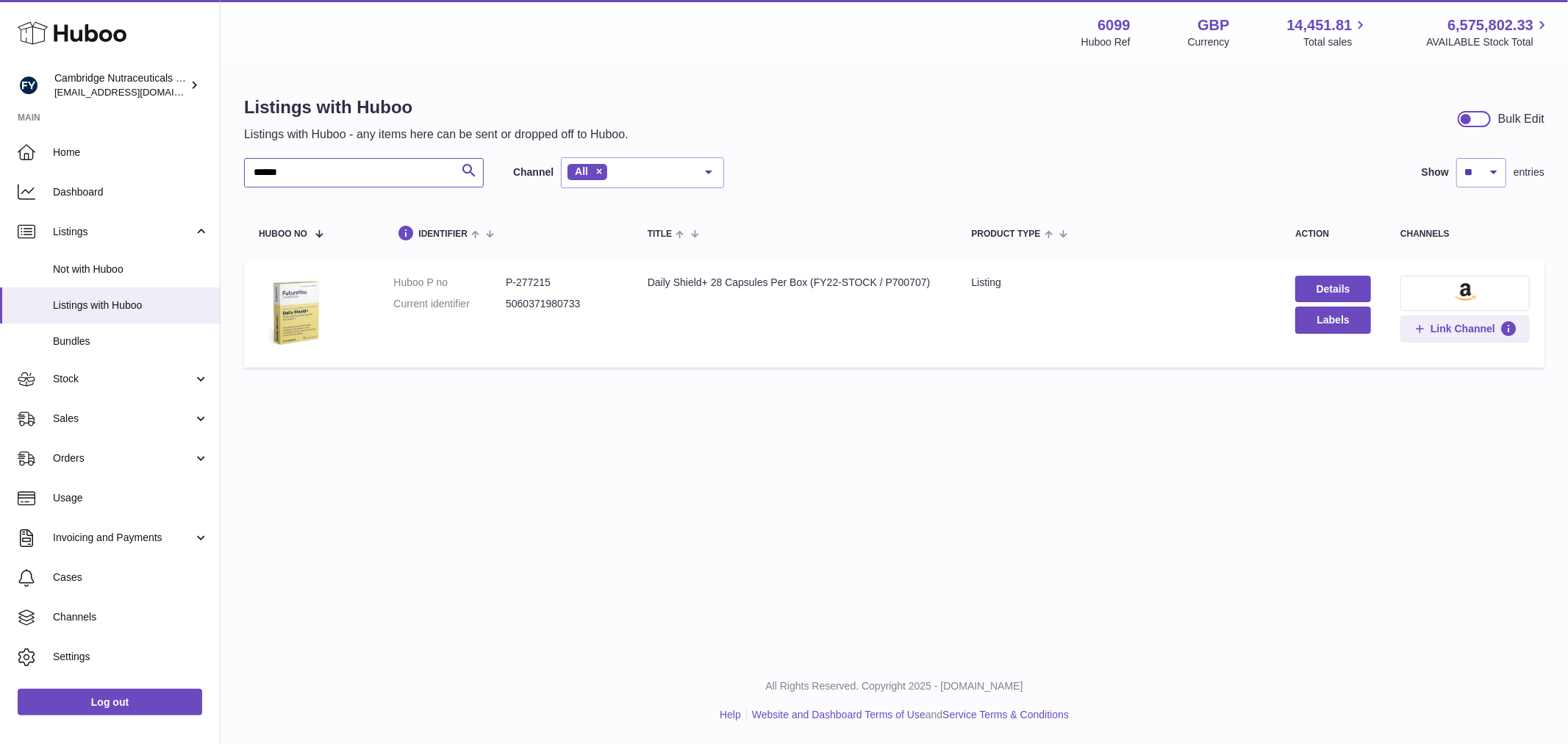
drag, startPoint x: 312, startPoint y: 176, endPoint x: 226, endPoint y: 182, distance: 86.2
click at [225, 182] on div "Listings with Huboo Listings with Huboo - any items here can be sent or dropped…" at bounding box center [894, 235] width 1348 height 339
paste input "text"
drag, startPoint x: 712, startPoint y: 285, endPoint x: 644, endPoint y: 284, distance: 68.0
click at [644, 284] on td "Title PhytoEnergy+ 28 Capsules Per Box (FY42-STOCK / P700708)" at bounding box center [795, 315] width 325 height 108
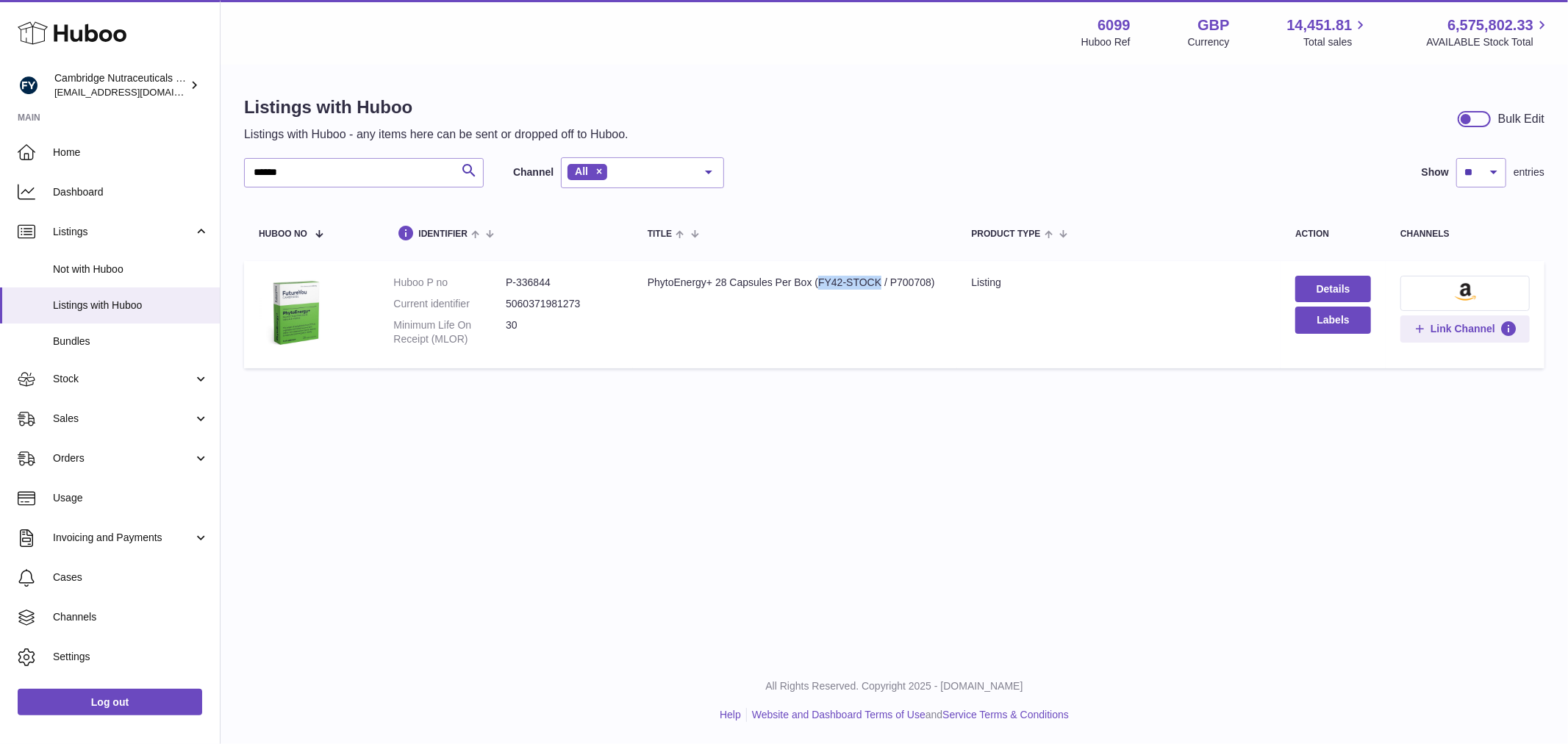
drag, startPoint x: 881, startPoint y: 279, endPoint x: 820, endPoint y: 282, distance: 61.1
click at [820, 282] on div "PhytoEnergy+ 28 Capsules Per Box (FY42-STOCK / P700708)" at bounding box center [795, 283] width 295 height 14
drag, startPoint x: 319, startPoint y: 173, endPoint x: 232, endPoint y: 170, distance: 87.1
click at [232, 170] on div "Listings with Huboo Listings with Huboo - any items here can be sent or dropped…" at bounding box center [894, 235] width 1348 height 339
paste input "text"
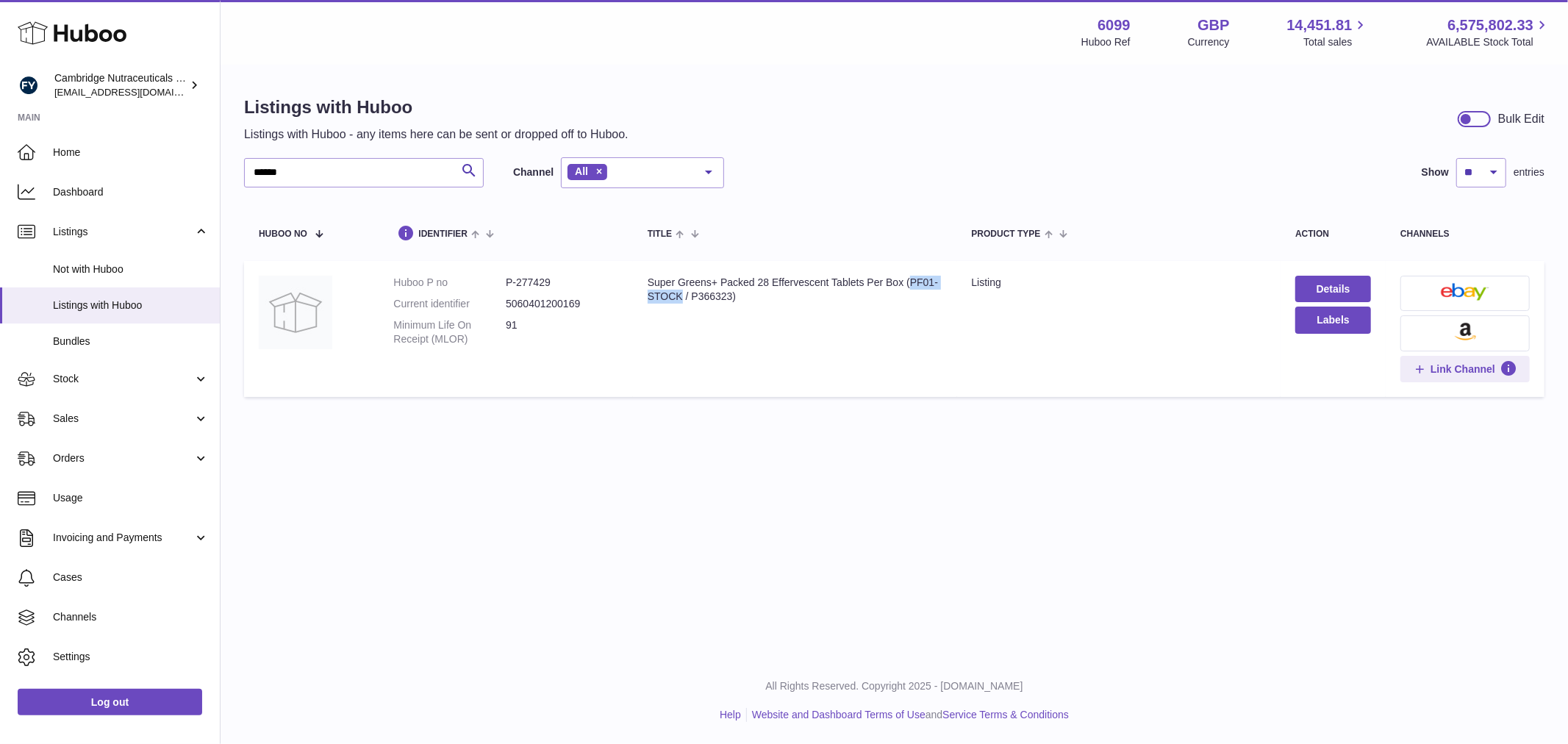
drag, startPoint x: 909, startPoint y: 285, endPoint x: 683, endPoint y: 320, distance: 228.7
click at [683, 320] on td "Title Super Greens+ Packed 28 Effervescent Tablets Per Box (PF01-STOCK / P36632…" at bounding box center [795, 329] width 325 height 136
drag, startPoint x: 829, startPoint y: 280, endPoint x: 803, endPoint y: 283, distance: 26.2
click at [822, 280] on div "Super Greens+ Packed 28 Effervescent Tablets Per Box (PF01-STOCK / P366323)" at bounding box center [795, 290] width 295 height 28
drag, startPoint x: 719, startPoint y: 281, endPoint x: 638, endPoint y: 289, distance: 81.4
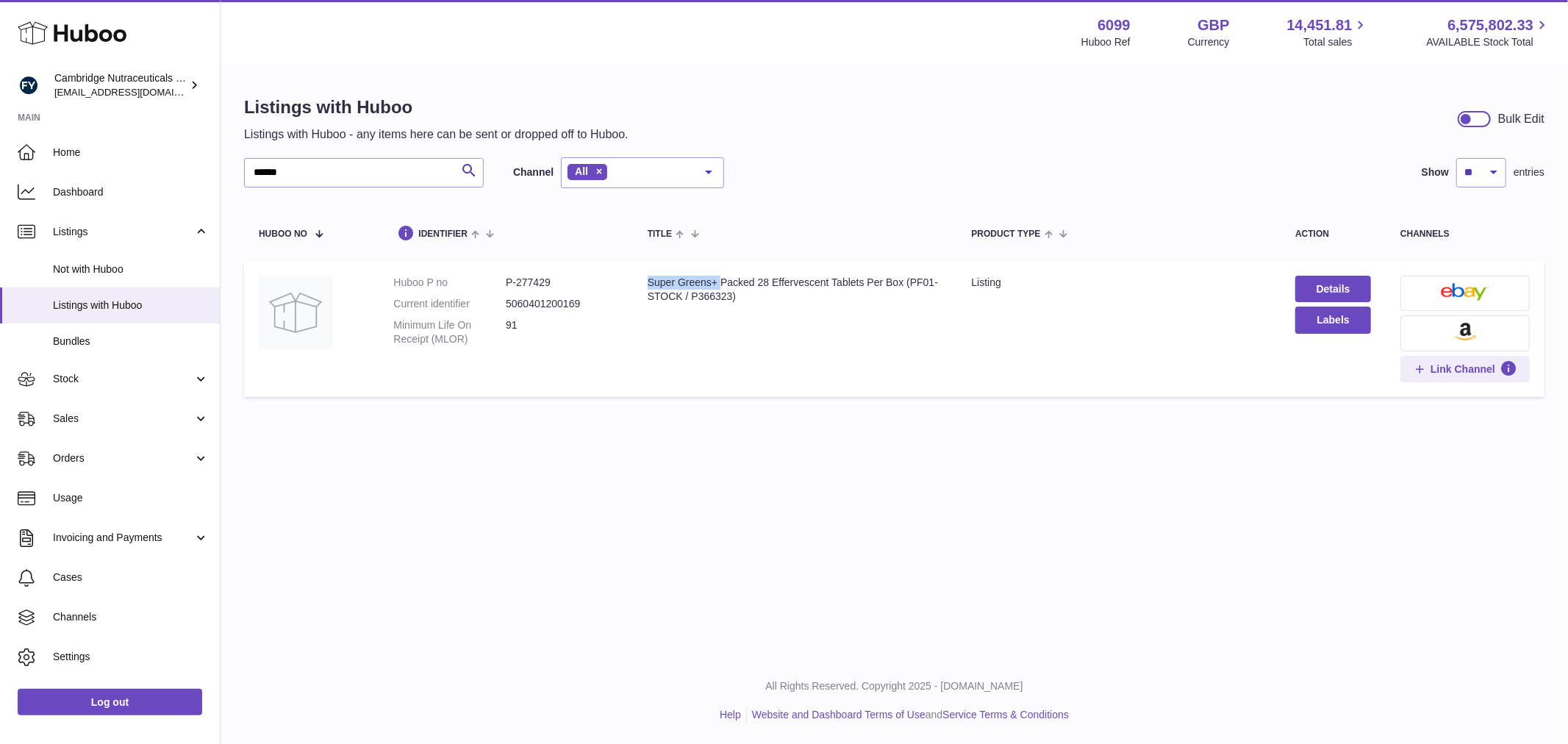
click at [638, 289] on td "Title Super Greens+ Packed 28 Effervescent Tablets Per Box (PF01-STOCK / P36632…" at bounding box center [795, 329] width 325 height 136
drag, startPoint x: 289, startPoint y: 170, endPoint x: 269, endPoint y: 173, distance: 20.2
click at [225, 182] on div "Listings with Huboo Listings with Huboo - any items here can be sent or dropped…" at bounding box center [894, 249] width 1348 height 368
paste input "text"
drag, startPoint x: 688, startPoint y: 285, endPoint x: 632, endPoint y: 289, distance: 56.1
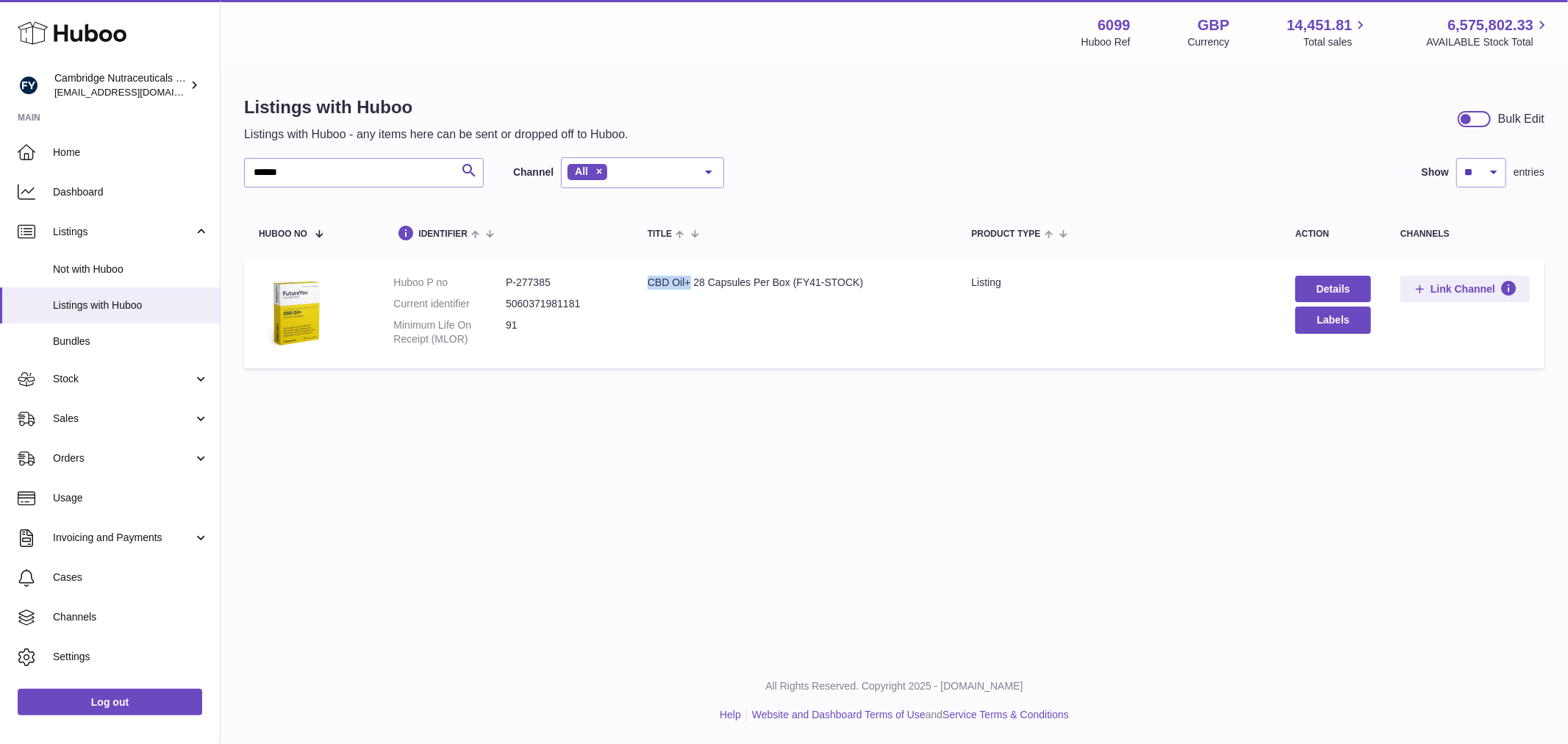
click at [633, 289] on td "Title CBD Oil+ 28 Capsules Per Box (FY41-STOCK)" at bounding box center [795, 315] width 325 height 108
drag, startPoint x: 857, startPoint y: 280, endPoint x: 796, endPoint y: 291, distance: 62.0
click at [796, 291] on td "Title CBD Oil+ 28 Capsules Per Box (FY41-STOCK)" at bounding box center [795, 315] width 325 height 108
drag, startPoint x: 317, startPoint y: 171, endPoint x: 189, endPoint y: 162, distance: 128.3
click at [189, 162] on div "Huboo Cambridge Nutraceuticals Ltd [EMAIL_ADDRESS][DOMAIN_NAME] Main Home Dashb…" at bounding box center [784, 372] width 1568 height 744
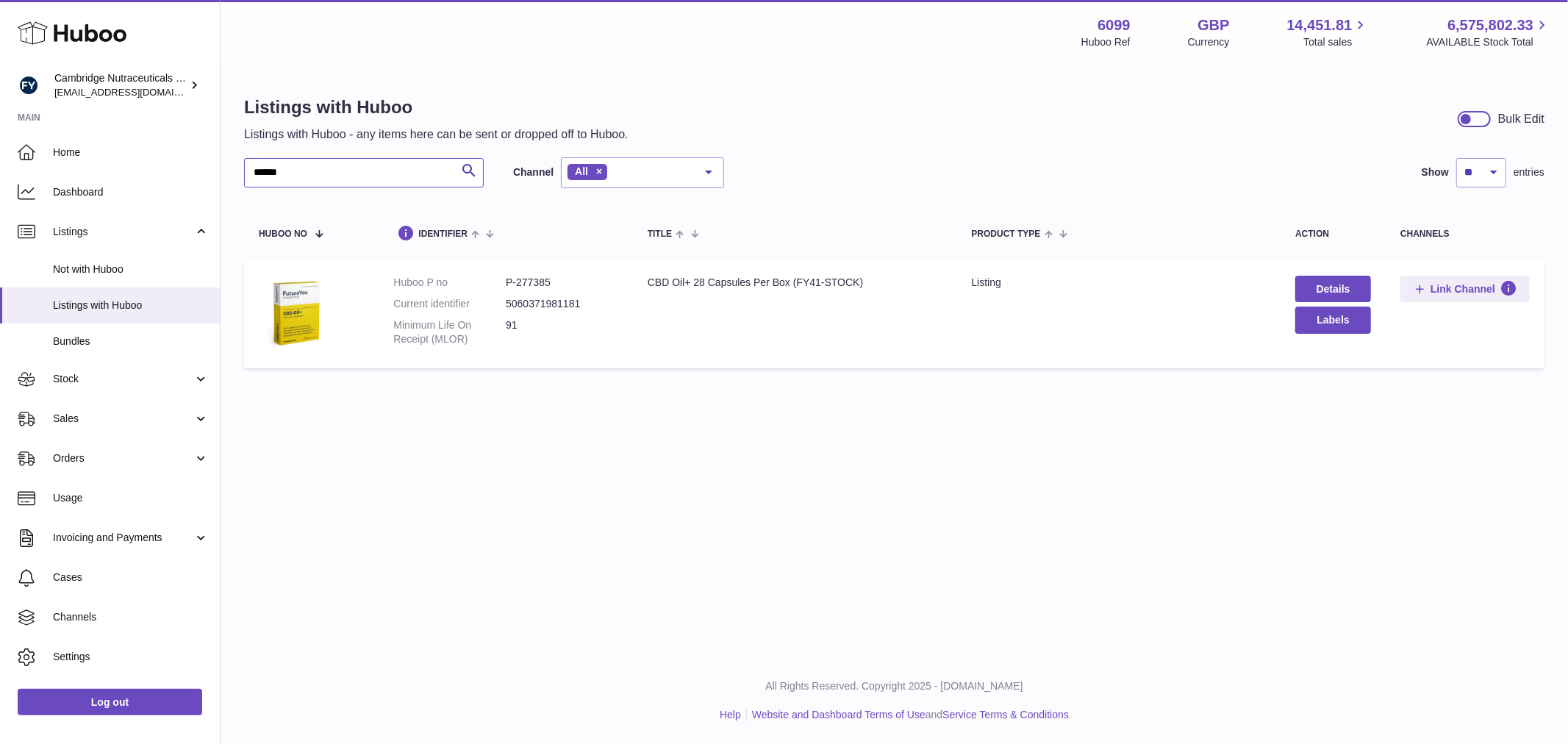
paste input "text"
type input "******"
drag, startPoint x: 880, startPoint y: 282, endPoint x: 821, endPoint y: 283, distance: 59.0
click at [821, 283] on div "Astaxanthin 28 Capsules Per Pouch (GP01-STOCK)" at bounding box center [795, 283] width 295 height 14
click at [544, 288] on dd "P-989087" at bounding box center [563, 283] width 113 height 14
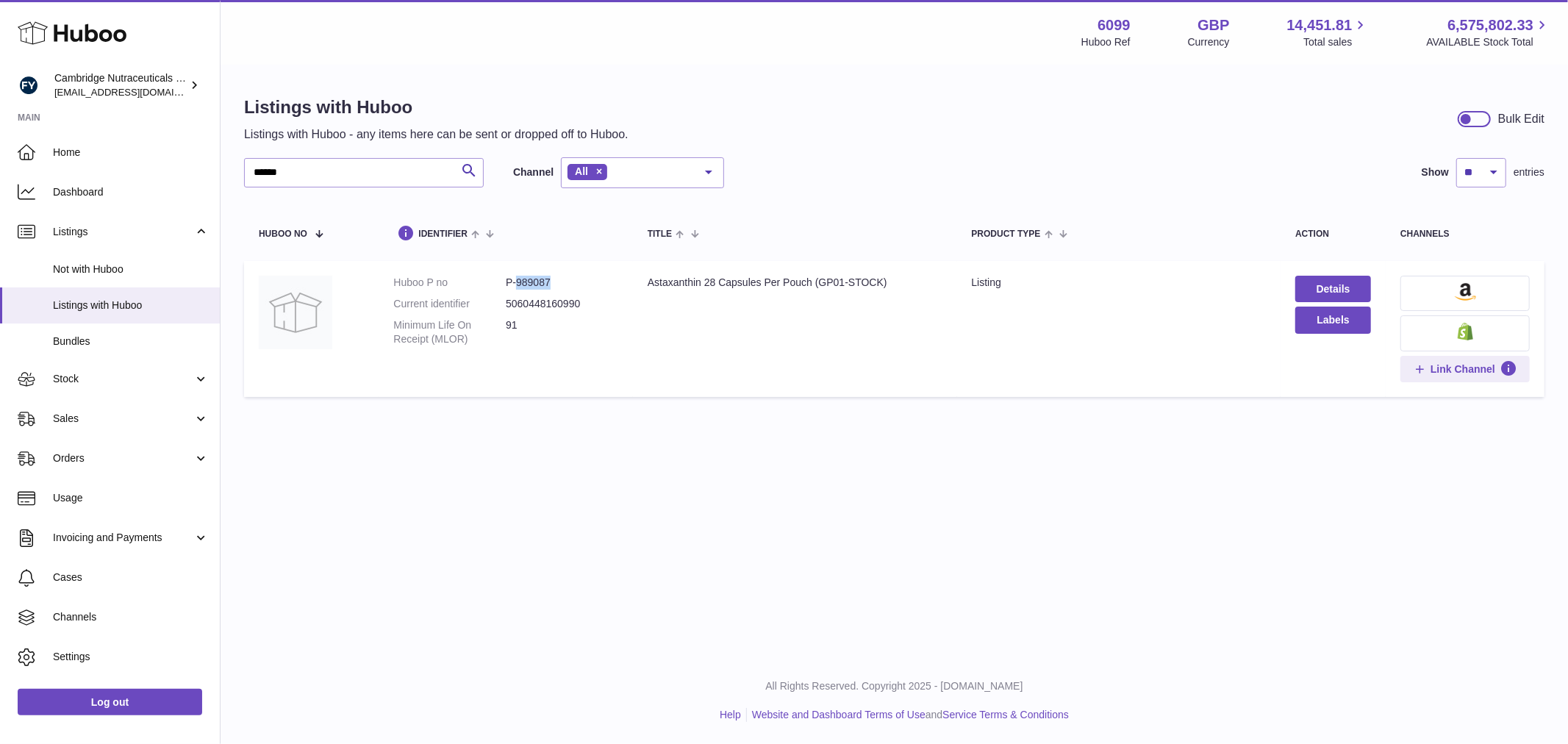
drag, startPoint x: 550, startPoint y: 280, endPoint x: 516, endPoint y: 283, distance: 34.1
click at [516, 283] on dd "P-989087" at bounding box center [563, 283] width 113 height 14
drag, startPoint x: 785, startPoint y: 420, endPoint x: 740, endPoint y: 361, distance: 74.2
click at [765, 400] on div "Listings with Huboo Listings with Huboo - any items here can be sent or dropped…" at bounding box center [894, 249] width 1348 height 368
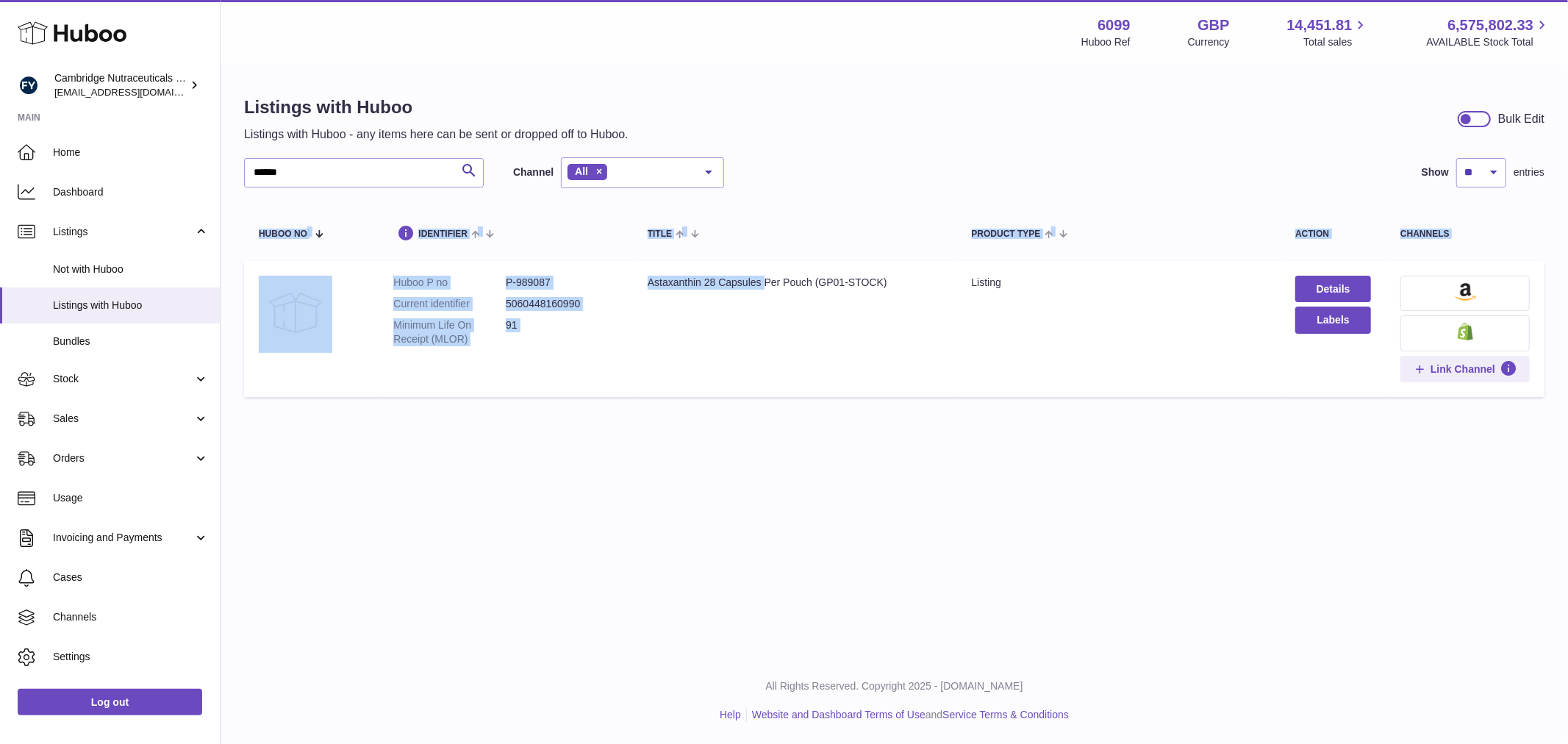
drag, startPoint x: 702, startPoint y: 293, endPoint x: 703, endPoint y: 285, distance: 8.1
click at [702, 292] on td "Title Astaxanthin 28 Capsules Per Pouch (GP01-STOCK)" at bounding box center [795, 329] width 325 height 136
click at [701, 281] on div "Astaxanthin 28 Capsules Per Pouch (GP01-STOCK)" at bounding box center [795, 283] width 295 height 14
